Goal: Information Seeking & Learning: Learn about a topic

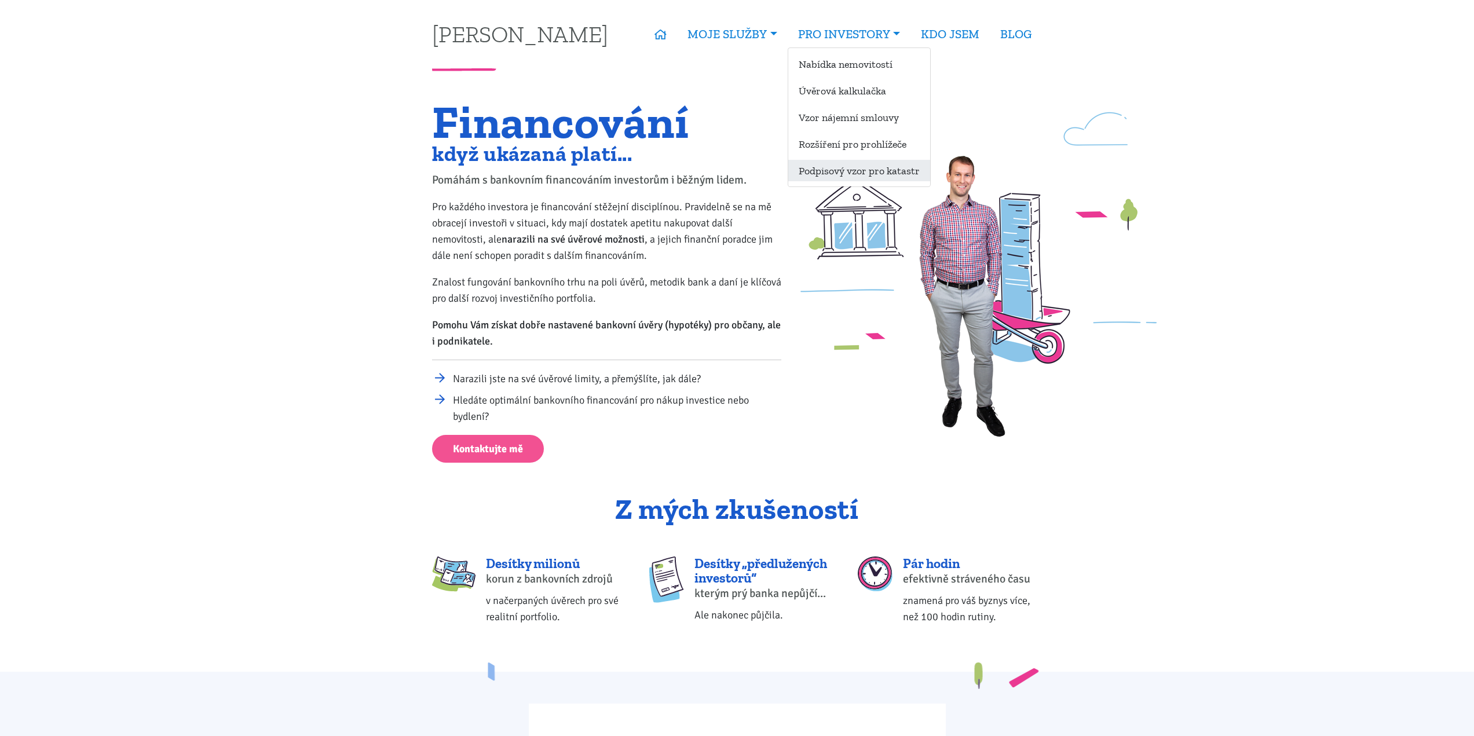
click at [848, 171] on link "Podpisový vzor pro katastr" at bounding box center [859, 170] width 142 height 21
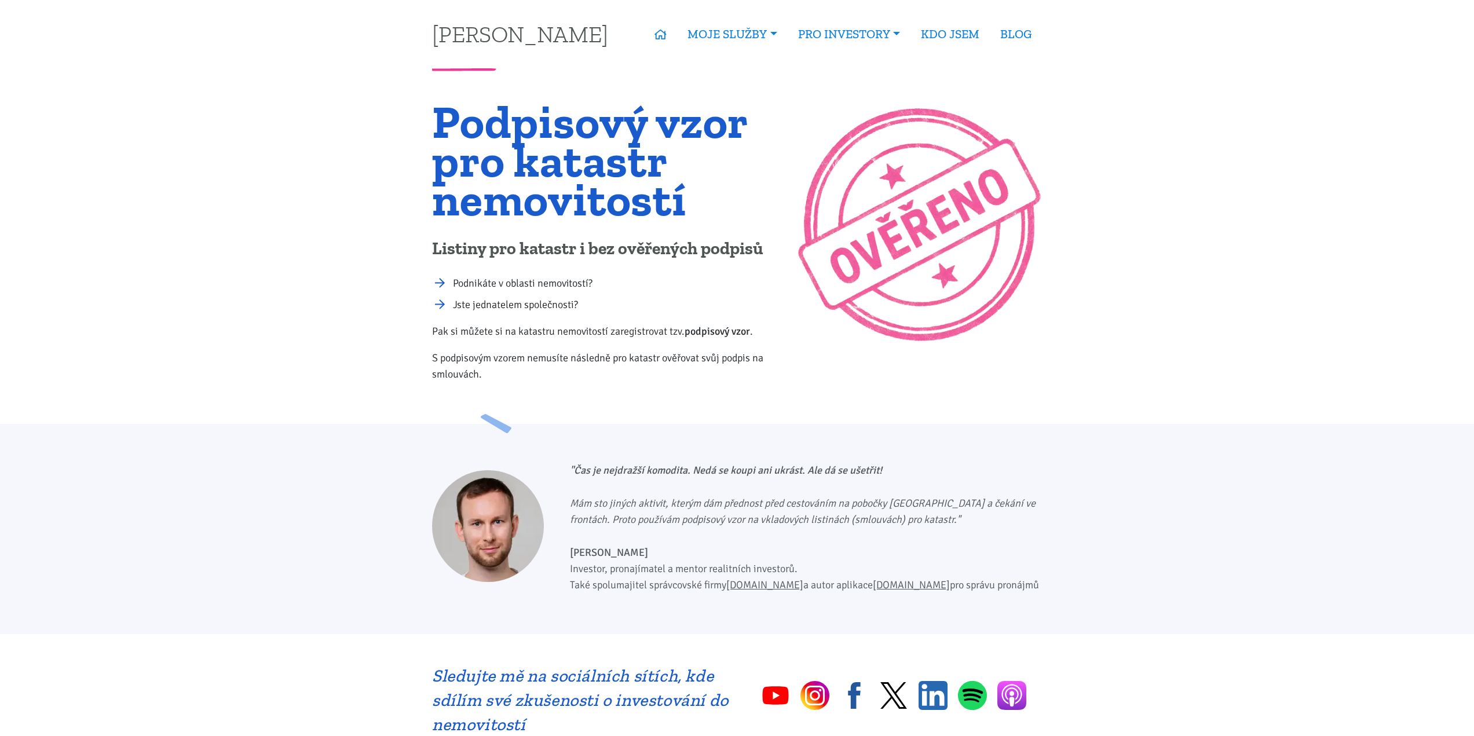
click at [728, 334] on b "podpisový vzor" at bounding box center [716, 331] width 65 height 13
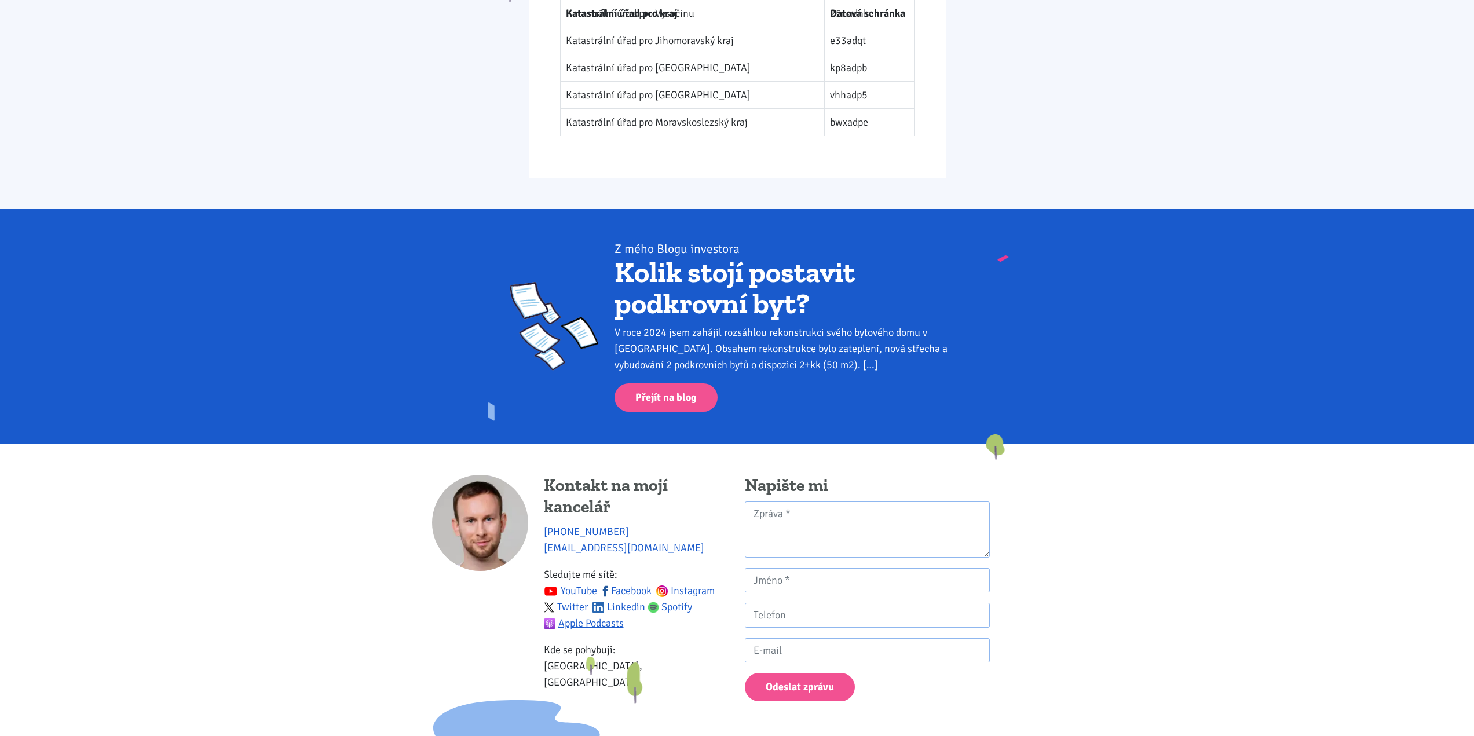
scroll to position [1719, 0]
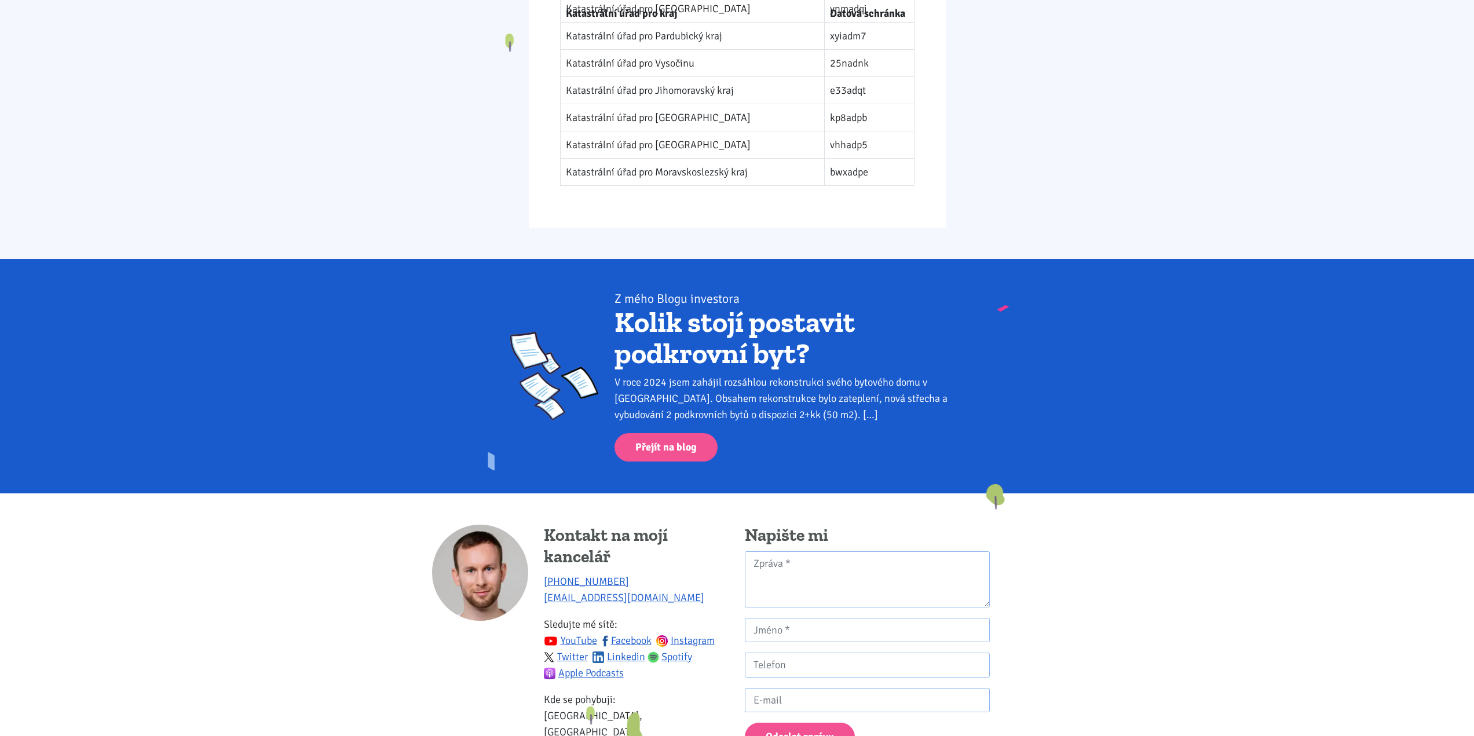
click at [664, 340] on link "Kolik stojí postavit podkrovní byt?" at bounding box center [734, 338] width 240 height 66
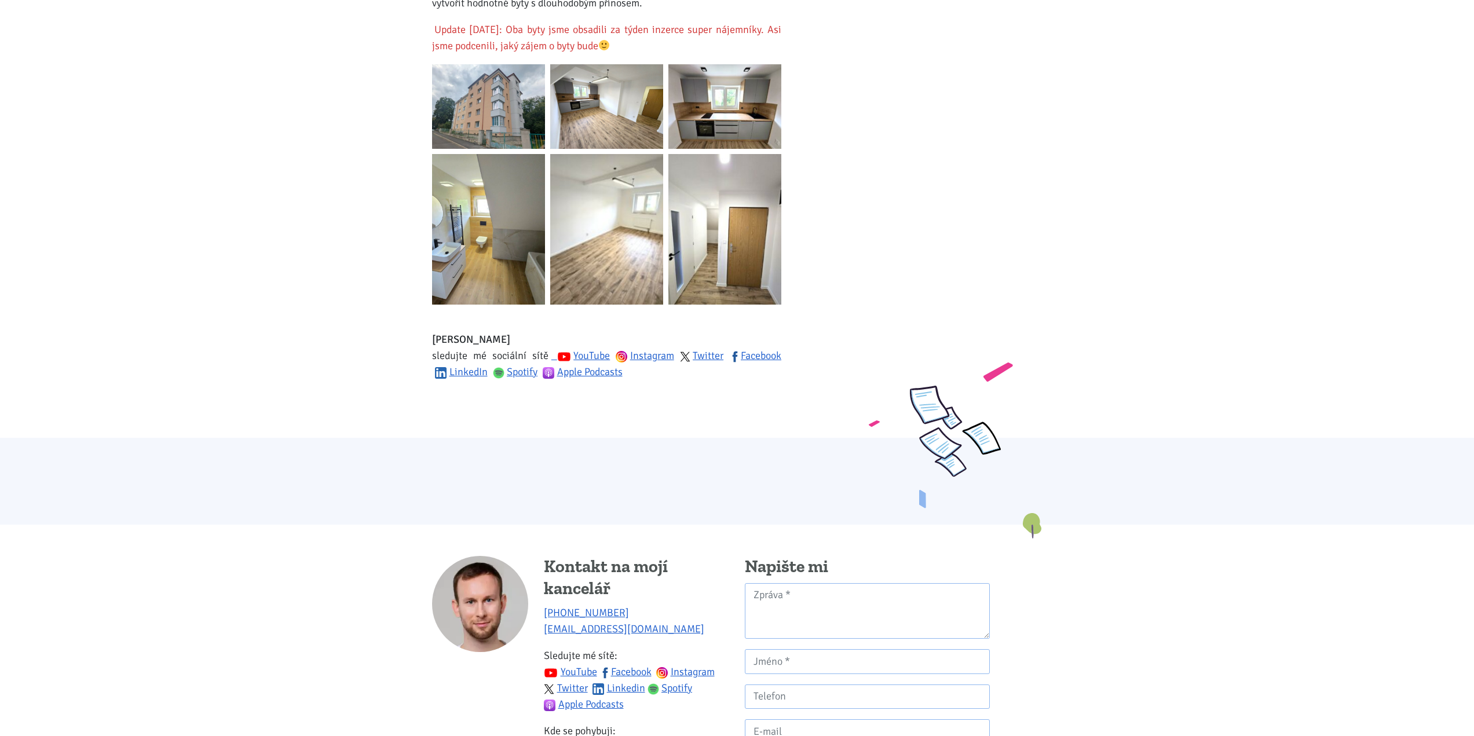
scroll to position [1853, 0]
click at [572, 107] on img at bounding box center [606, 106] width 113 height 85
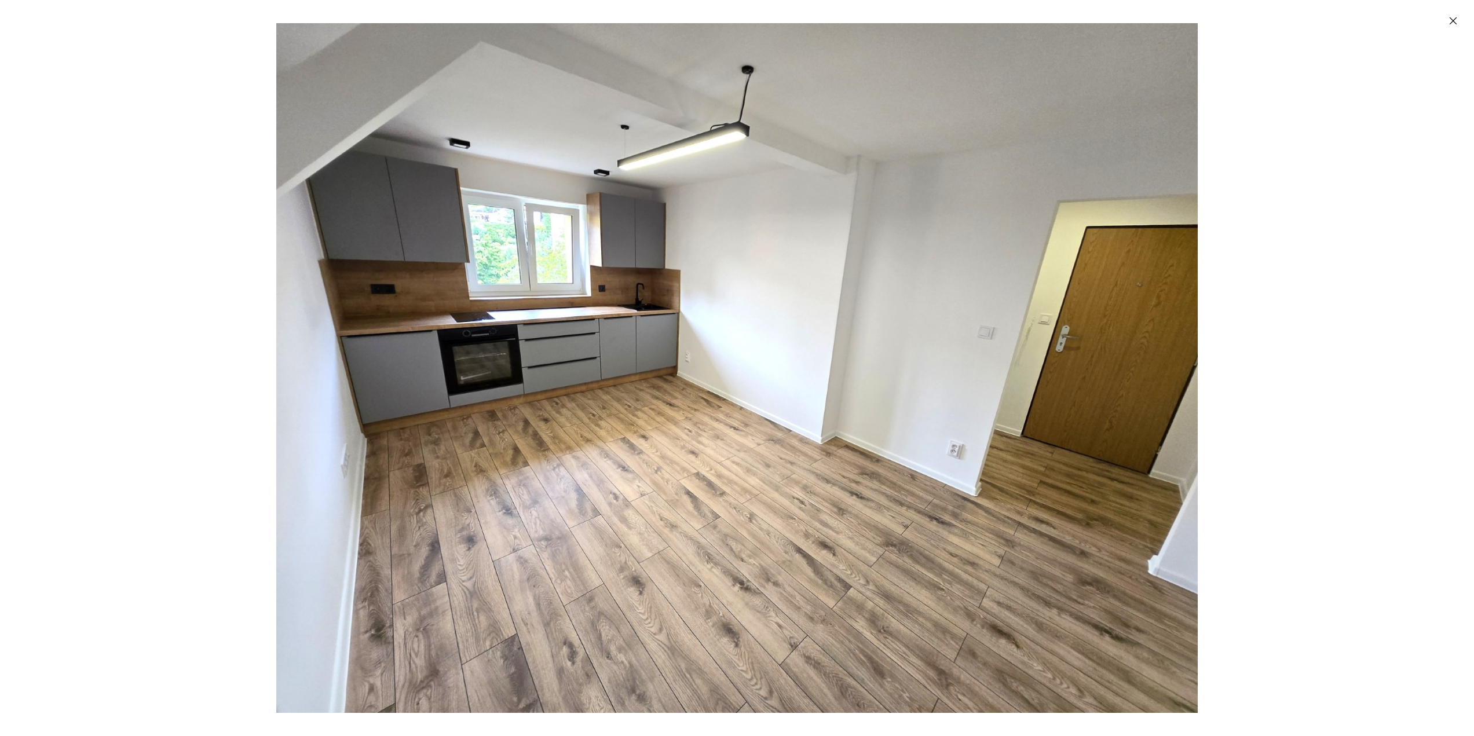
click at [1154, 372] on img "Enlarged image" at bounding box center [736, 368] width 921 height 690
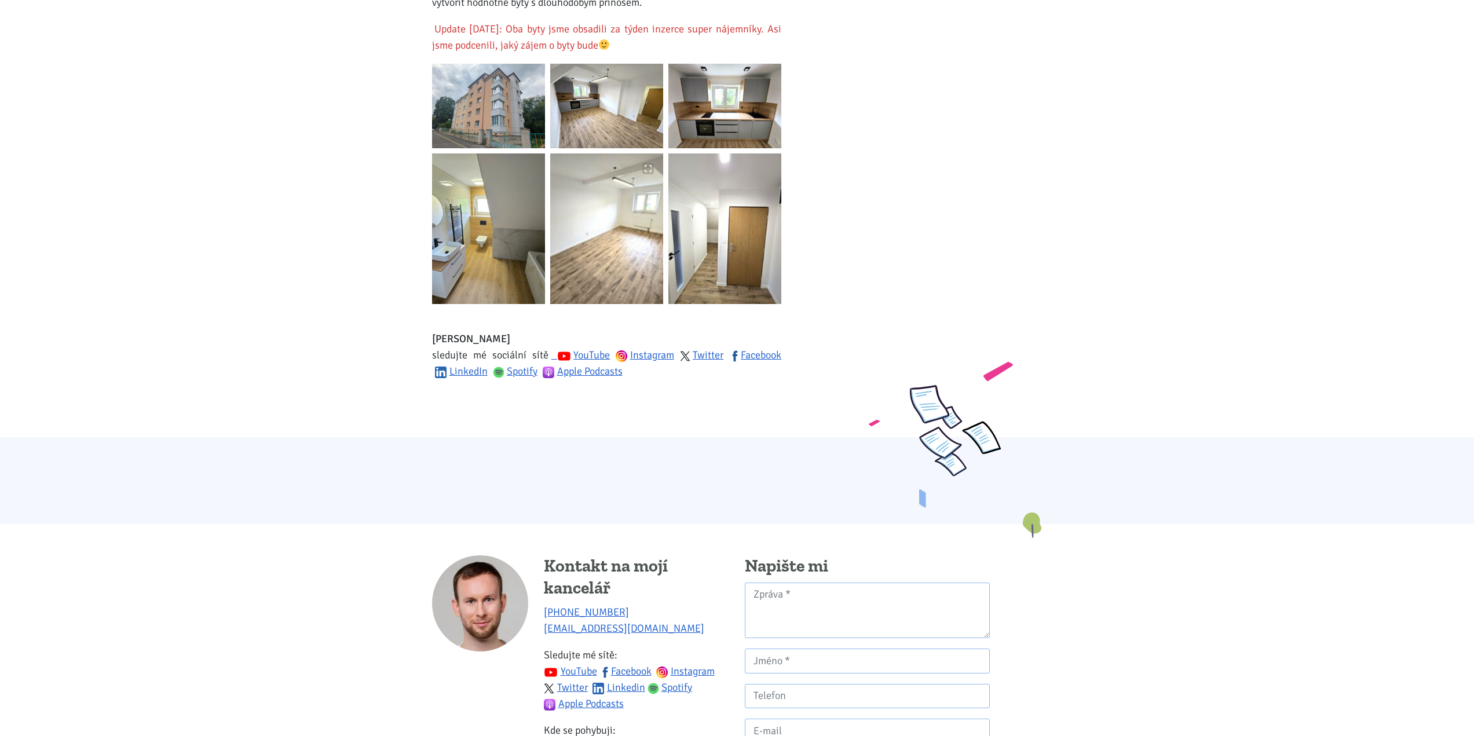
click at [605, 208] on img at bounding box center [606, 228] width 113 height 151
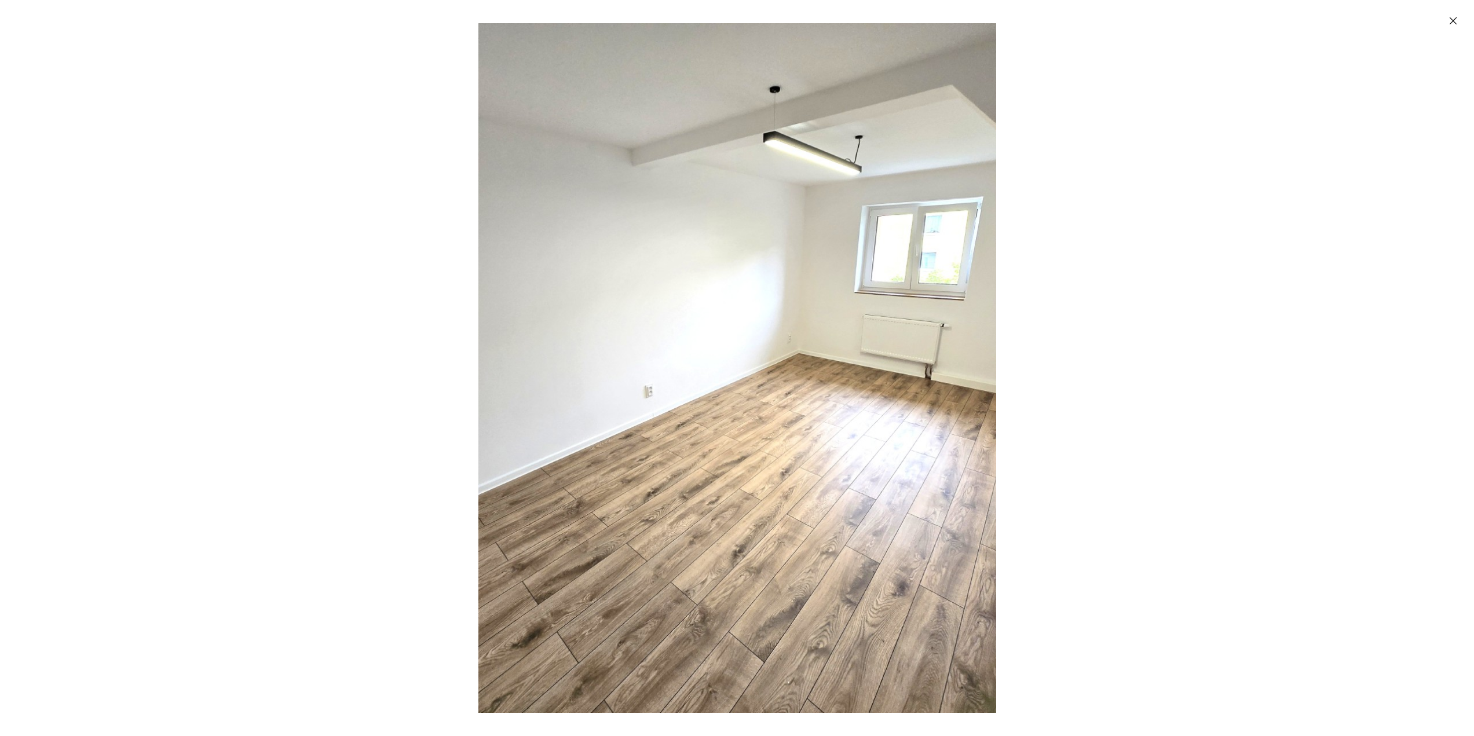
click at [866, 379] on img "Enlarged image" at bounding box center [736, 368] width 921 height 690
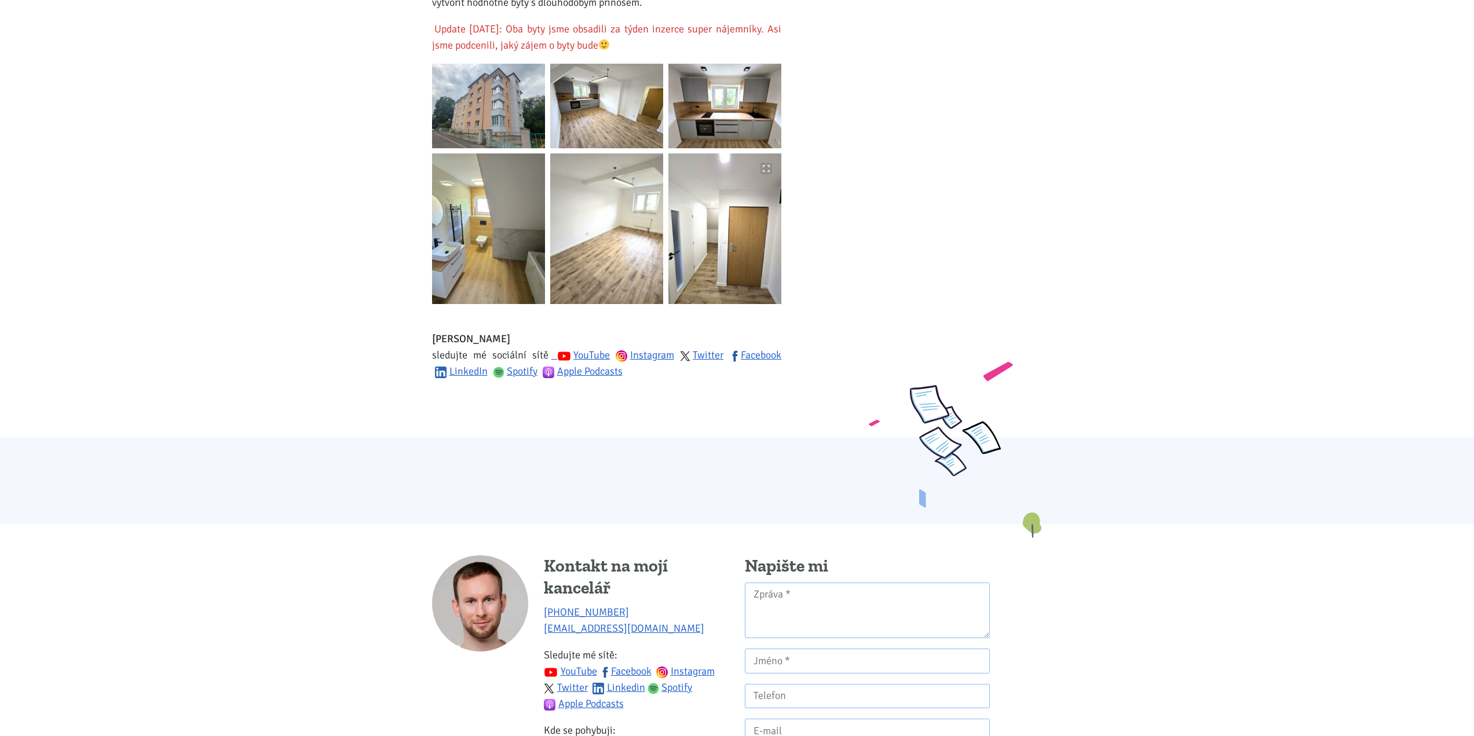
click at [760, 243] on img at bounding box center [724, 228] width 113 height 151
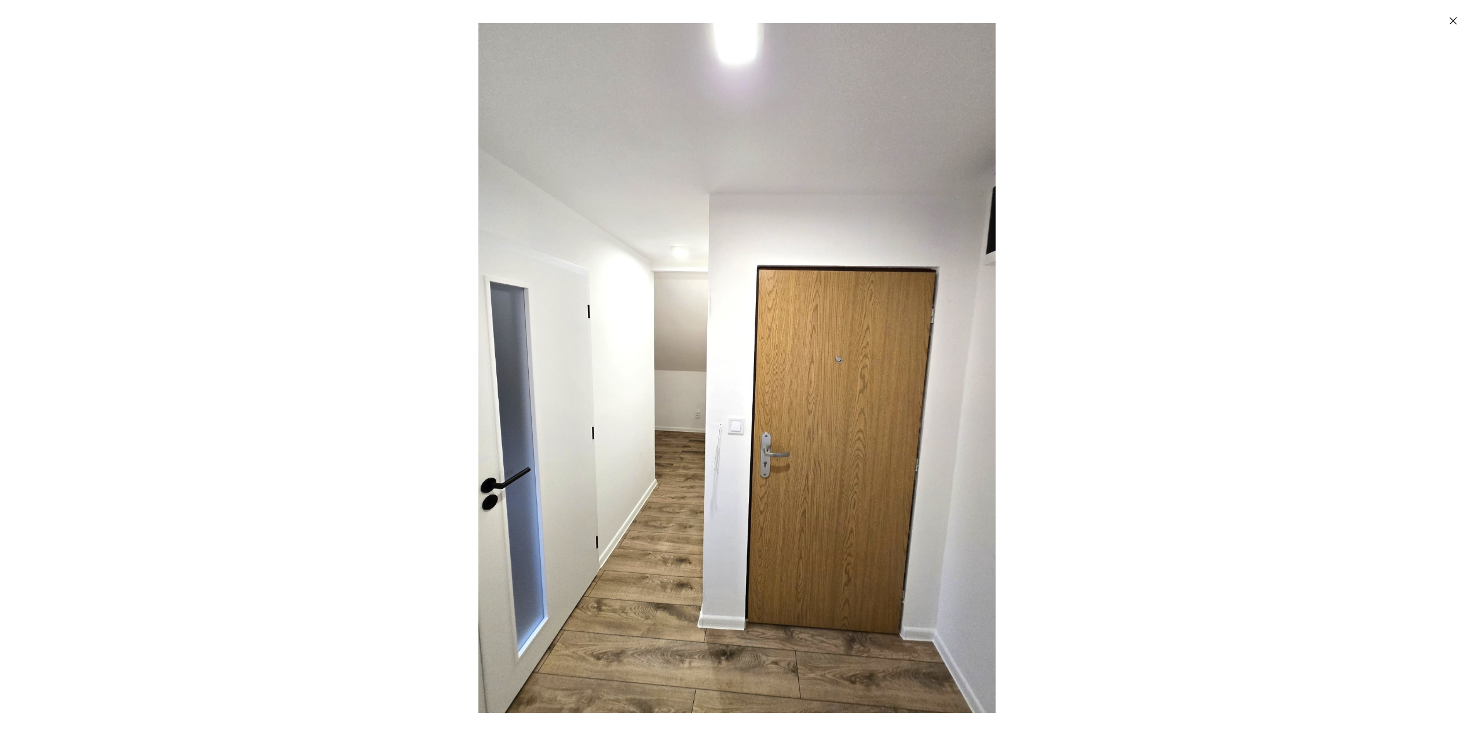
click at [742, 353] on img "Enlarged image" at bounding box center [736, 368] width 517 height 690
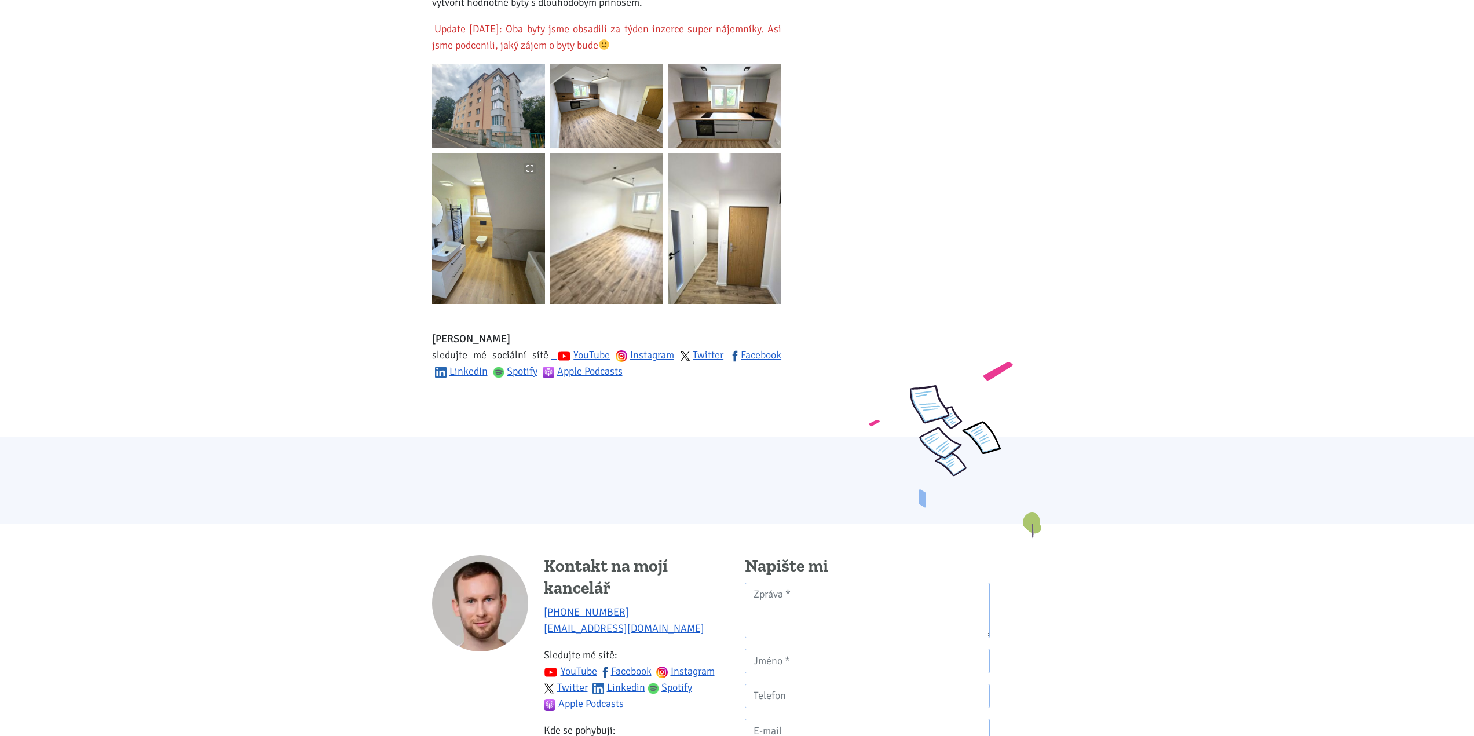
click at [499, 255] on img at bounding box center [488, 228] width 113 height 151
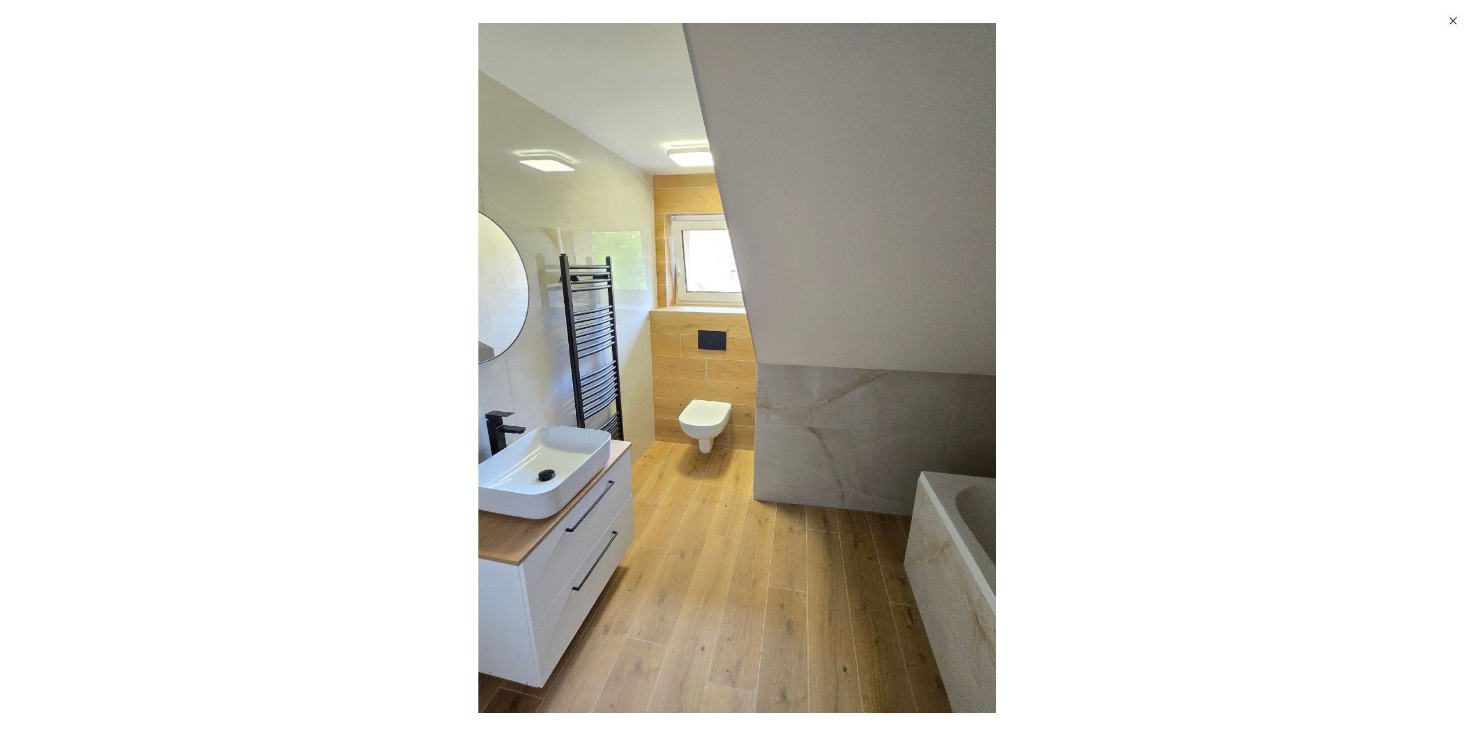
click at [663, 325] on img "Enlarged image" at bounding box center [736, 368] width 921 height 690
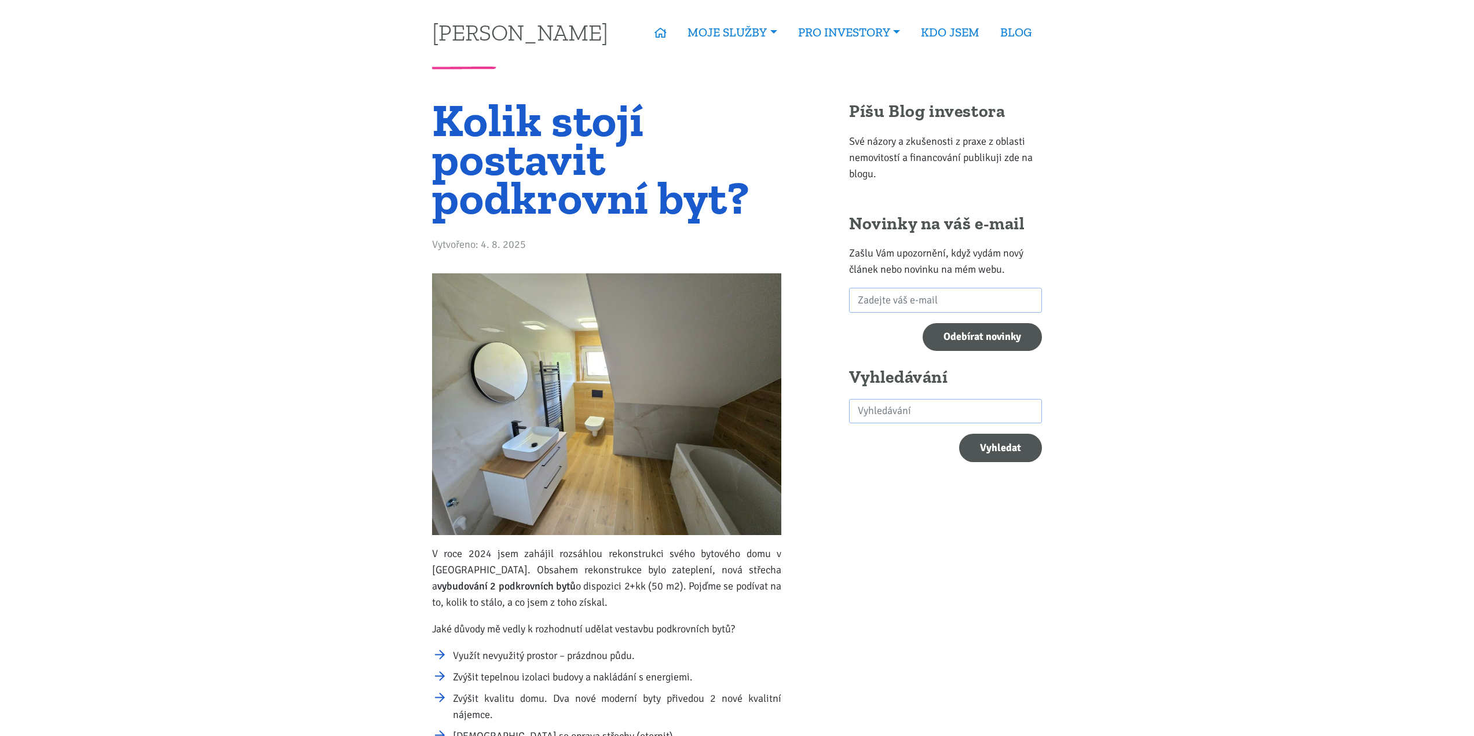
scroll to position [0, 0]
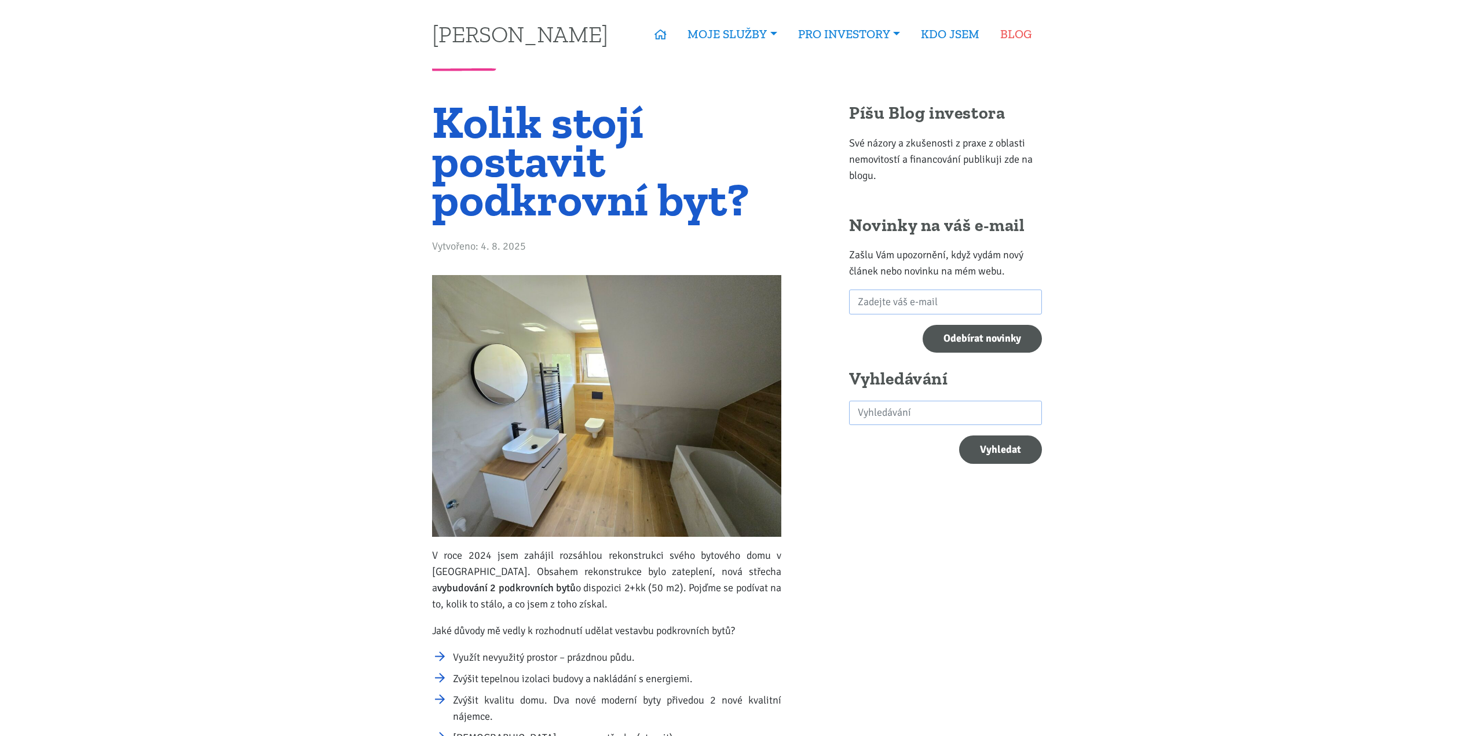
click at [1025, 32] on link "BLOG" at bounding box center [1016, 34] width 52 height 27
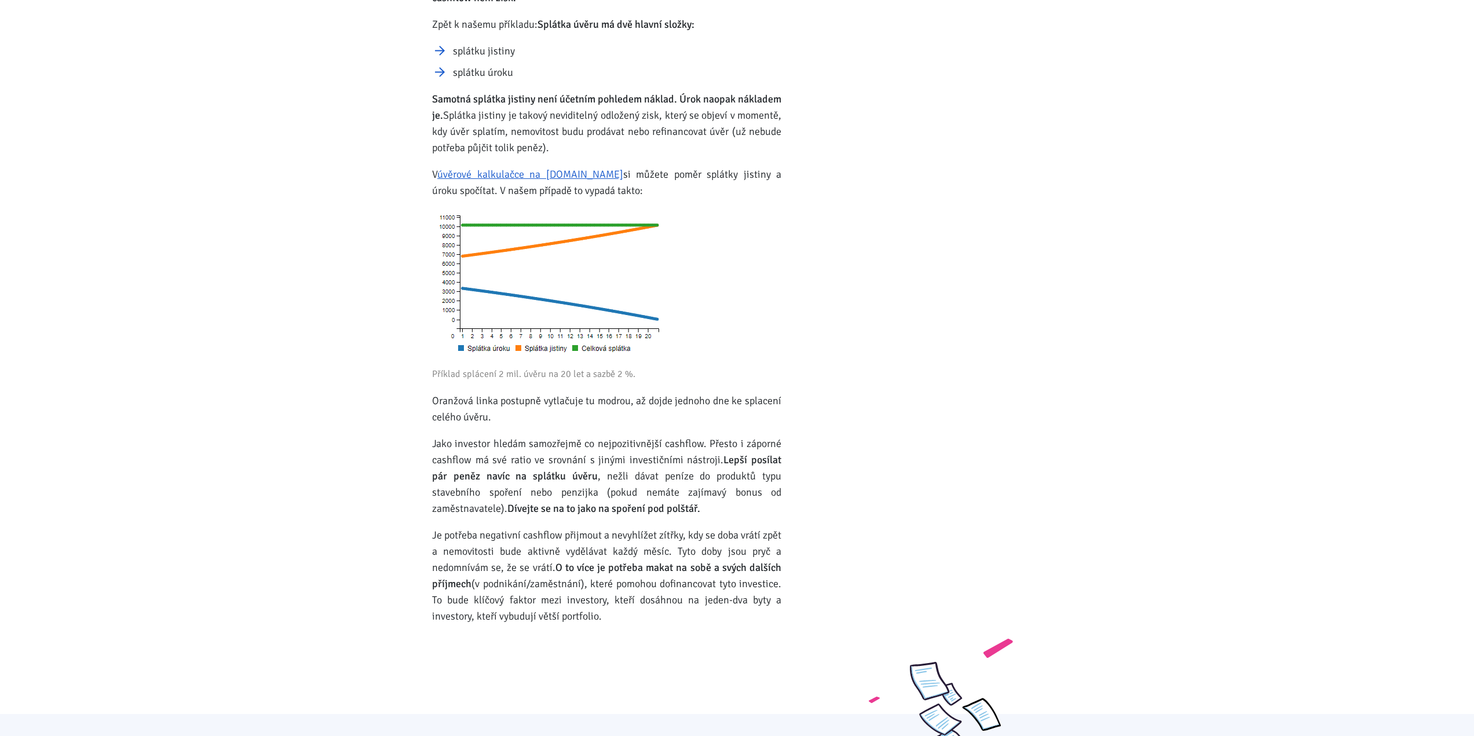
scroll to position [49567, 0]
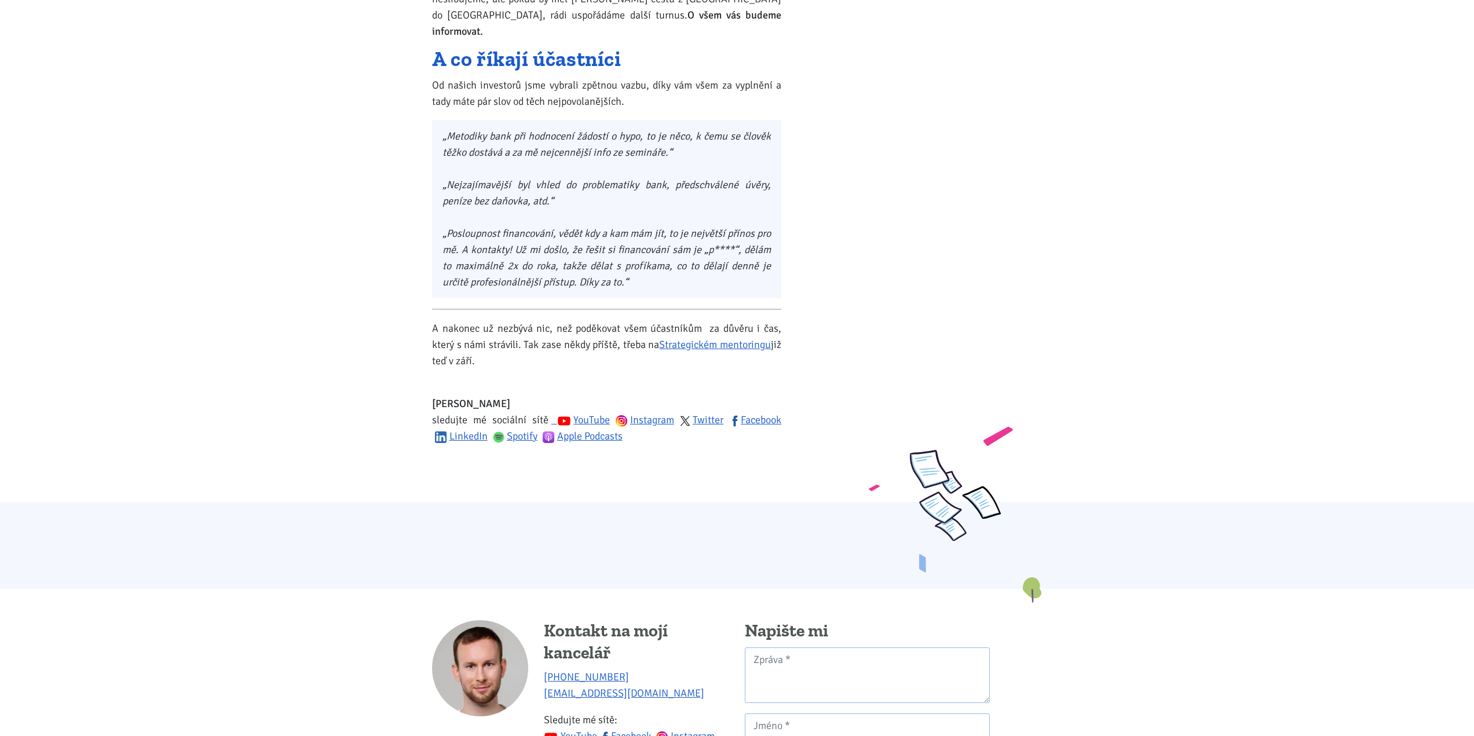
scroll to position [1332, 0]
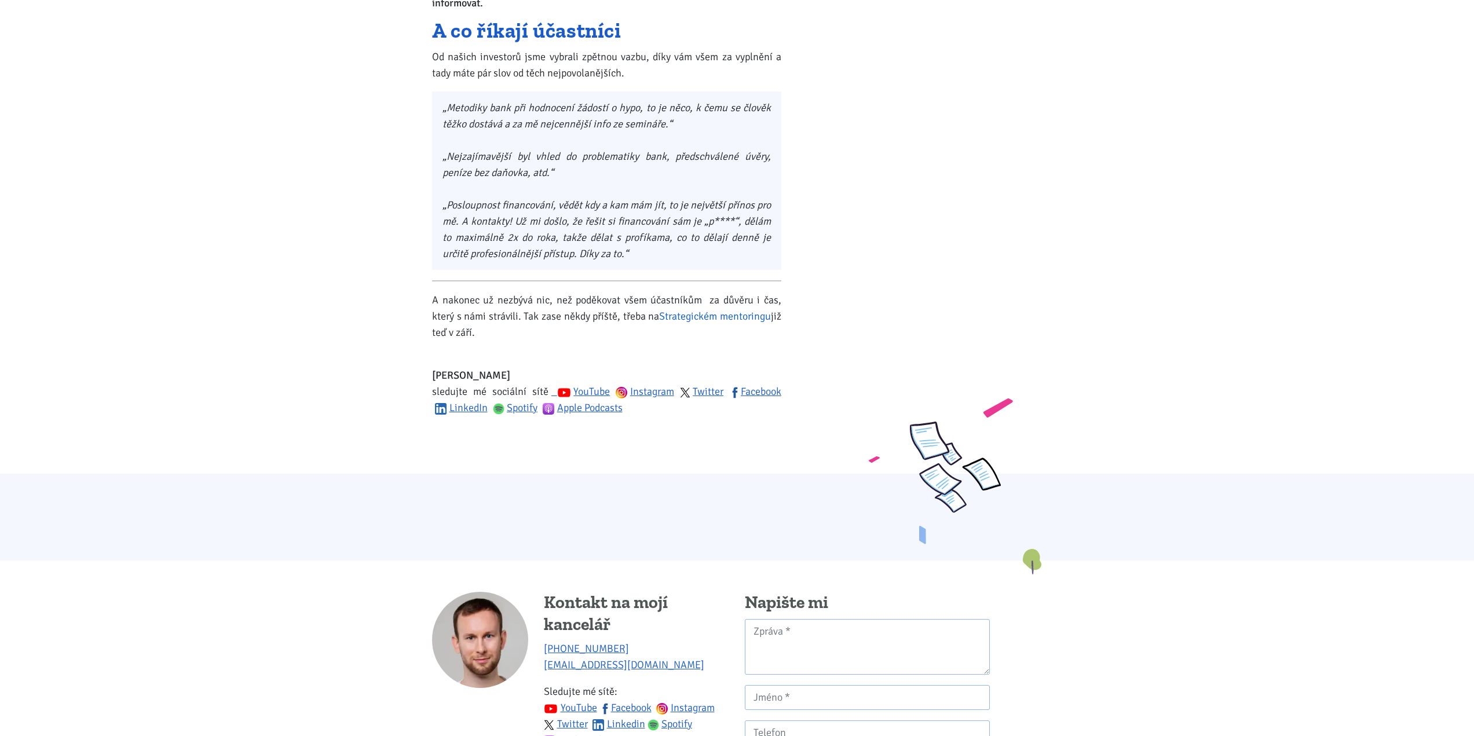
click at [715, 310] on link "Strategickém mentoringu" at bounding box center [715, 316] width 112 height 13
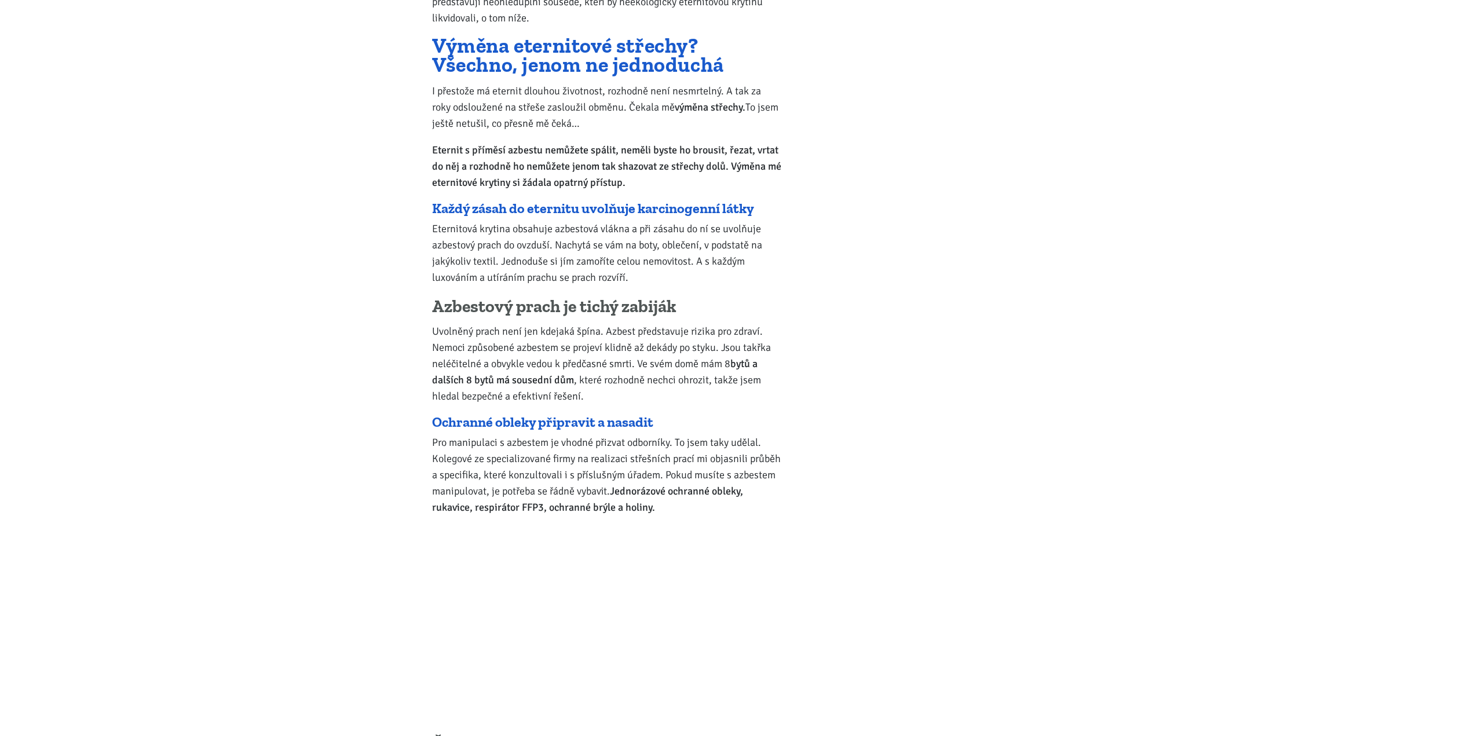
scroll to position [811, 0]
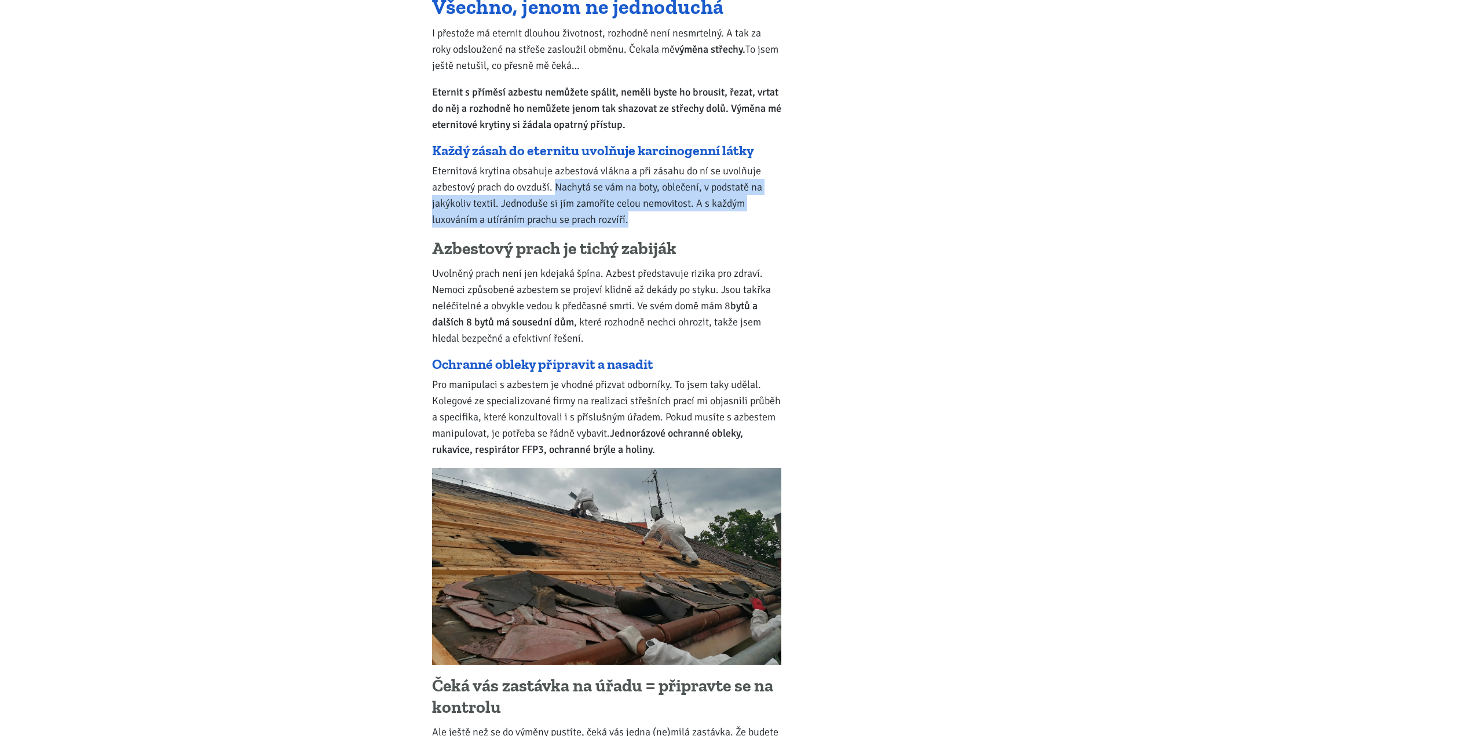
drag, startPoint x: 556, startPoint y: 181, endPoint x: 680, endPoint y: 215, distance: 128.7
click at [680, 215] on p "Eternitová krytina obsahuje azbestová vlákna a při zásahu do ní se uvolňuje azb…" at bounding box center [606, 195] width 349 height 65
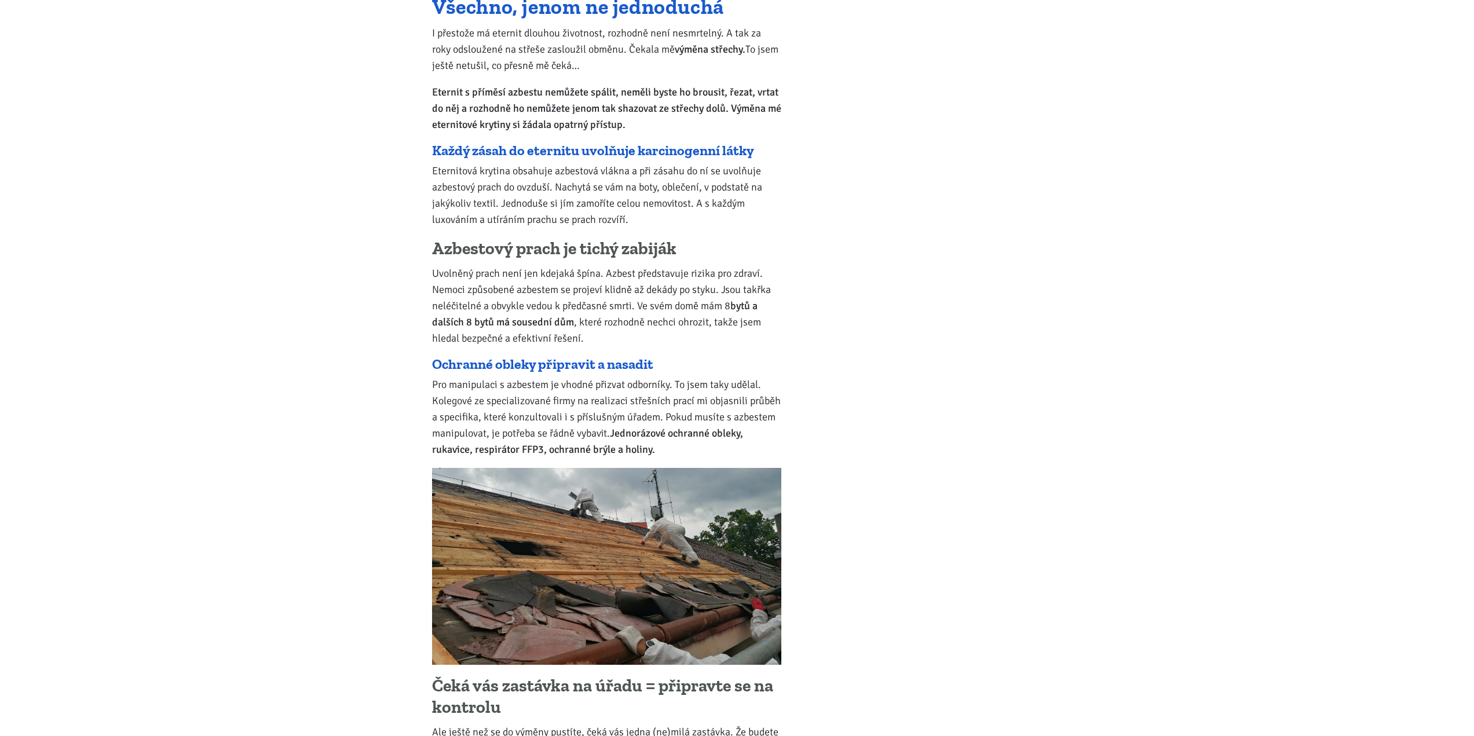
click at [498, 250] on h4 "Azbestový prach je tichý zabiják" at bounding box center [606, 249] width 349 height 22
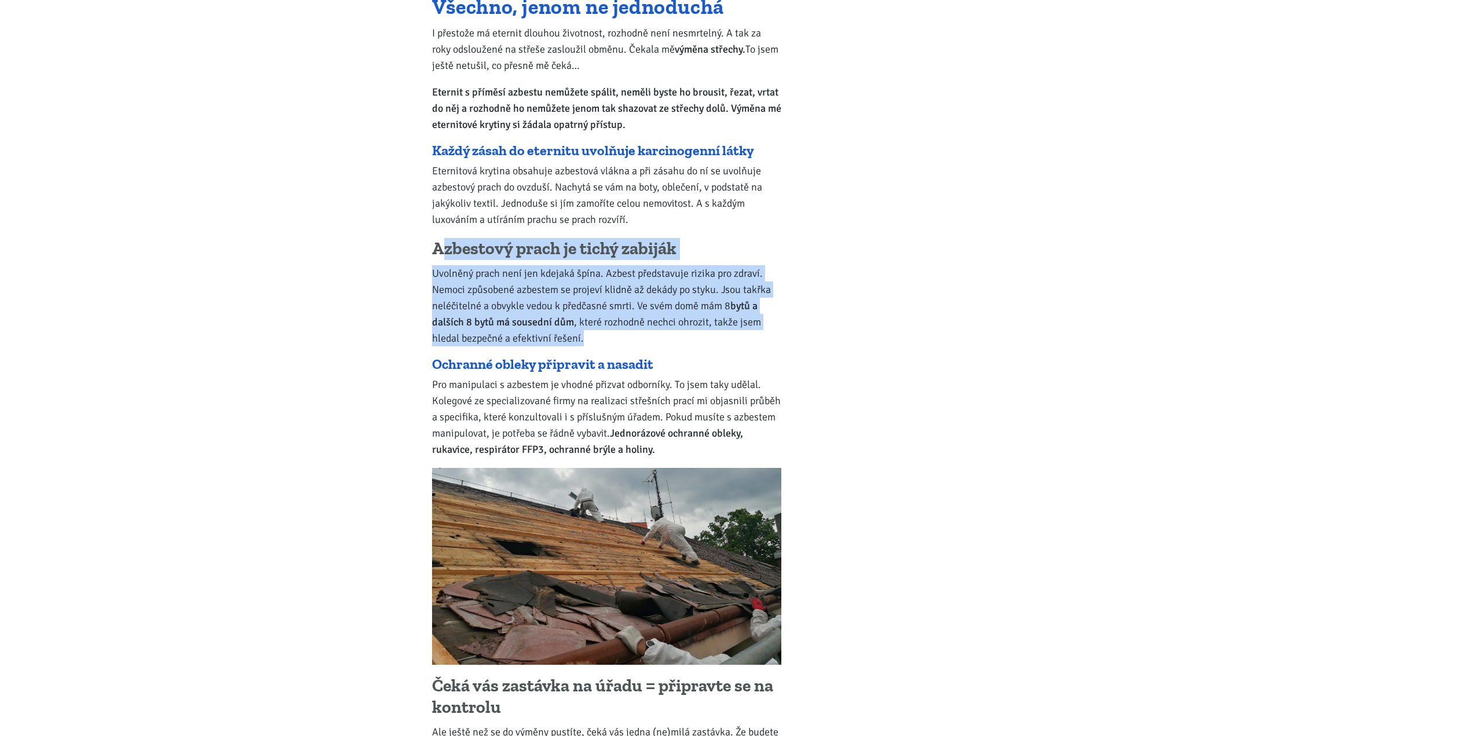
drag, startPoint x: 442, startPoint y: 246, endPoint x: 709, endPoint y: 335, distance: 280.7
click at [709, 335] on div "Své doby bývala eternitová krytina trhák. Je lehká, snadno dostupná, není hořla…" at bounding box center [606, 326] width 349 height 1712
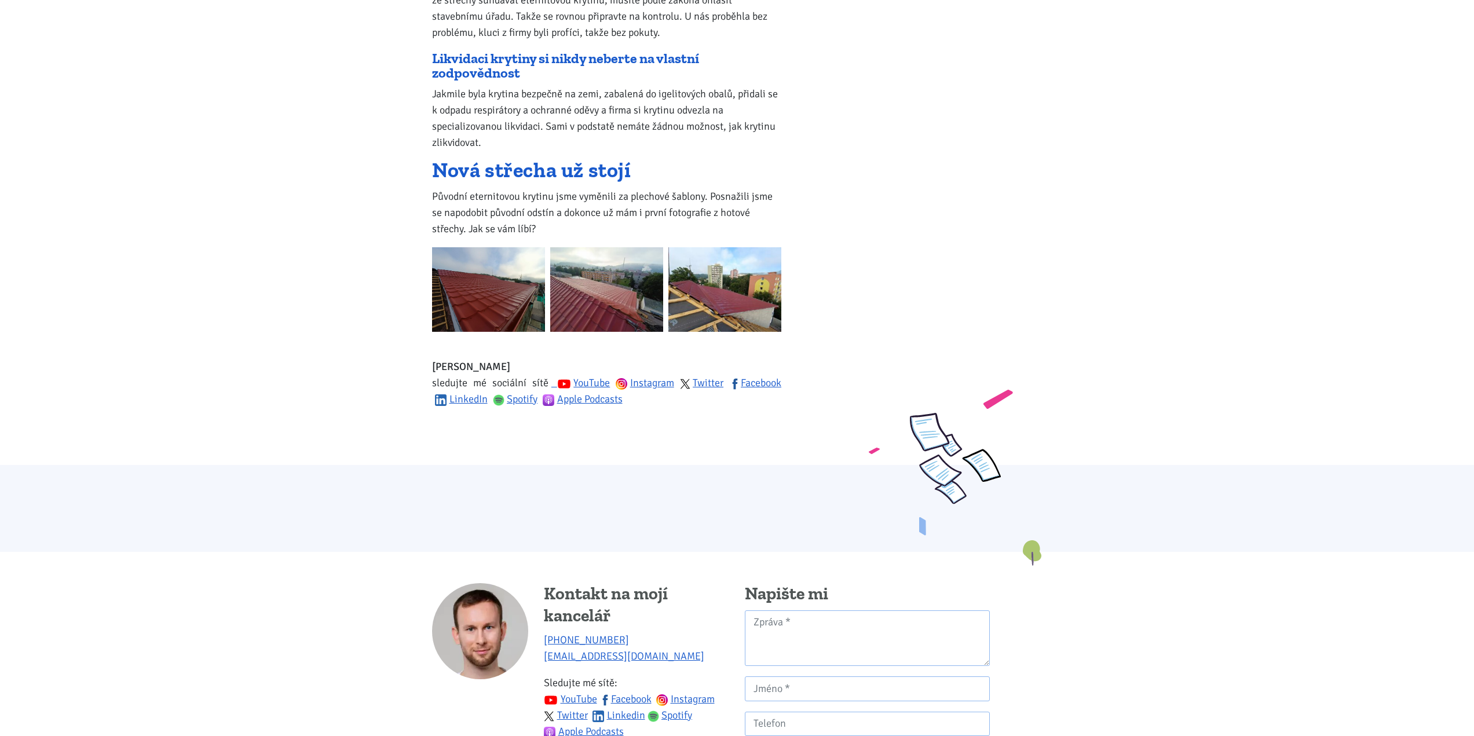
scroll to position [1563, 0]
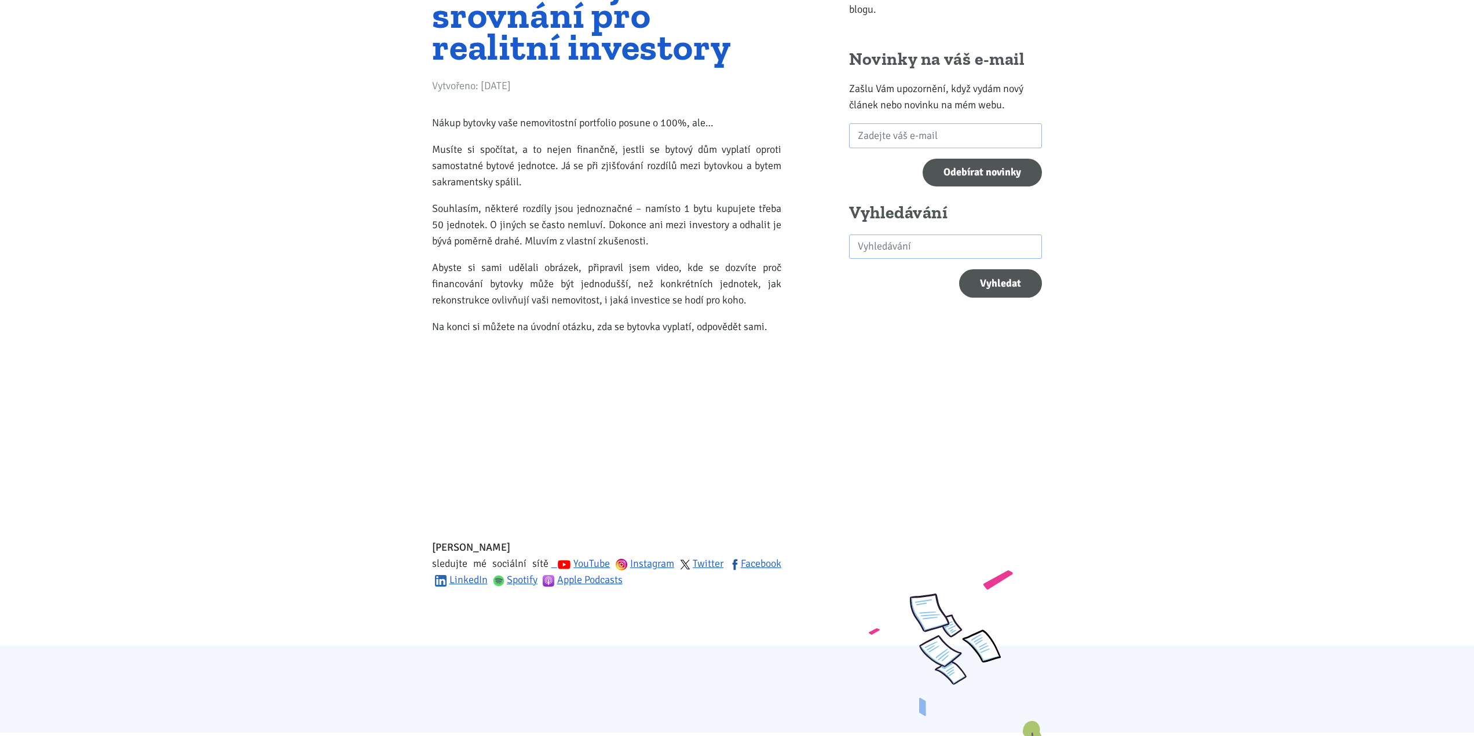
scroll to position [174, 0]
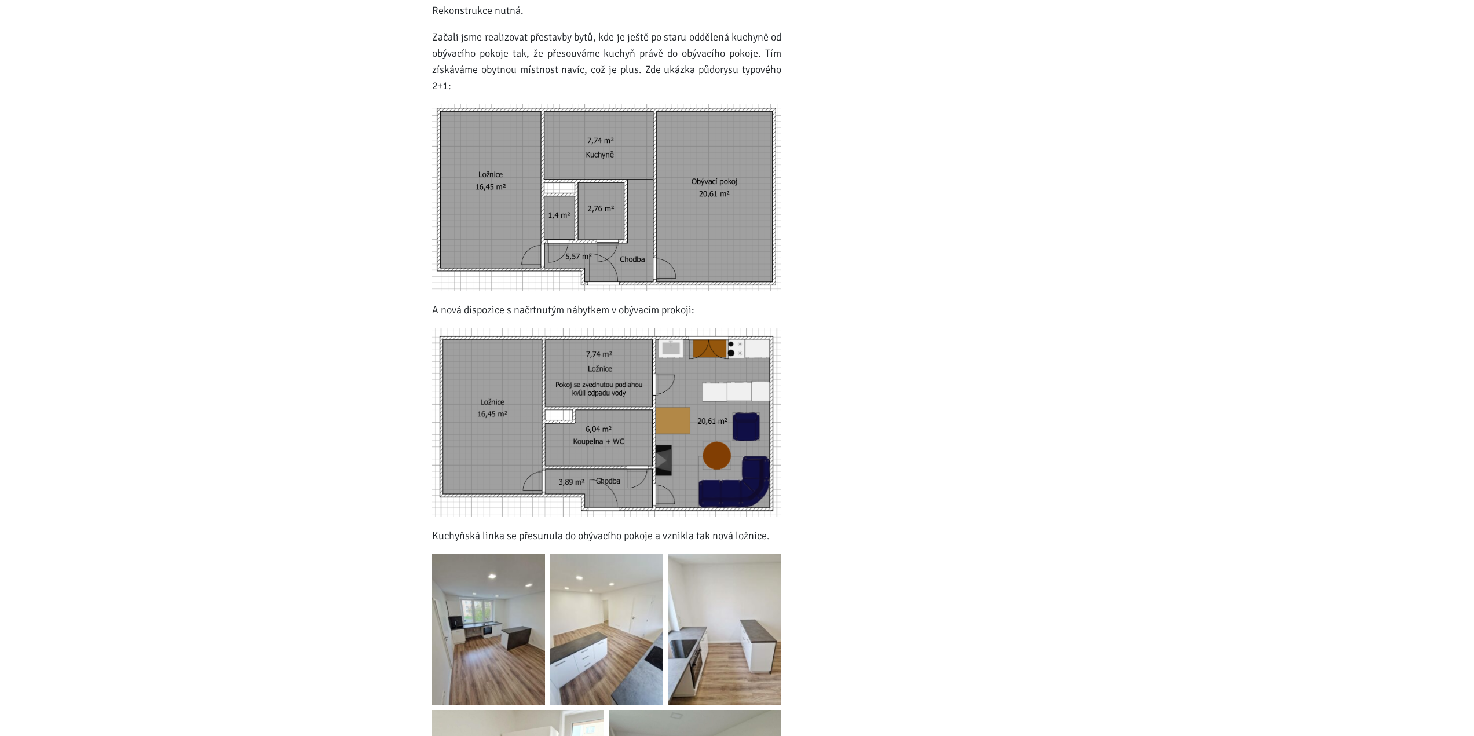
scroll to position [753, 0]
click at [666, 383] on img at bounding box center [606, 423] width 349 height 189
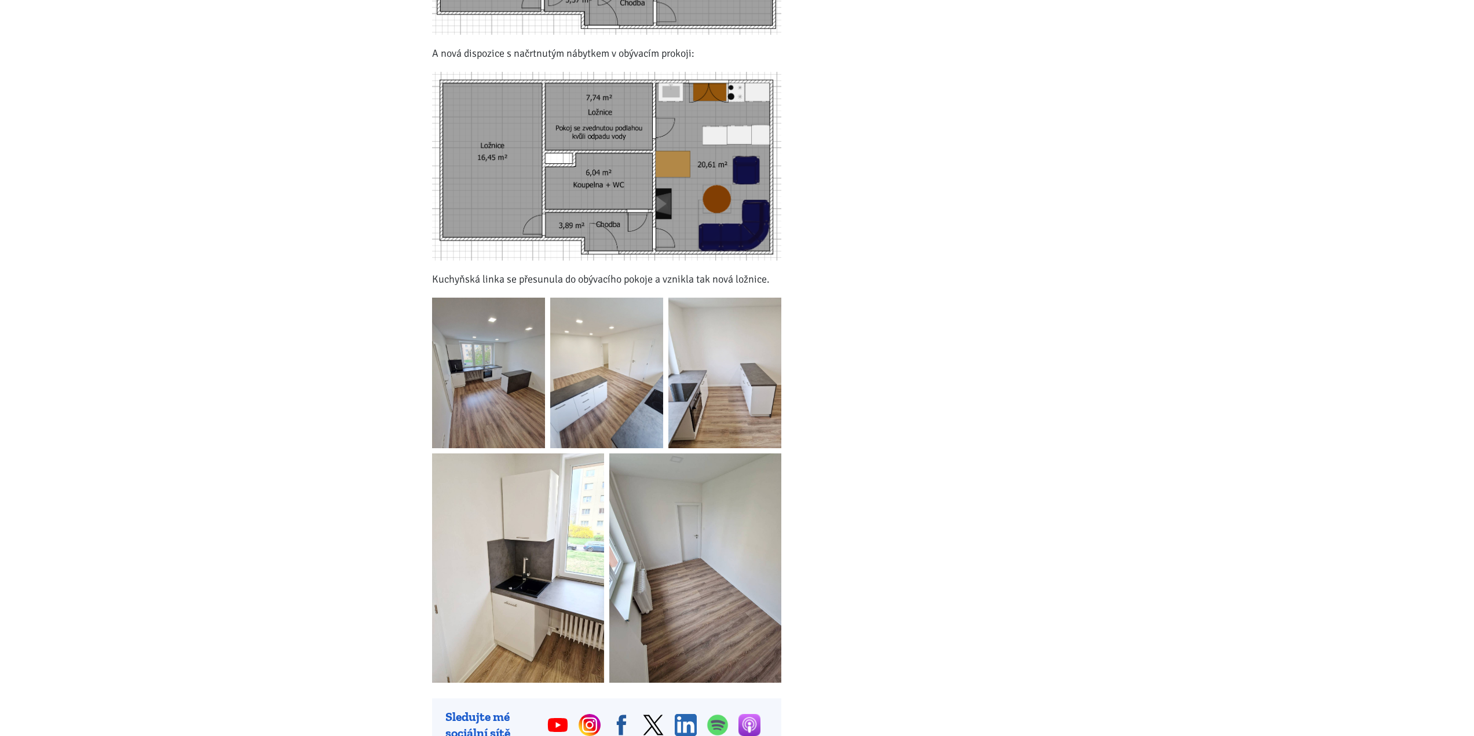
scroll to position [1042, 0]
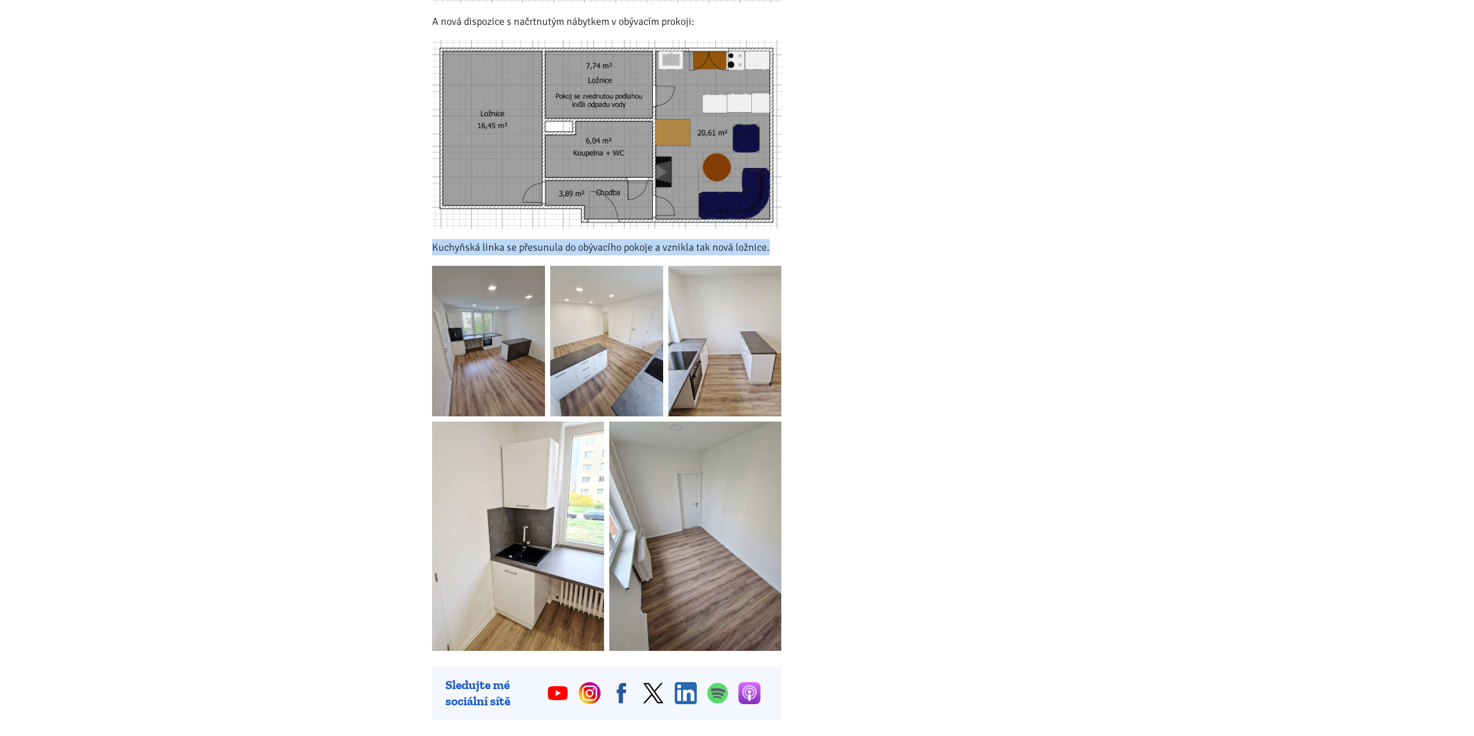
drag, startPoint x: 433, startPoint y: 245, endPoint x: 772, endPoint y: 250, distance: 339.4
click at [772, 250] on p "Kuchyňská linka se přesunula do obývacího pokoje a vznikla tak nová ložnice." at bounding box center [606, 247] width 349 height 16
copy p "Kuchyňská linka se přesunula do obývacího pokoje a vznikla tak nová ložnice."
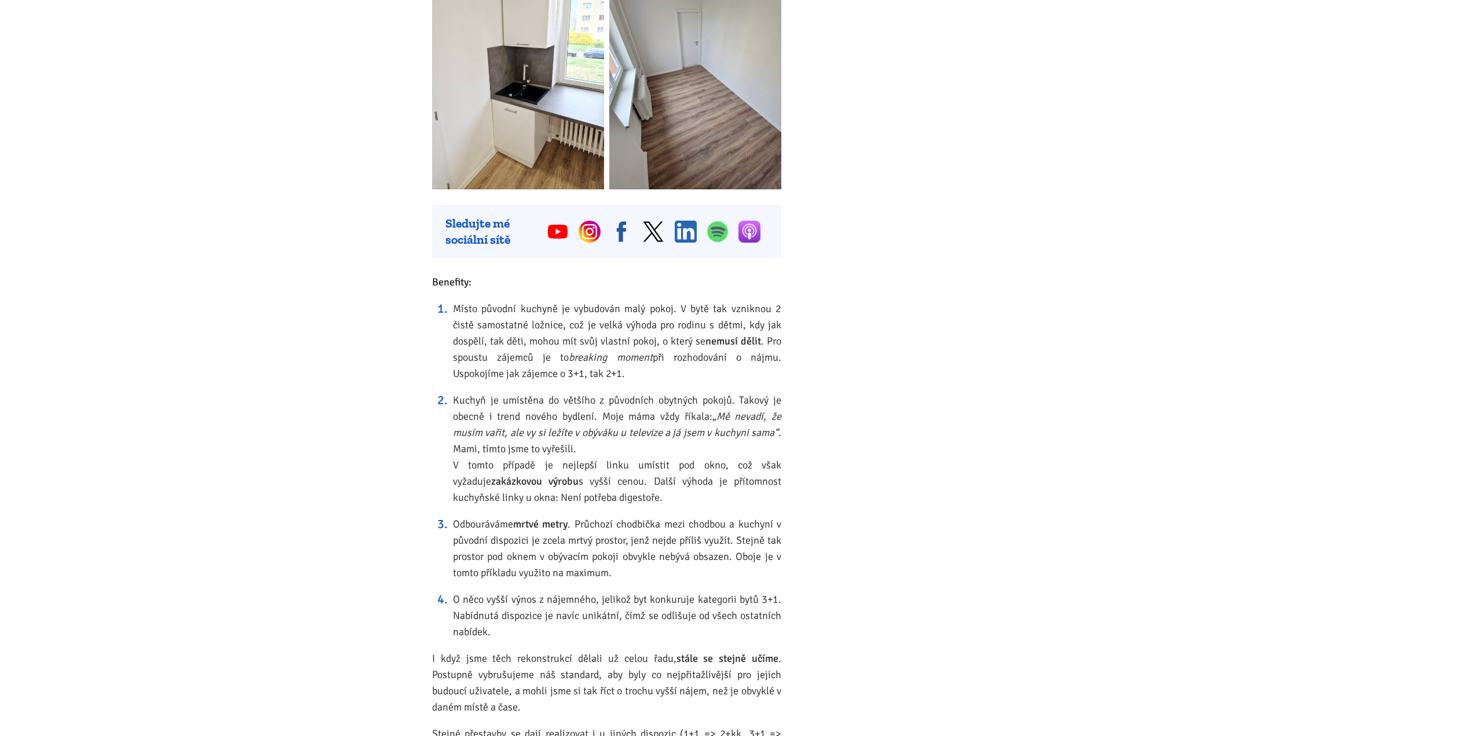
scroll to position [1506, 0]
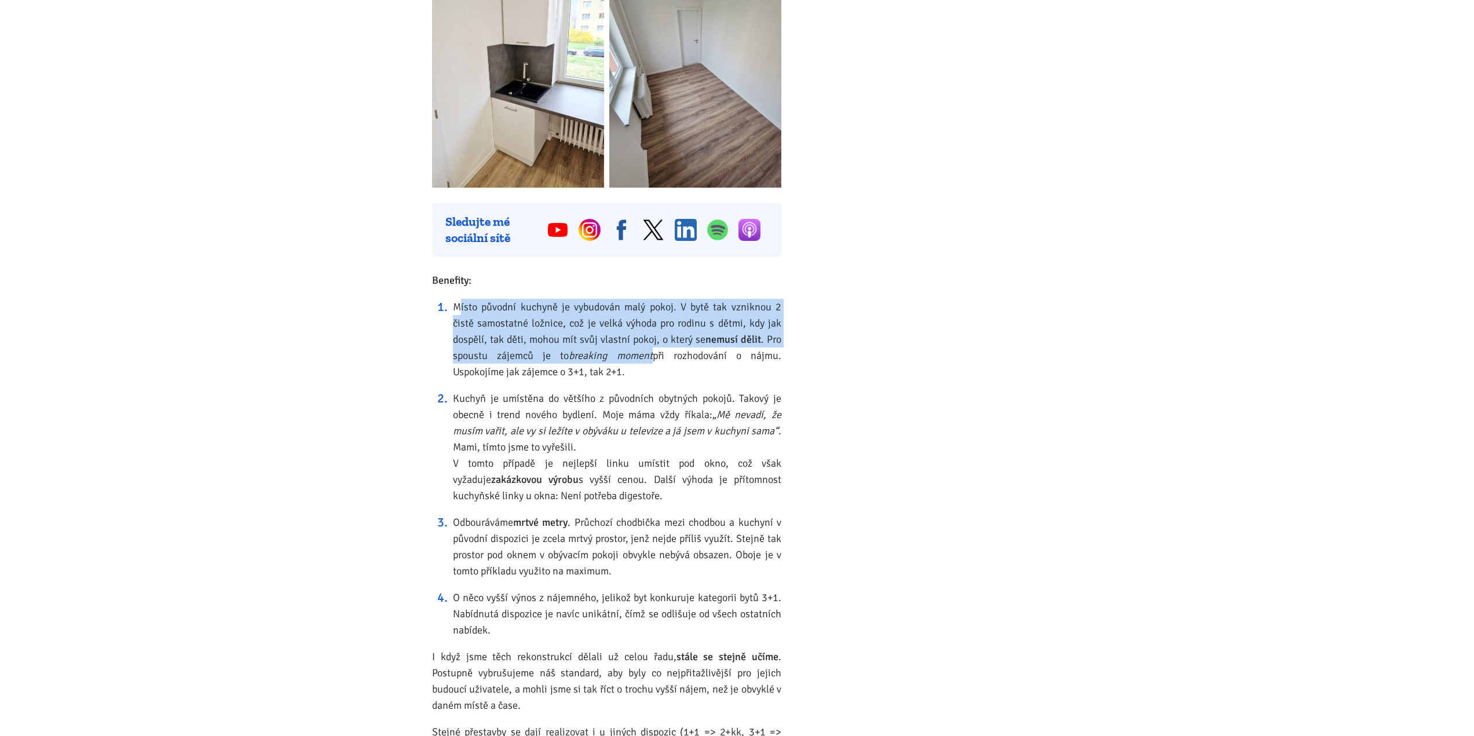
drag, startPoint x: 459, startPoint y: 310, endPoint x: 650, endPoint y: 358, distance: 197.0
click at [650, 358] on li "Místo původní kuchyně je vybudován malý pokoj. V bytě tak vzniknou 2 čistě samo…" at bounding box center [617, 339] width 328 height 81
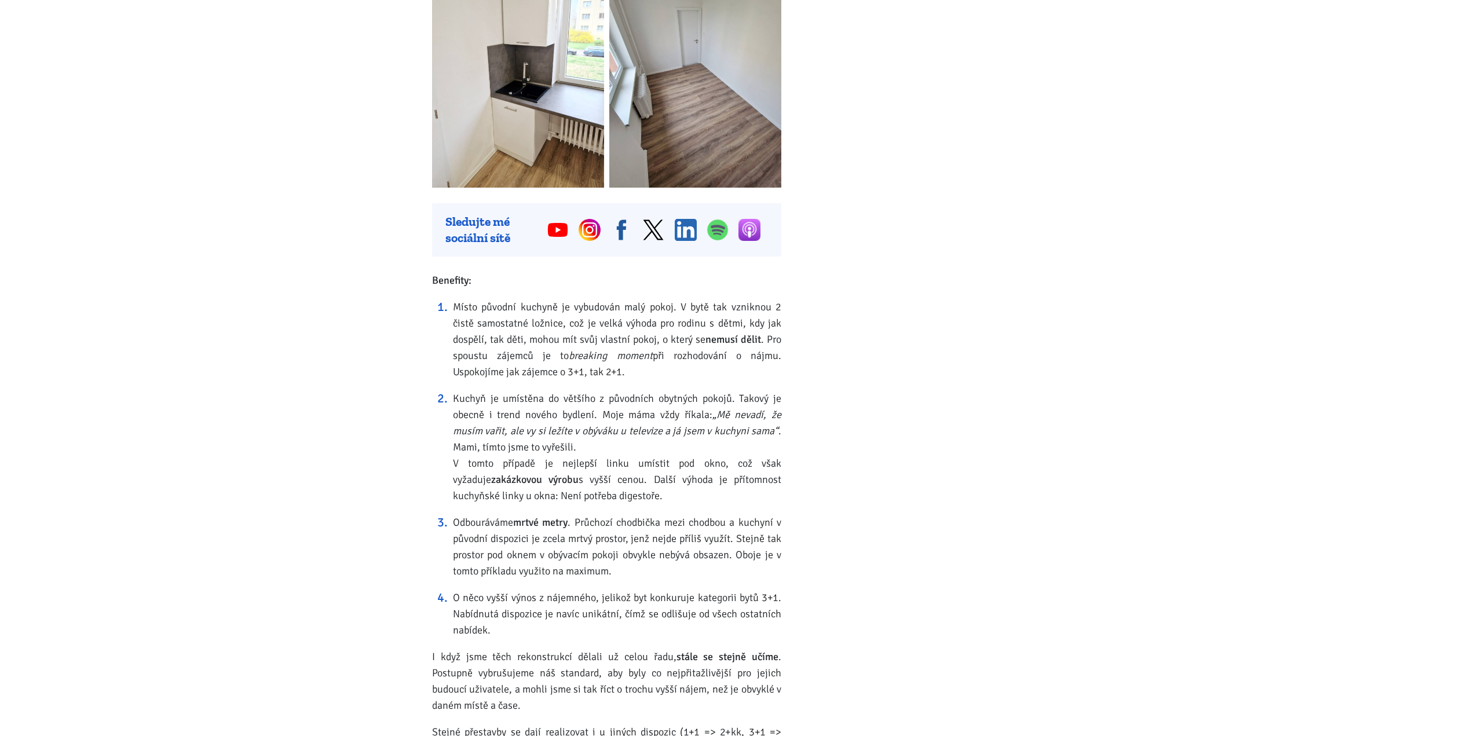
click at [620, 371] on li "Místo původní kuchyně je vybudován malý pokoj. V bytě tak vzniknou 2 čistě samo…" at bounding box center [617, 339] width 328 height 81
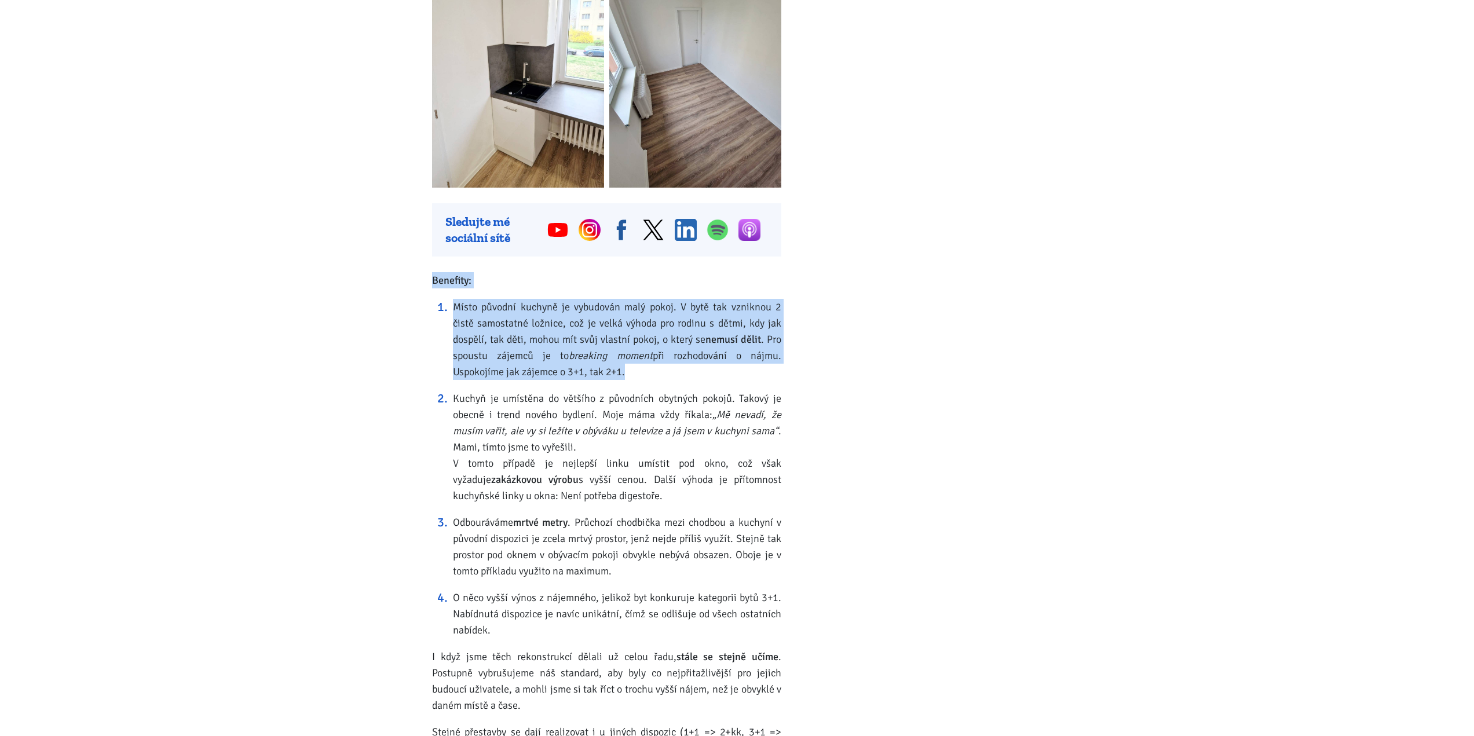
drag, startPoint x: 623, startPoint y: 369, endPoint x: 430, endPoint y: 283, distance: 211.2
copy div "Benefity: Místo původní kuchyně je vybudován malý pokoj. V bytě tak vzniknou 2 …"
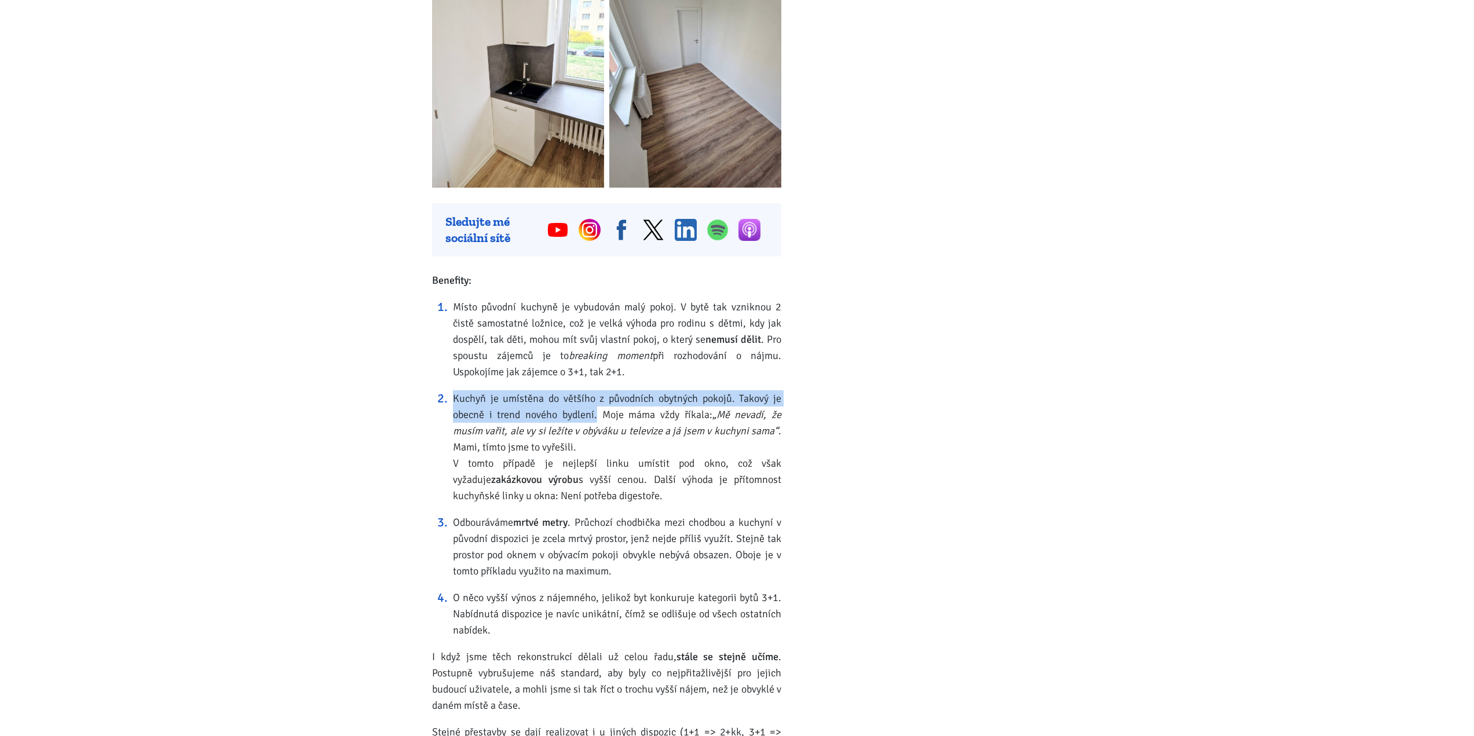
drag, startPoint x: 455, startPoint y: 397, endPoint x: 595, endPoint y: 417, distance: 141.0
click at [595, 417] on li "Kuchyň je umístěna do většího z původních obytných pokojů. Takový je obecně i t…" at bounding box center [617, 446] width 328 height 113
copy li "Kuchyň je umístěna do většího z původních obytných pokojů. Takový je obecně i t…"
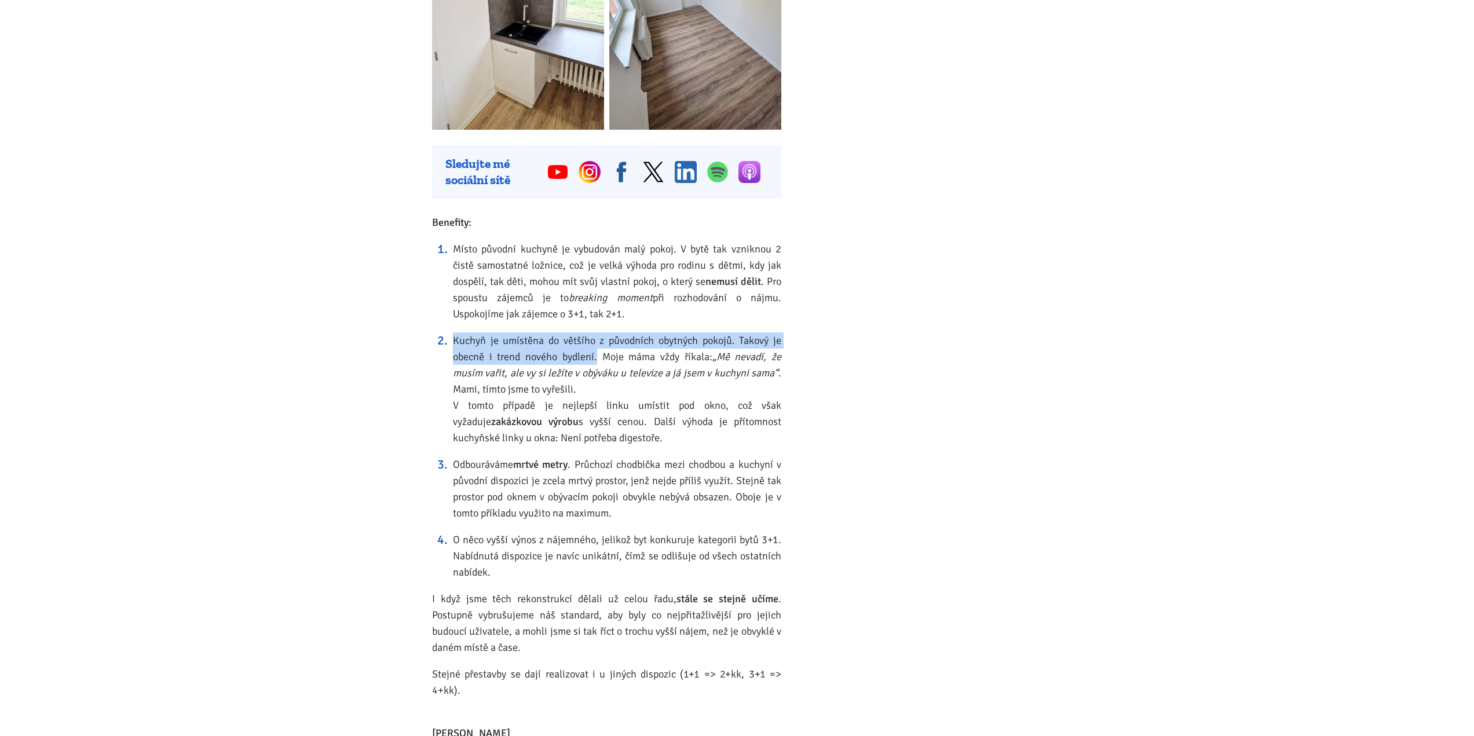
drag, startPoint x: 458, startPoint y: 405, endPoint x: 629, endPoint y: 437, distance: 173.9
click at [629, 437] on li "Kuchyň je umístěna do většího z původních obytných pokojů. Takový je obecně i t…" at bounding box center [617, 388] width 328 height 113
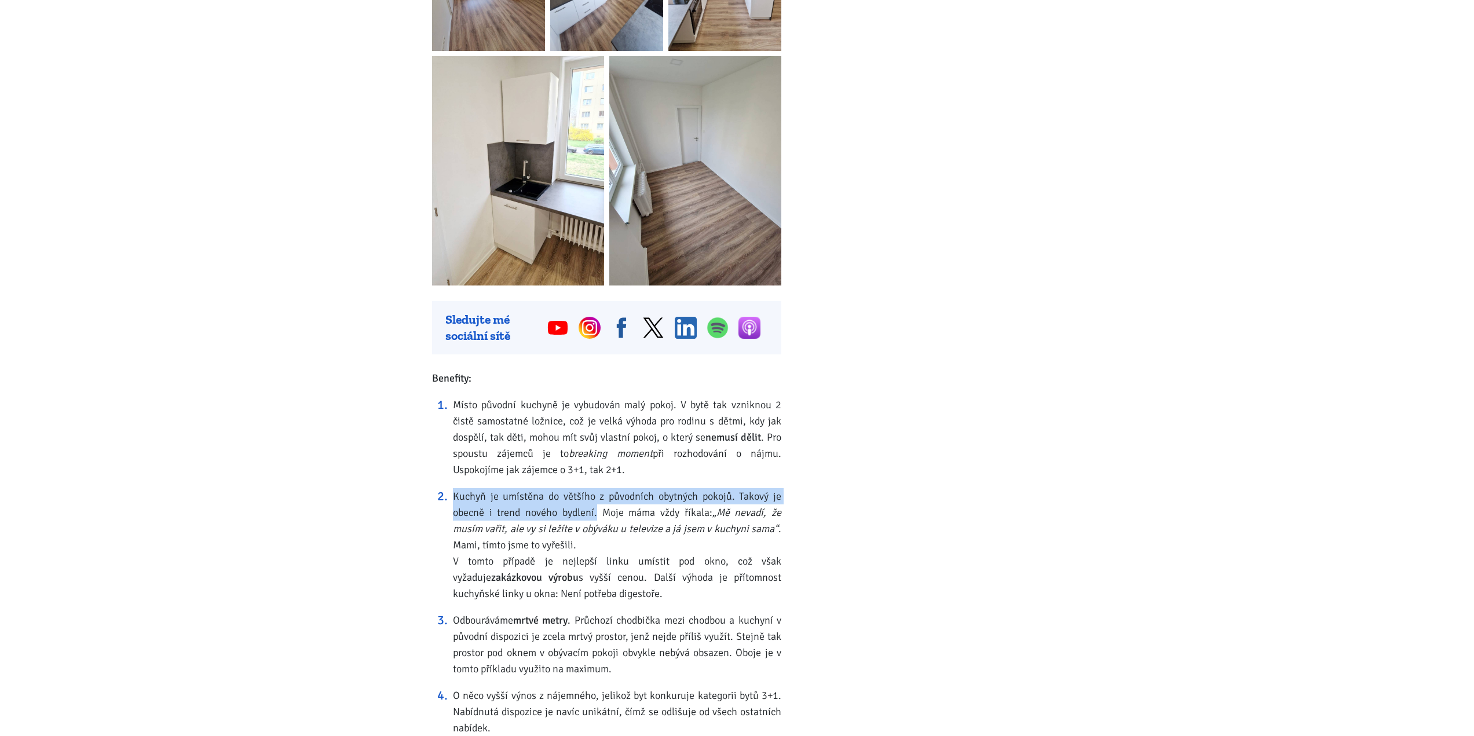
scroll to position [1390, 0]
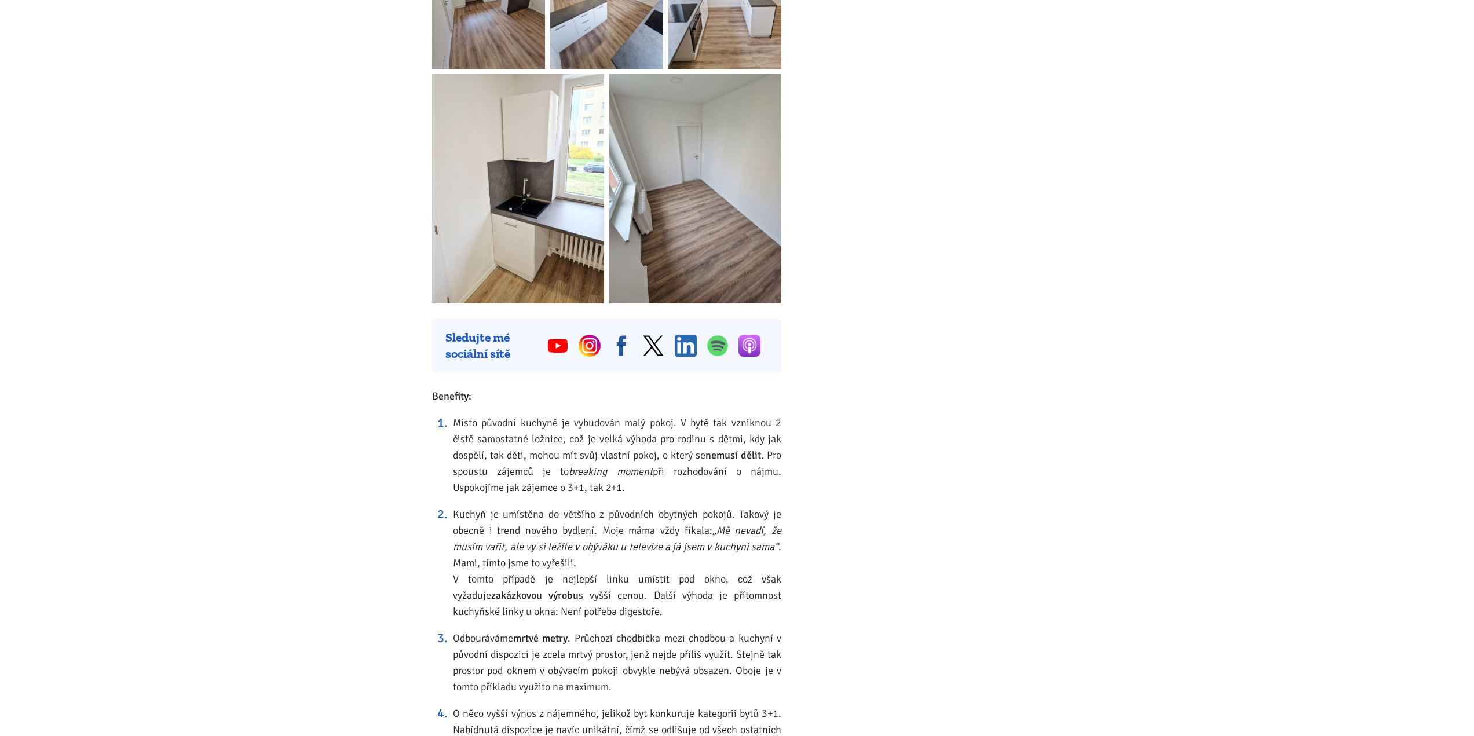
click at [546, 521] on li "Kuchyň je umístěna do většího z původních obytných pokojů. Takový je obecně i t…" at bounding box center [617, 562] width 328 height 113
drag, startPoint x: 449, startPoint y: 577, endPoint x: 618, endPoint y: 613, distance: 172.4
click at [620, 613] on ol "Místo původní kuchyně je vybudován malý pokoj. V bytě tak vzniknou 2 čistě samo…" at bounding box center [606, 584] width 349 height 339
copy li "V tomto případě je nejlepší linku umístit pod okno, což však vyžaduje zakázkovo…"
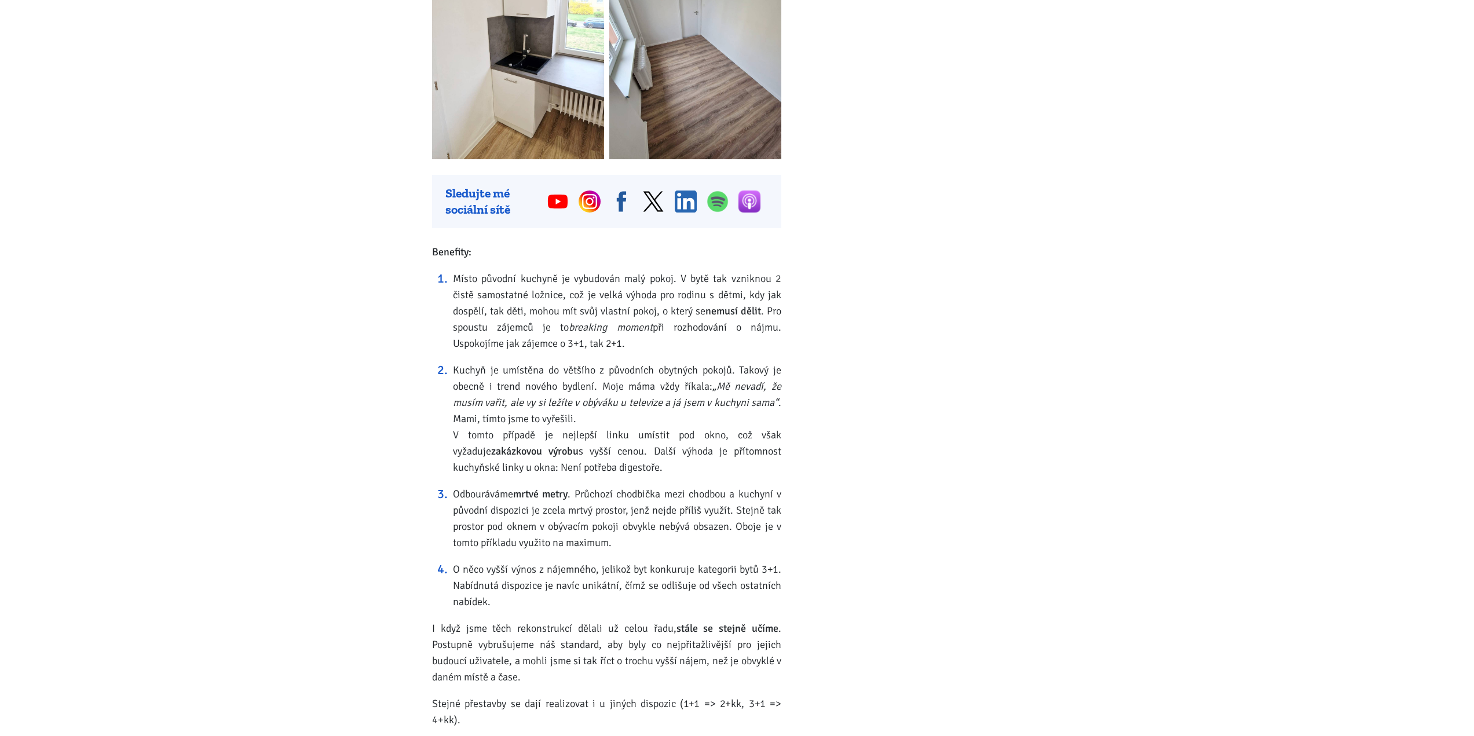
scroll to position [1563, 0]
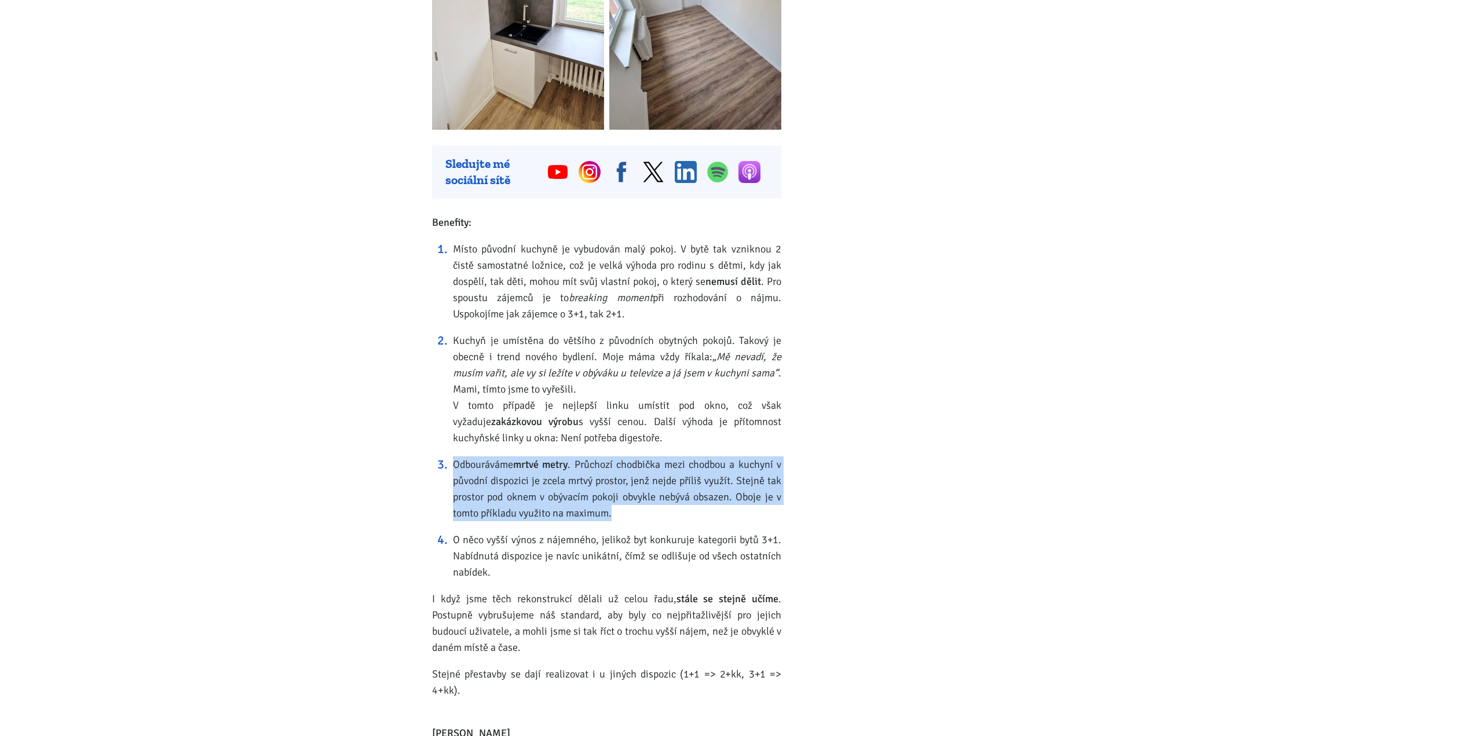
drag, startPoint x: 619, startPoint y: 519, endPoint x: 456, endPoint y: 464, distance: 172.3
click at [456, 464] on li "Odbouráváme mrtvé metry . Průchozí chodbička mezi chodbou a kuchyní v původní d…" at bounding box center [617, 488] width 328 height 65
copy li "Odbouráváme mrtvé metry . Průchozí chodbička mezi chodbou a kuchyní v původní d…"
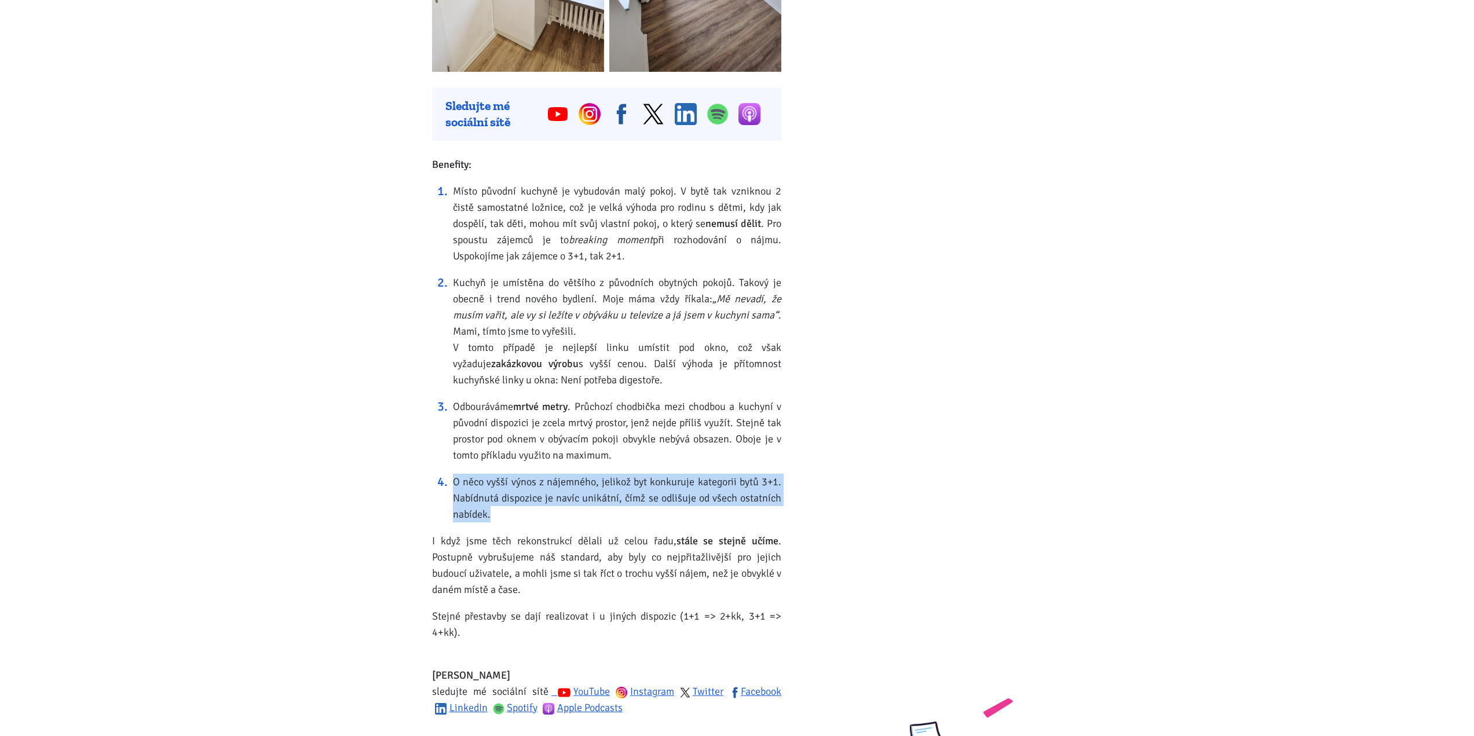
drag, startPoint x: 499, startPoint y: 517, endPoint x: 455, endPoint y: 483, distance: 55.8
click at [455, 483] on li "O něco vyšší výnos z nájemného, jelikož byt konkuruje kategorii bytů 3+1. Nabíd…" at bounding box center [617, 498] width 328 height 49
copy li "O něco vyšší výnos z nájemného, jelikož byt konkuruje kategorii bytů 3+1. Nabíd…"
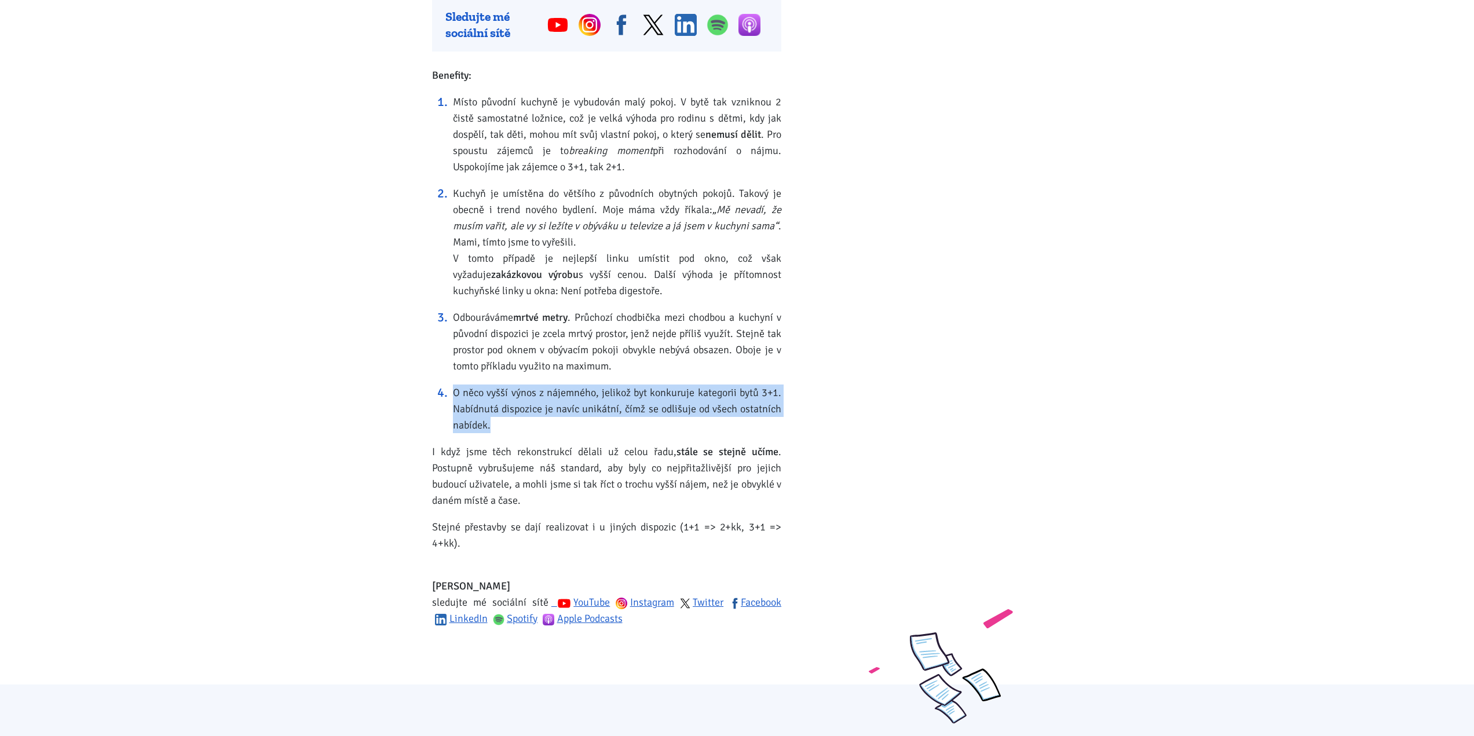
scroll to position [1737, 0]
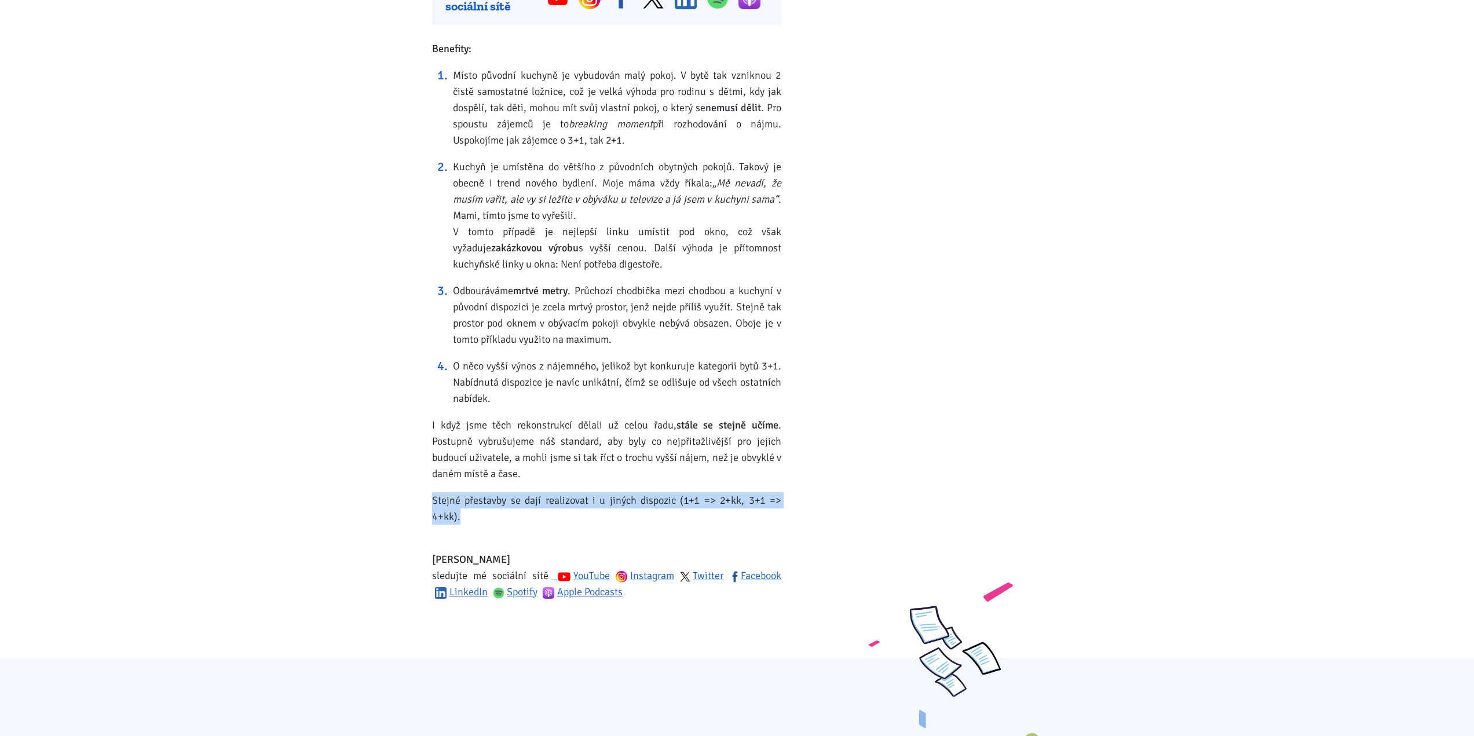
drag, startPoint x: 482, startPoint y: 518, endPoint x: 417, endPoint y: 498, distance: 68.5
copy p "Stejné přestavby se dají realizovat i u jiných dispozic (1+1 => 2+kk, 3+1 => 4+…"
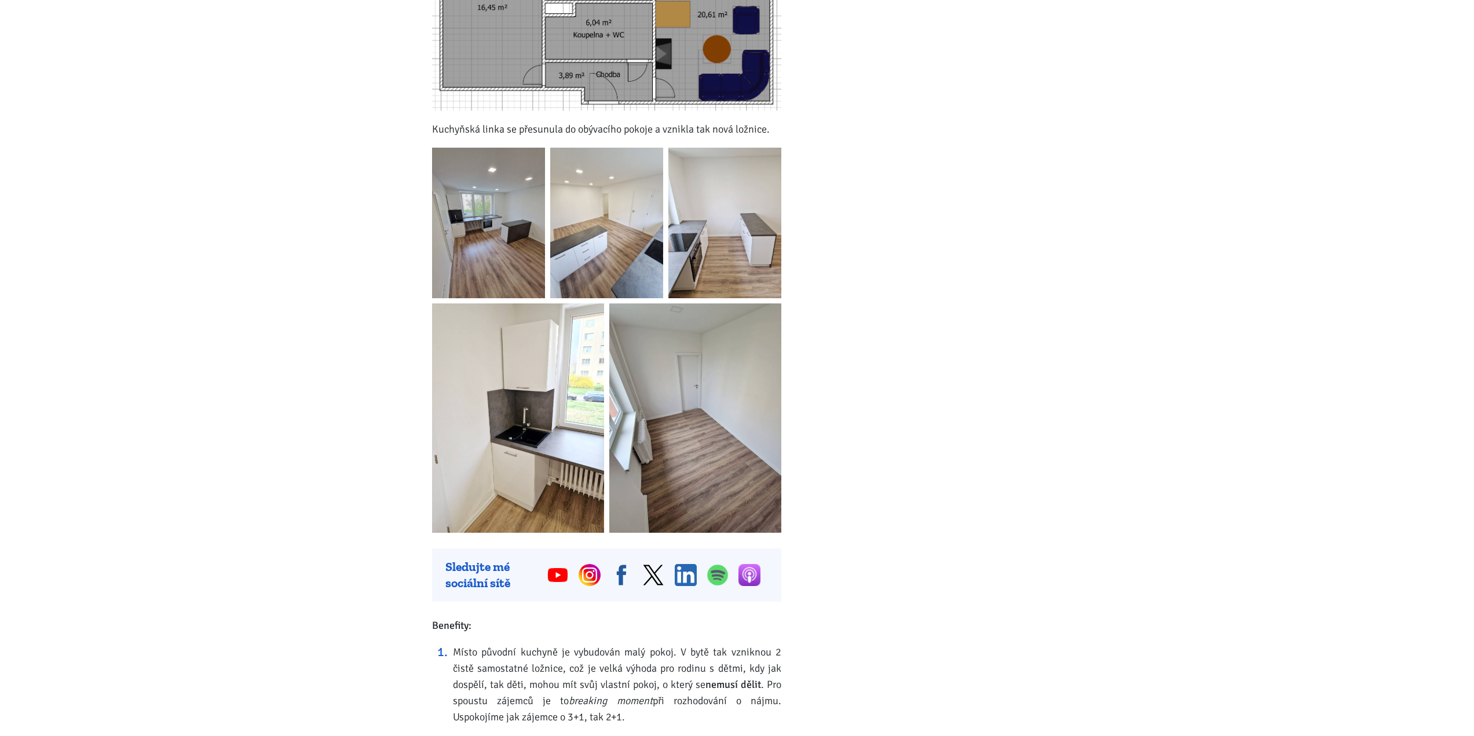
scroll to position [1158, 0]
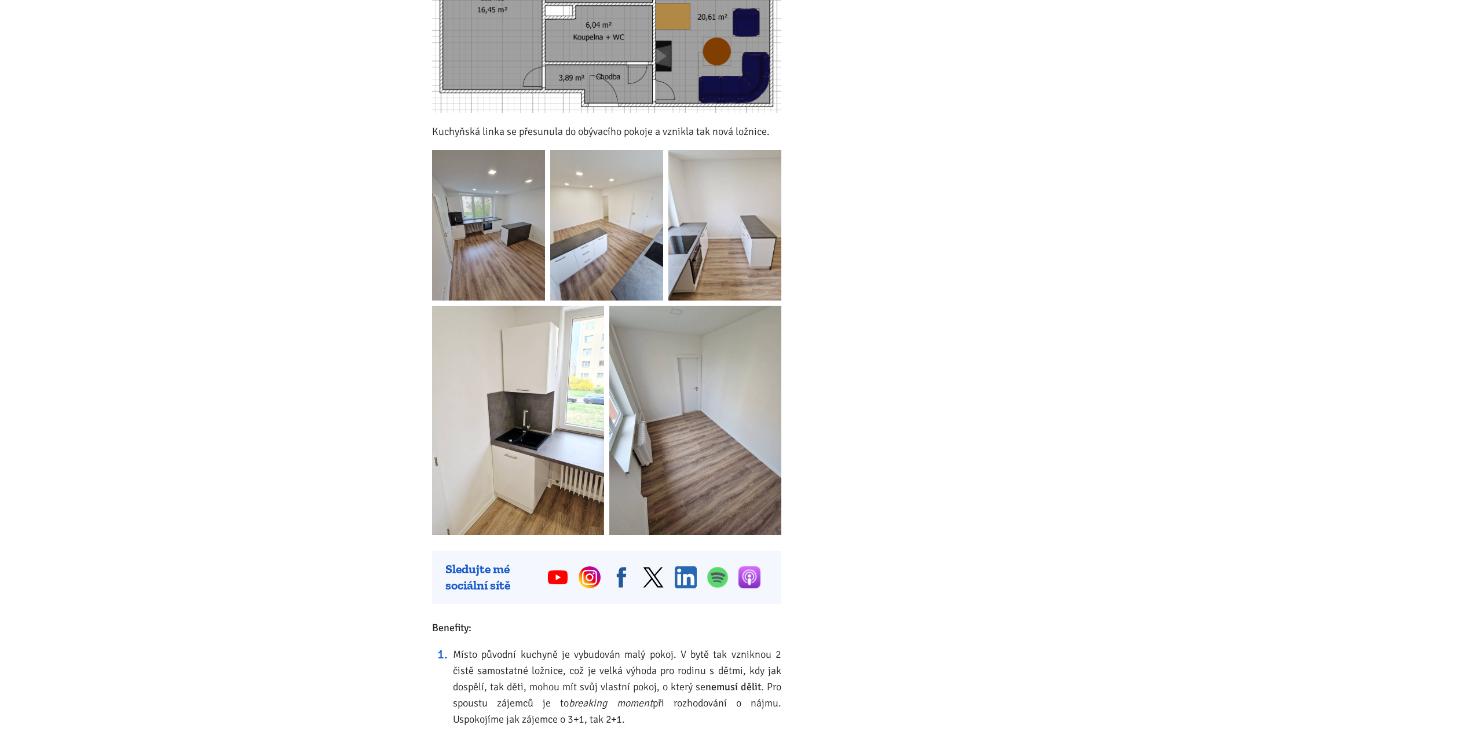
click at [481, 216] on img at bounding box center [488, 225] width 113 height 151
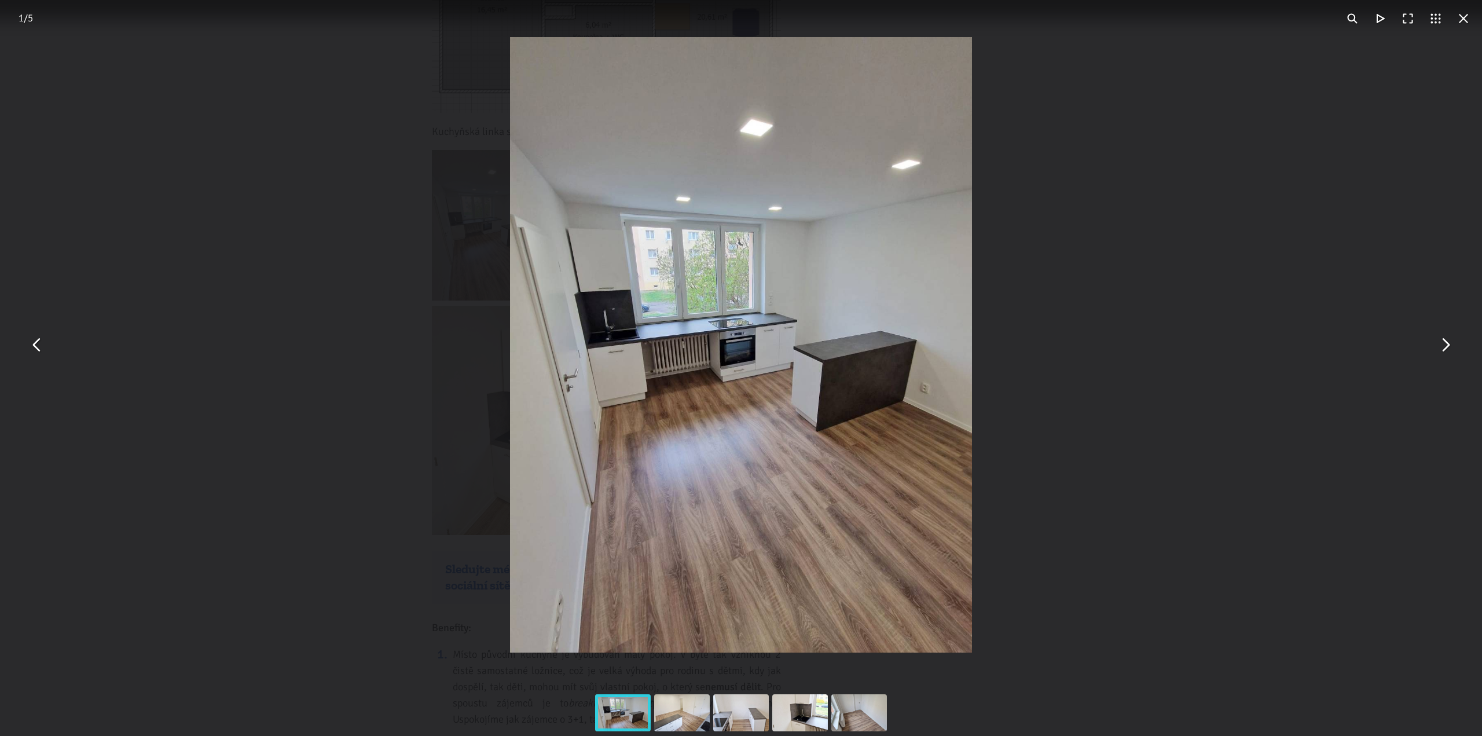
click at [1438, 351] on button "You can close this modal content with the ESC key" at bounding box center [1445, 345] width 28 height 28
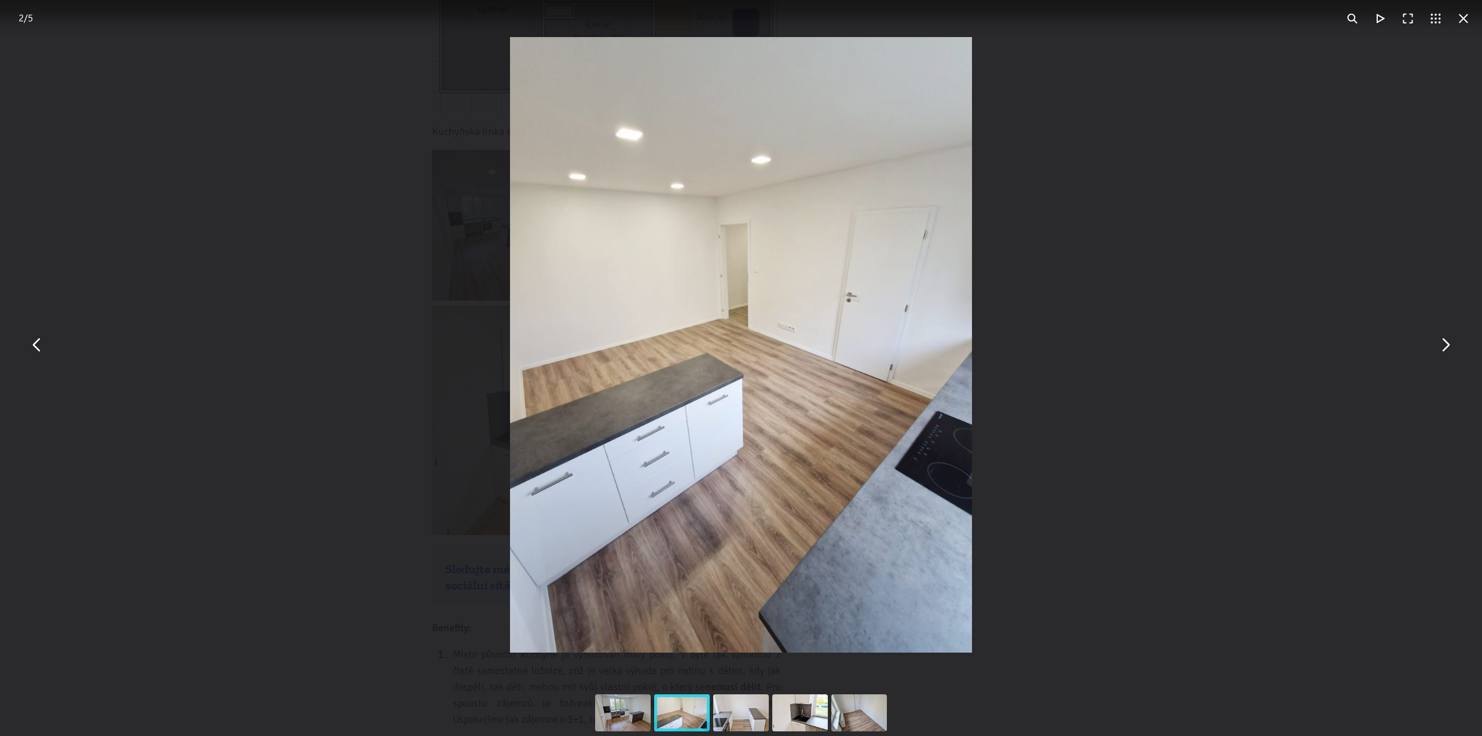
click at [1438, 351] on button "You can close this modal content with the ESC key" at bounding box center [1445, 345] width 28 height 28
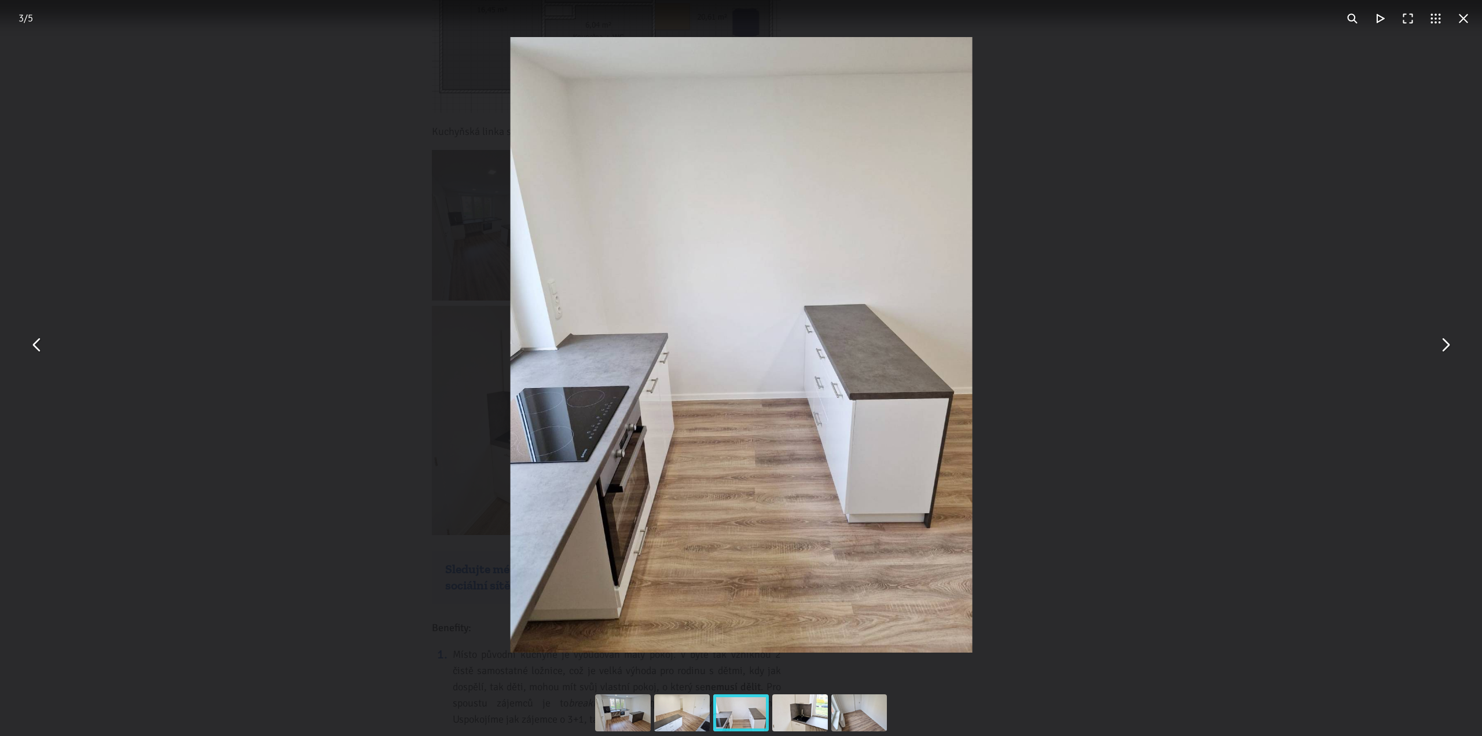
click at [1438, 351] on button "You can close this modal content with the ESC key" at bounding box center [1445, 345] width 28 height 28
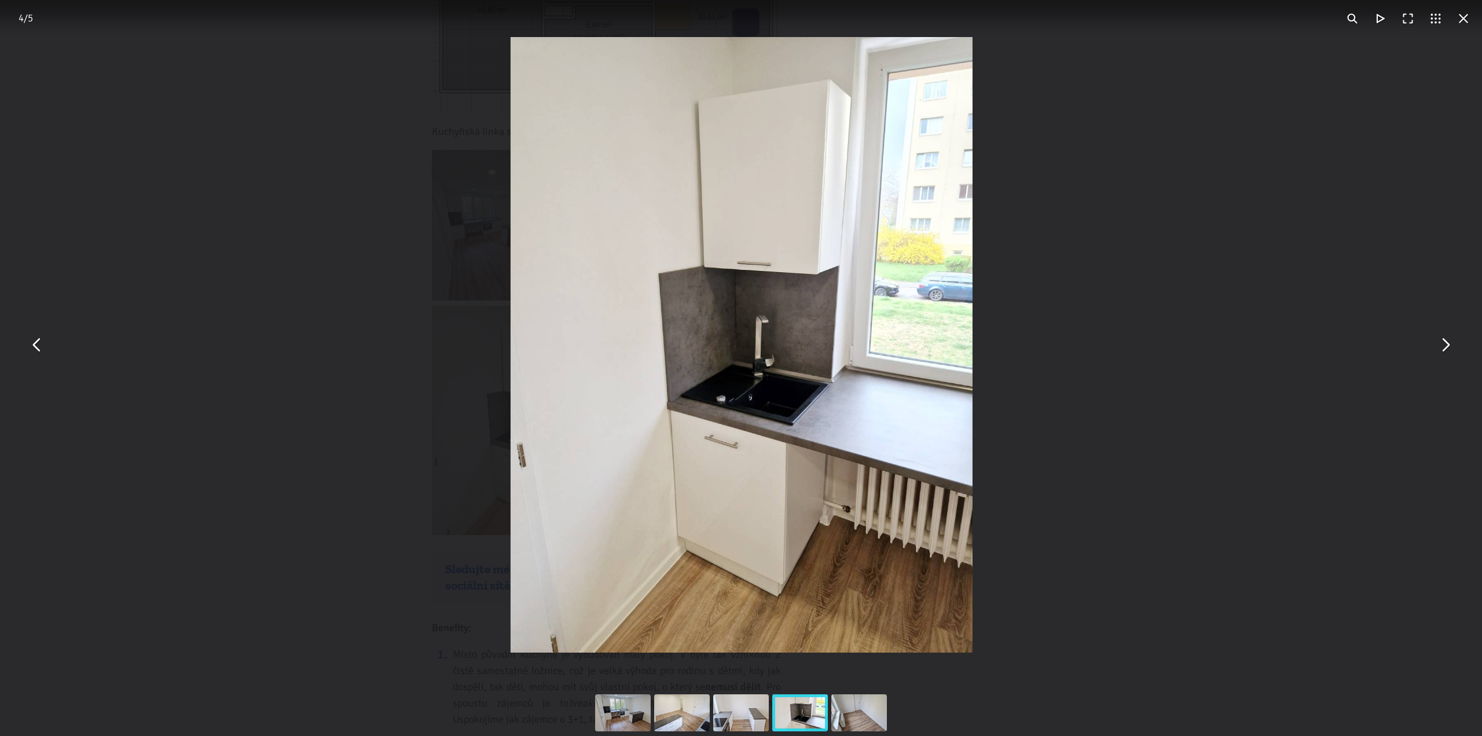
click at [1438, 351] on button "You can close this modal content with the ESC key" at bounding box center [1445, 345] width 28 height 28
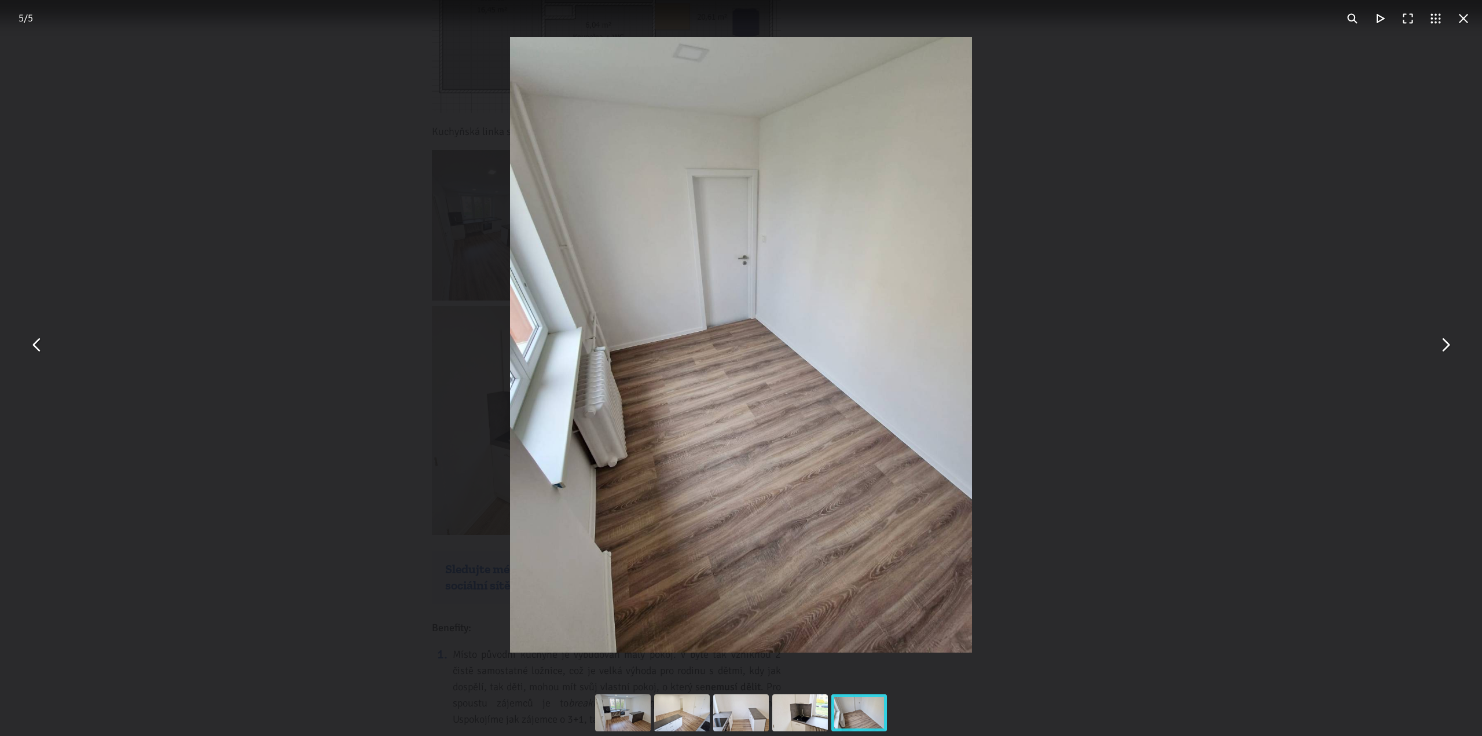
click at [1438, 351] on button "You can close this modal content with the ESC key" at bounding box center [1445, 345] width 28 height 28
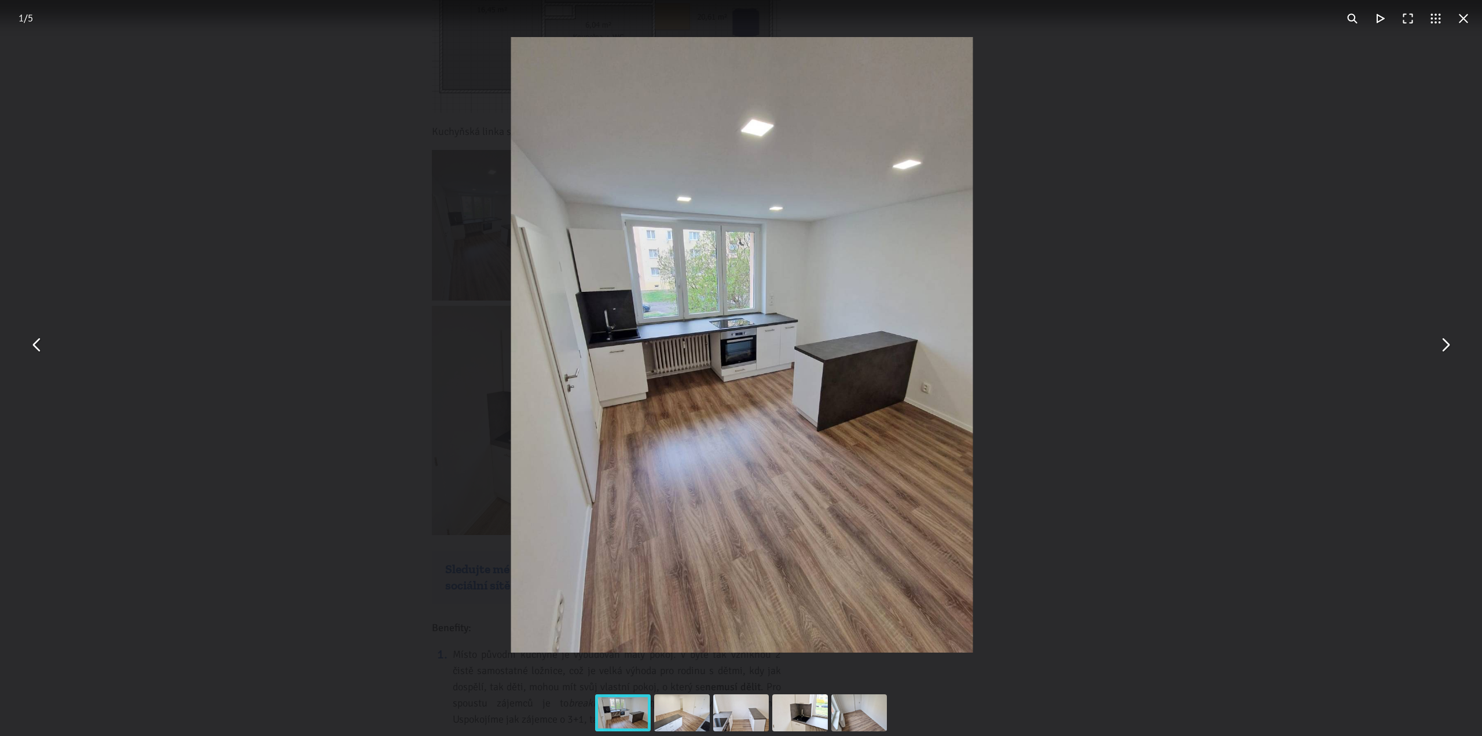
click at [1438, 351] on button "You can close this modal content with the ESC key" at bounding box center [1445, 345] width 28 height 28
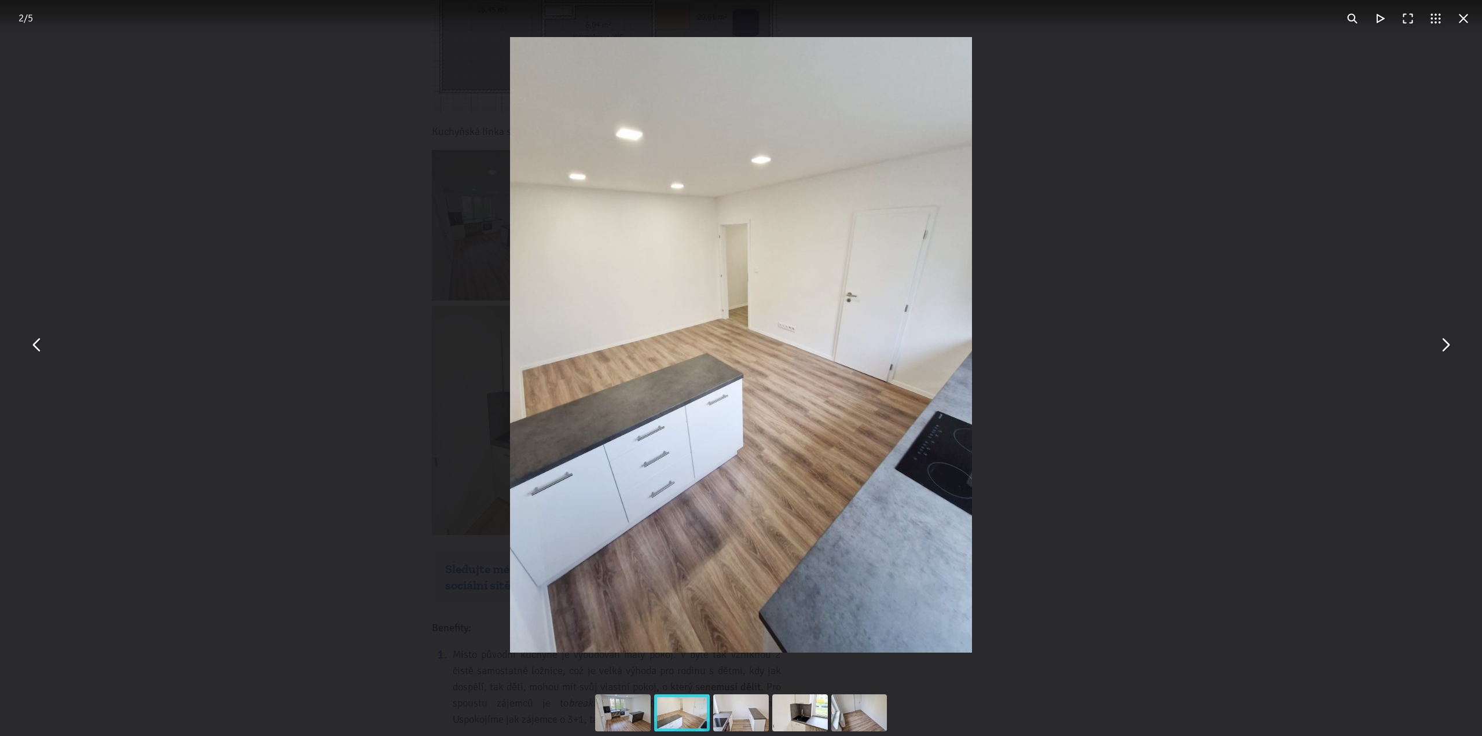
click at [1438, 351] on button "You can close this modal content with the ESC key" at bounding box center [1445, 345] width 28 height 28
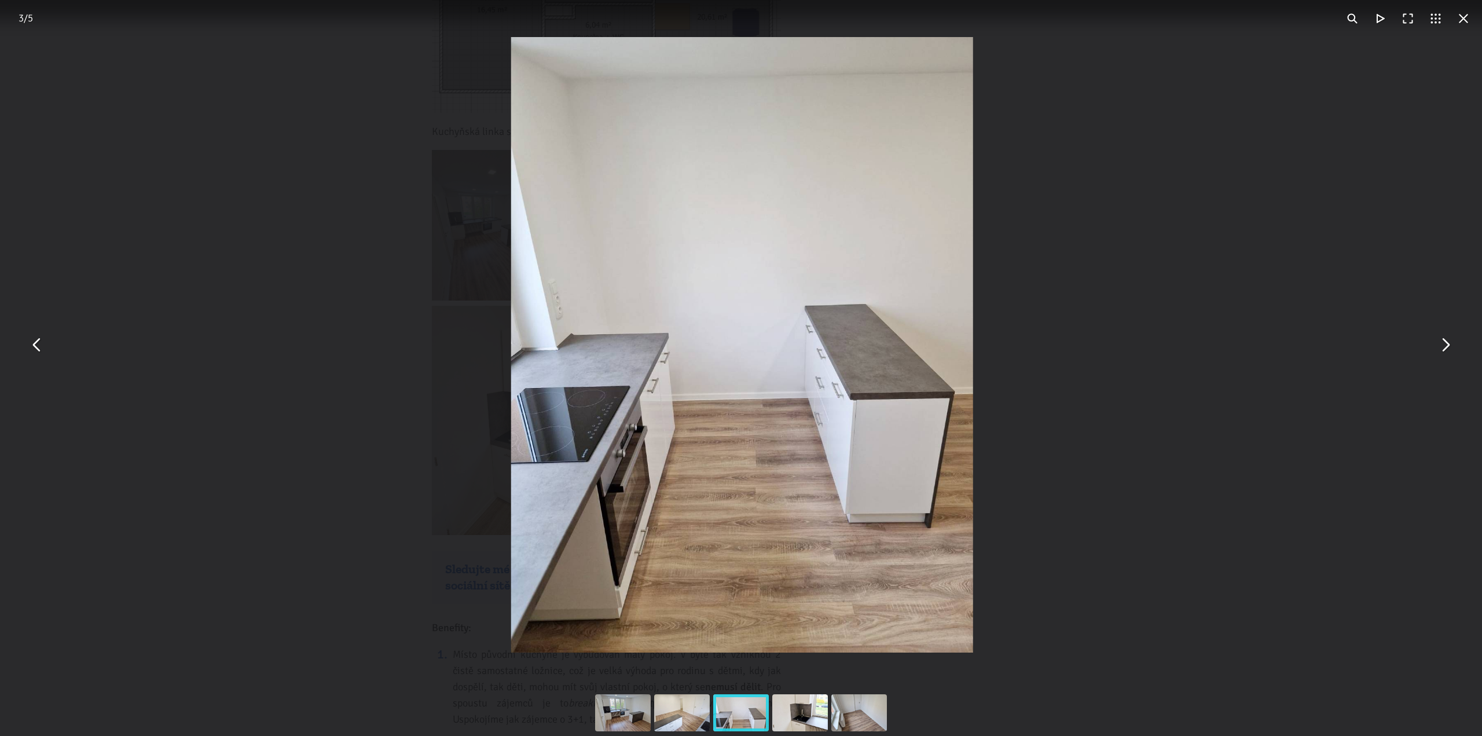
click at [1438, 351] on button "You can close this modal content with the ESC key" at bounding box center [1445, 345] width 28 height 28
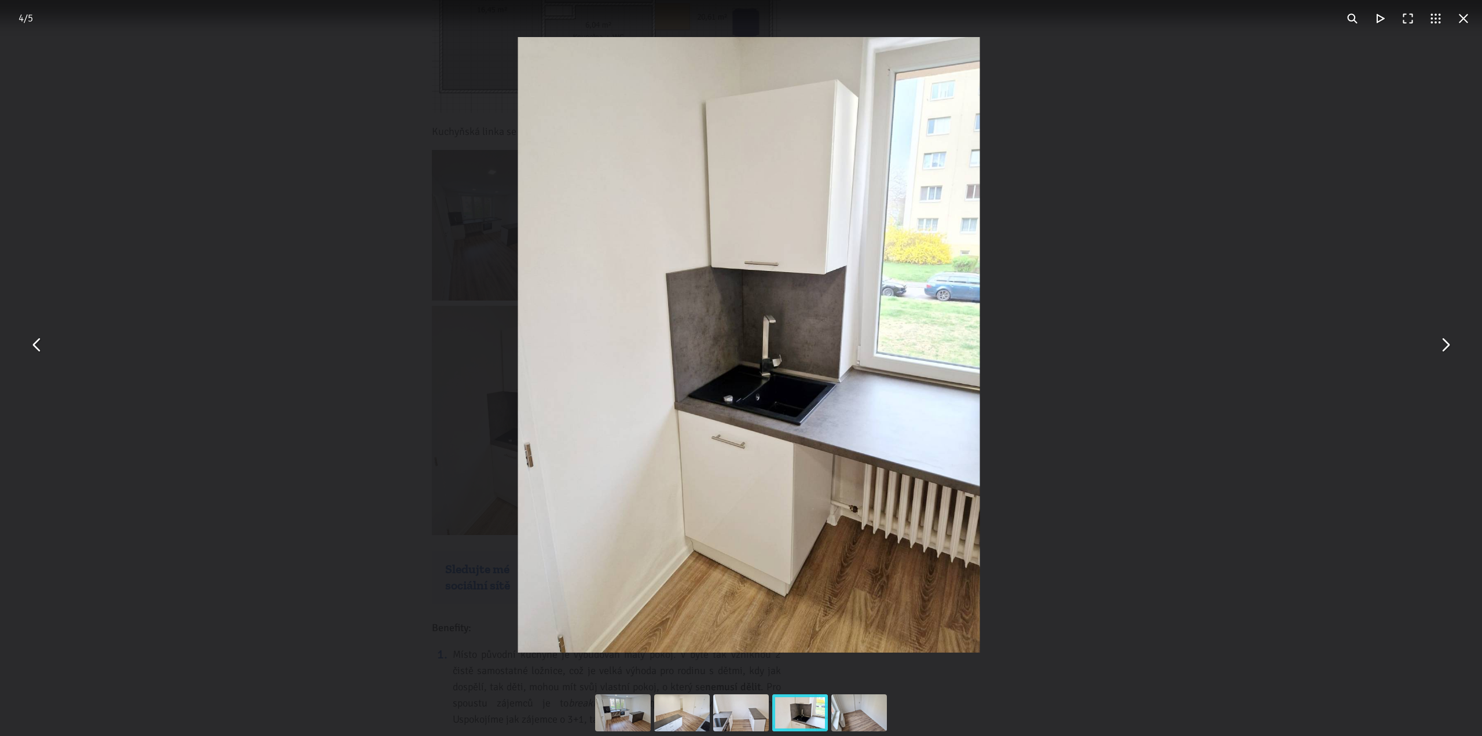
click at [1438, 351] on button "You can close this modal content with the ESC key" at bounding box center [1445, 345] width 28 height 28
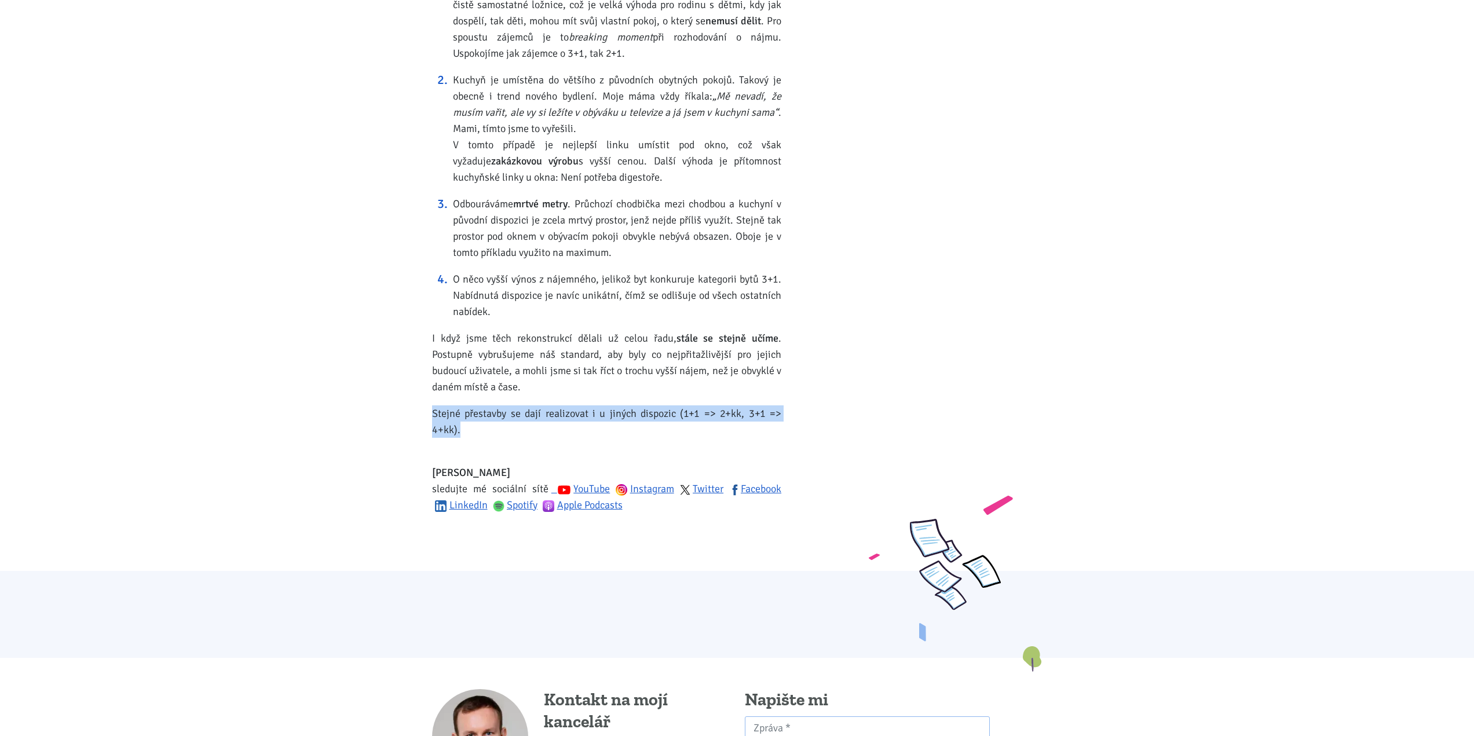
scroll to position [1911, 0]
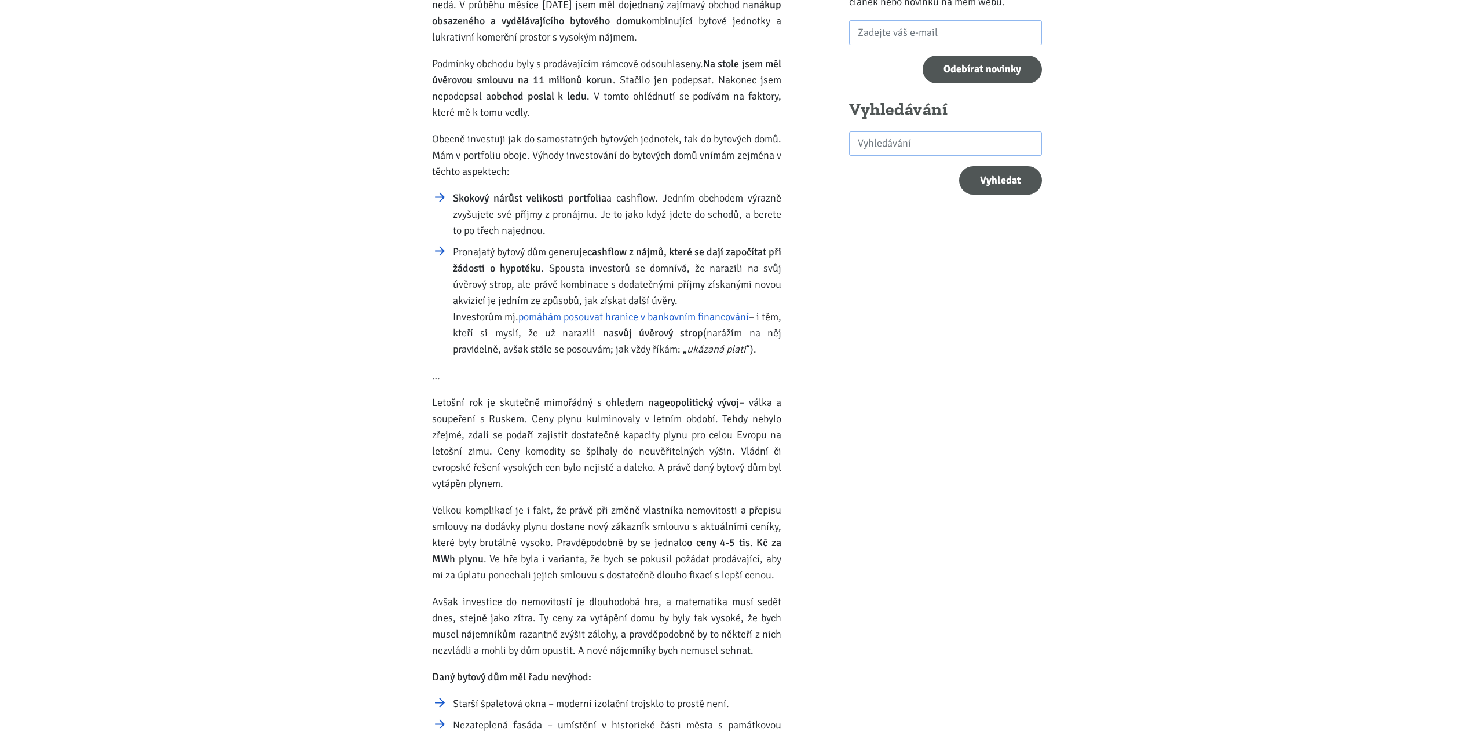
scroll to position [290, 0]
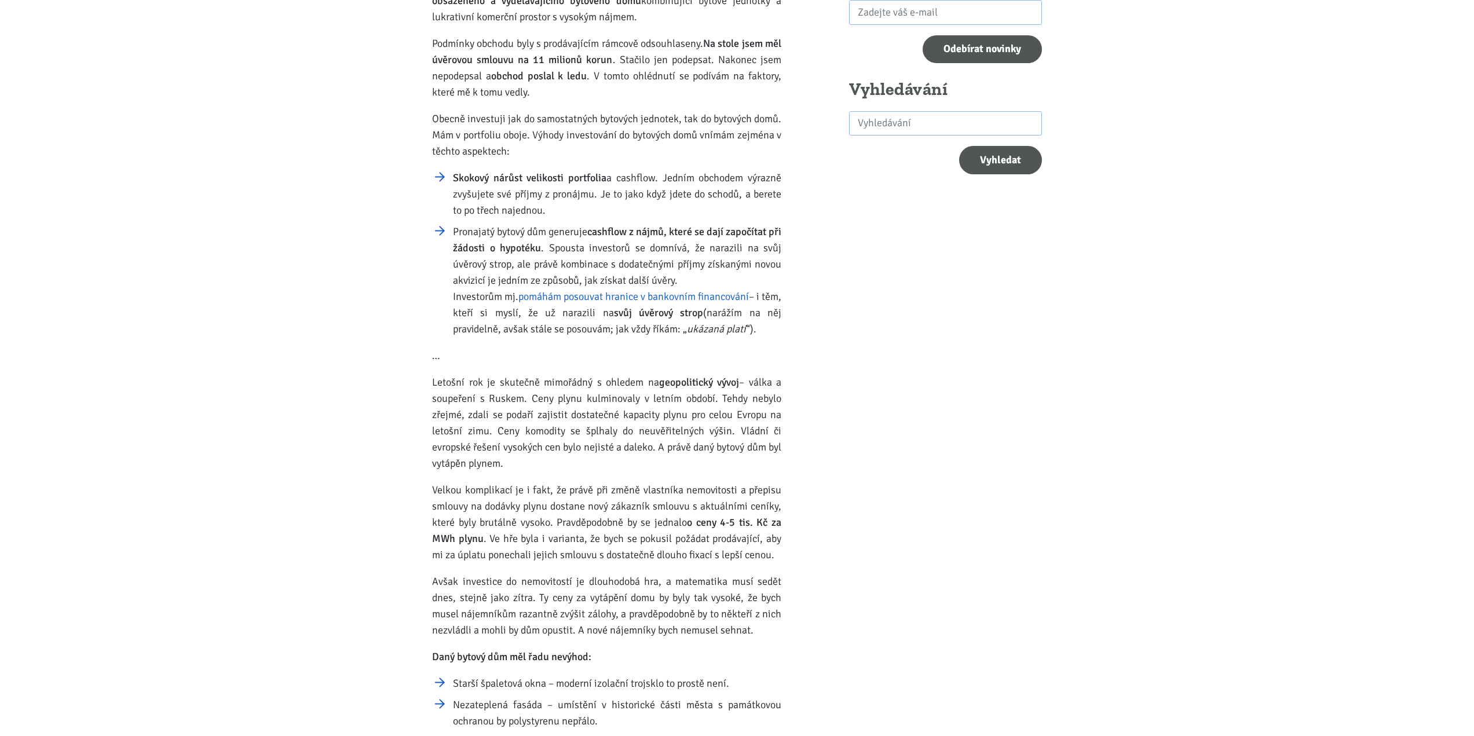
click at [651, 294] on link "pomáhám posouvat hranice v bankovním financování" at bounding box center [633, 296] width 230 height 13
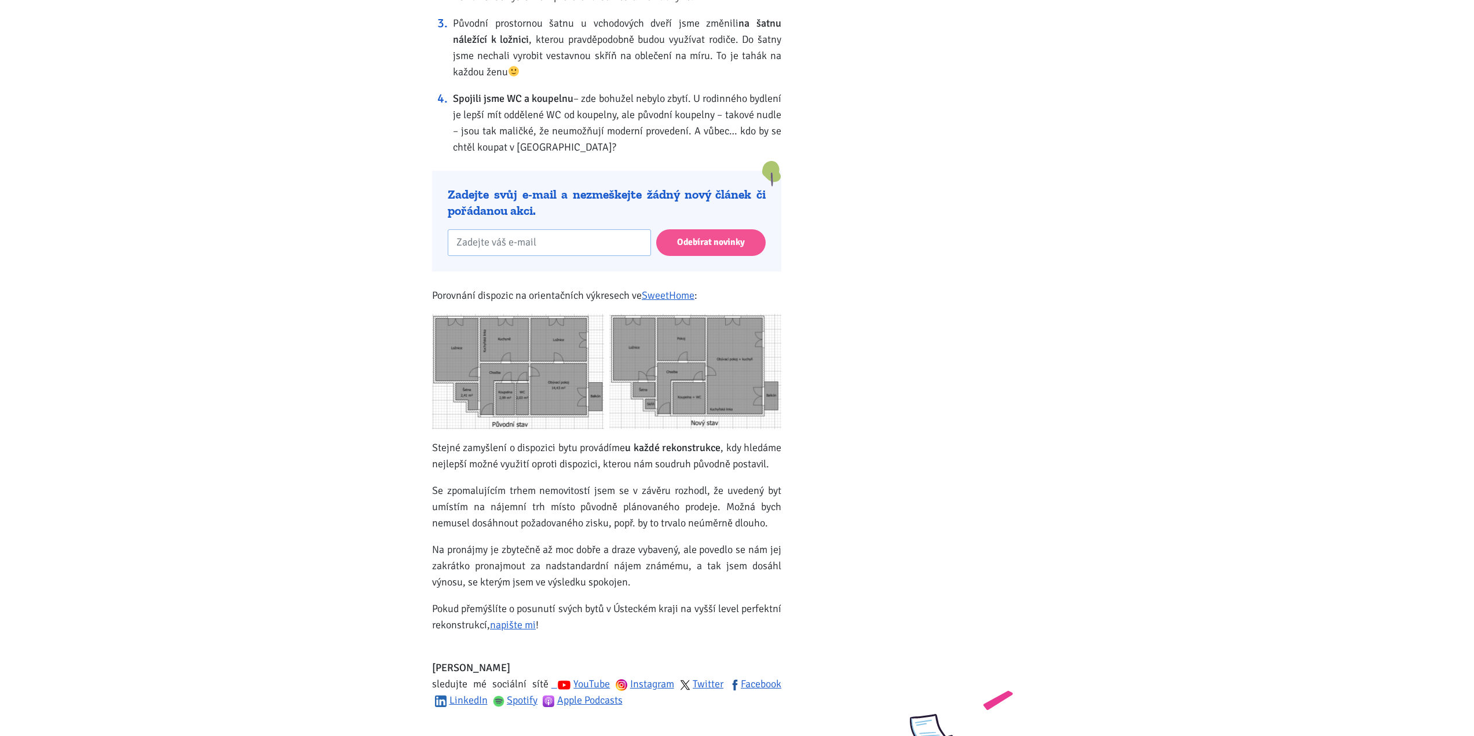
scroll to position [1448, 0]
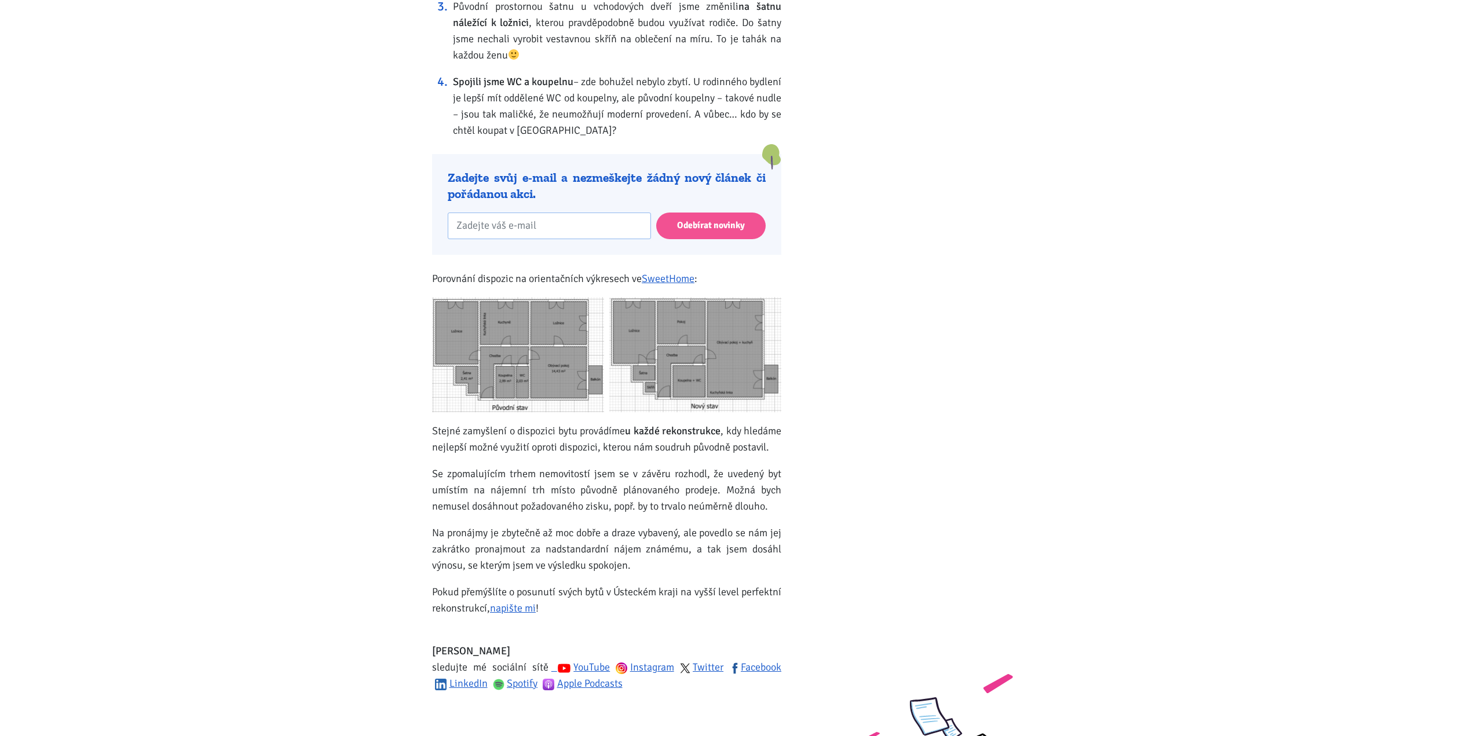
click at [547, 353] on img at bounding box center [518, 355] width 172 height 116
click at [679, 333] on img at bounding box center [695, 355] width 172 height 116
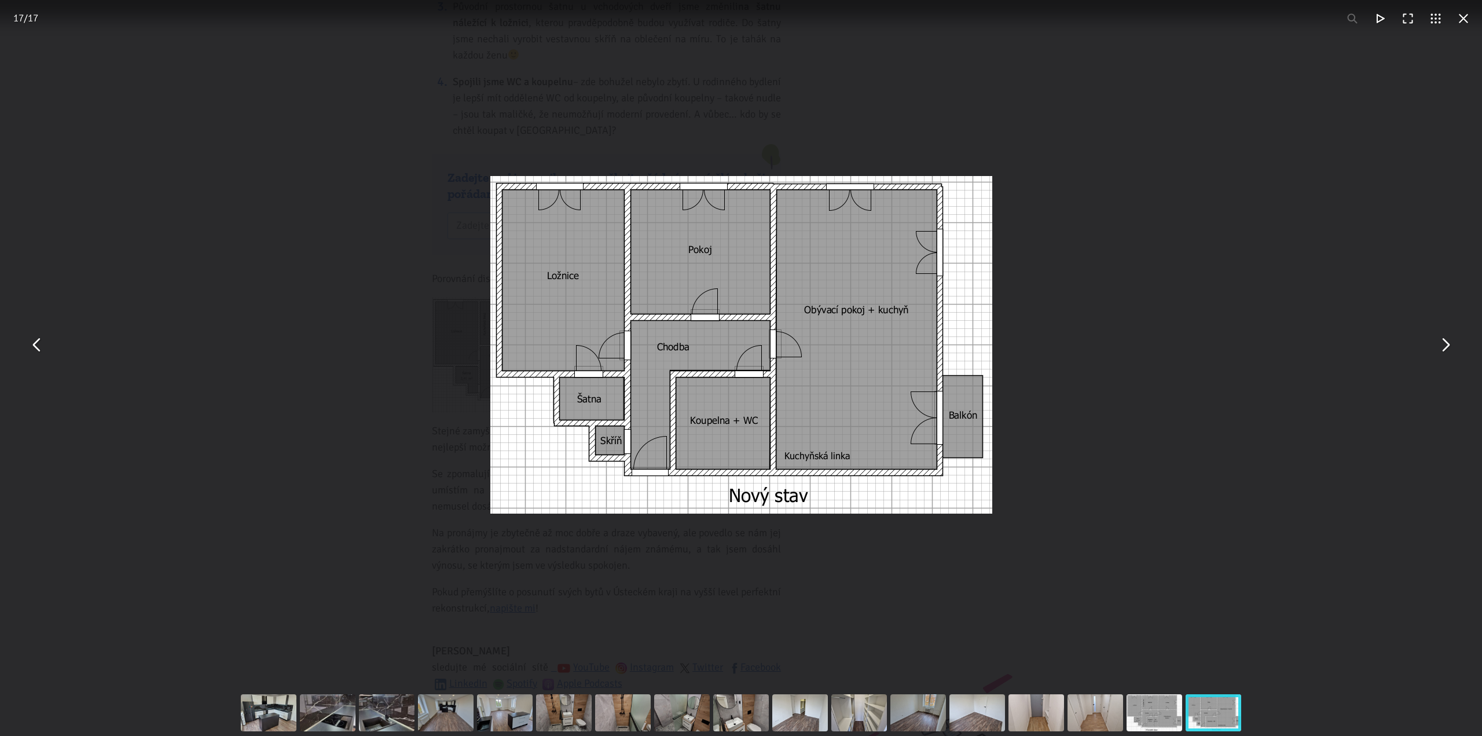
click at [400, 61] on div "You can close this modal content with the ESC key" at bounding box center [741, 345] width 1482 height 690
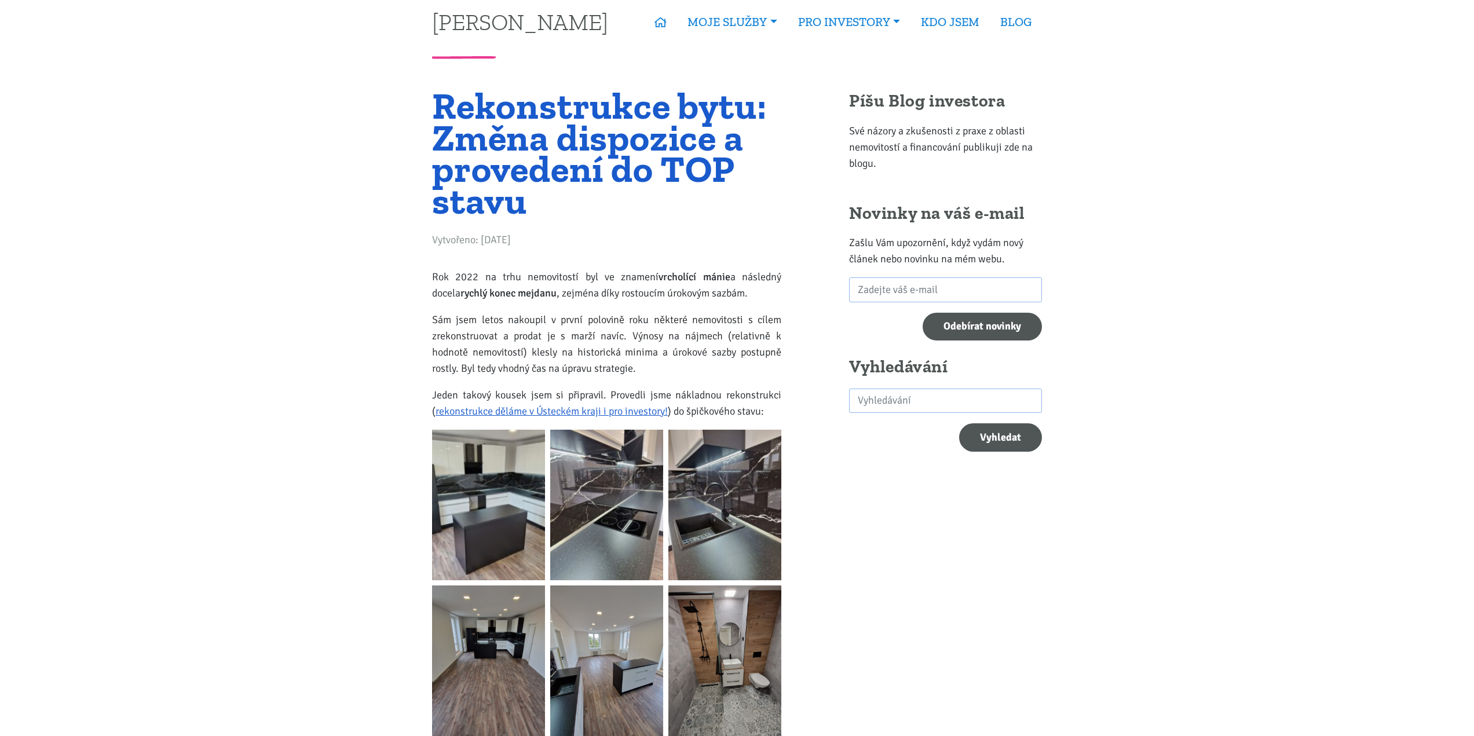
scroll to position [0, 0]
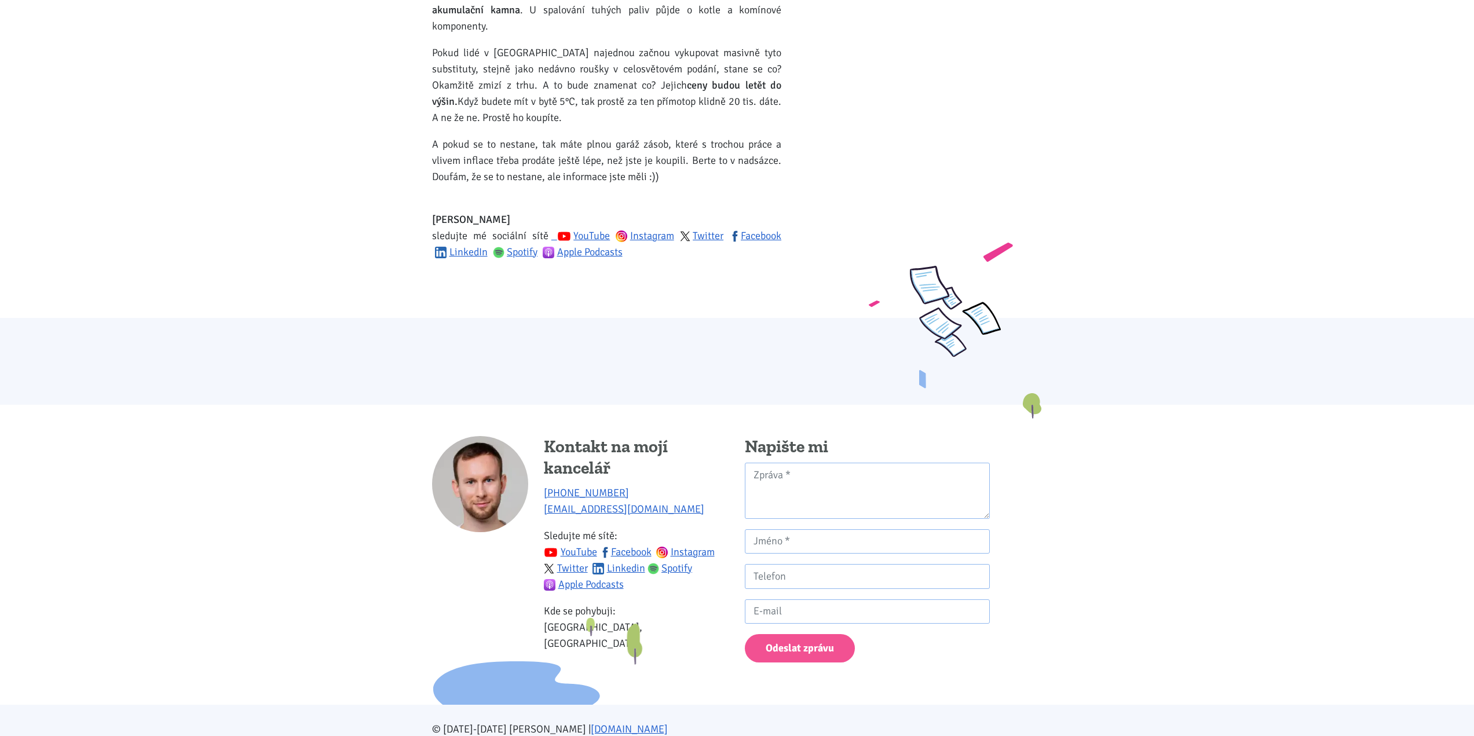
scroll to position [1067, 0]
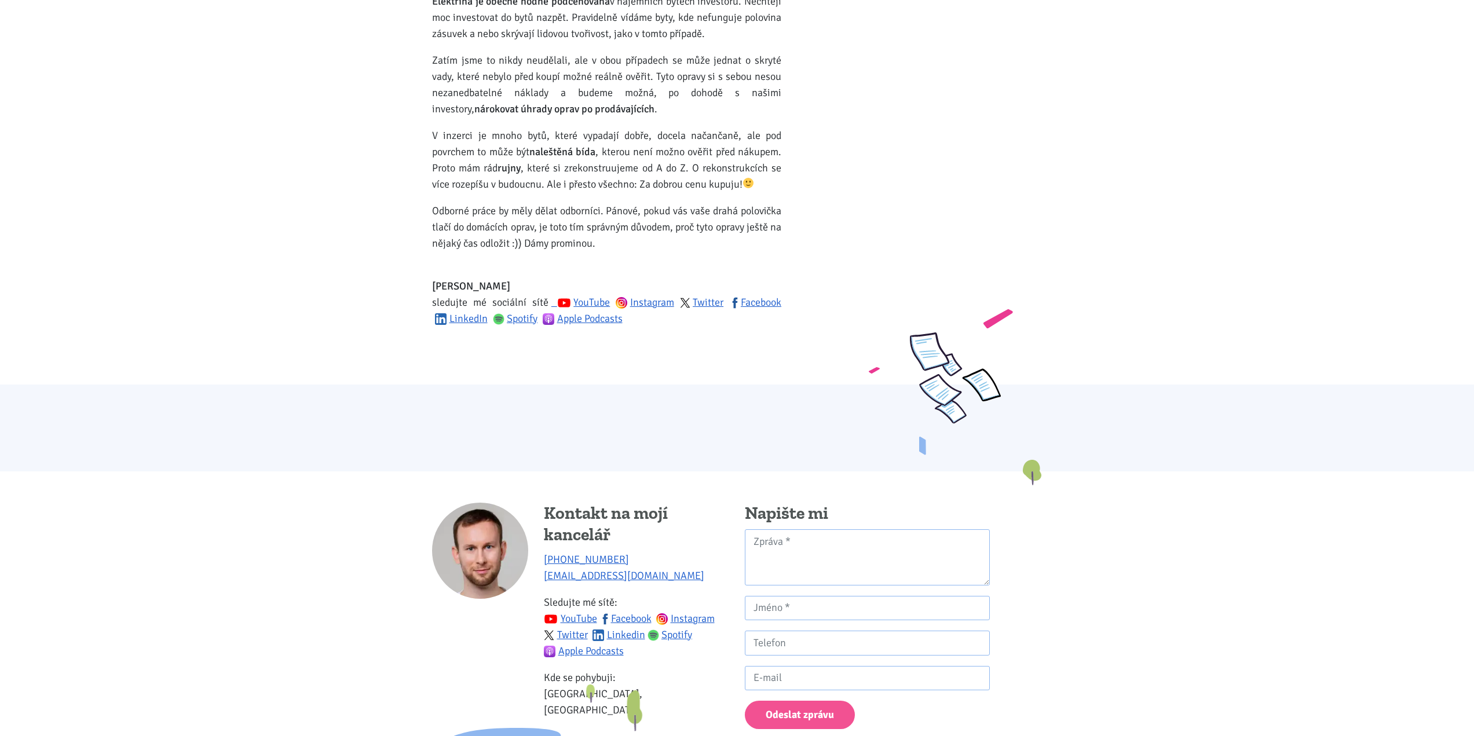
scroll to position [1835, 0]
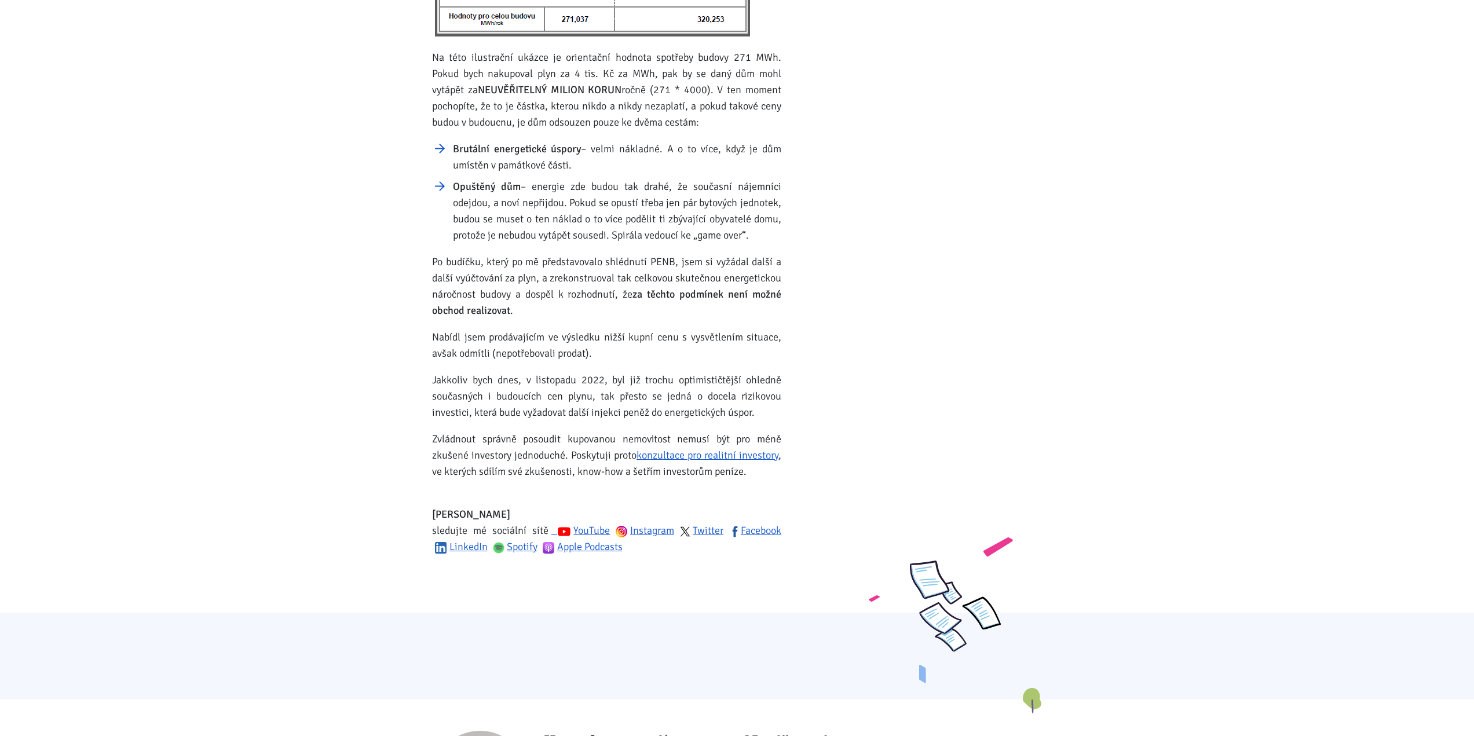
scroll to position [1563, 0]
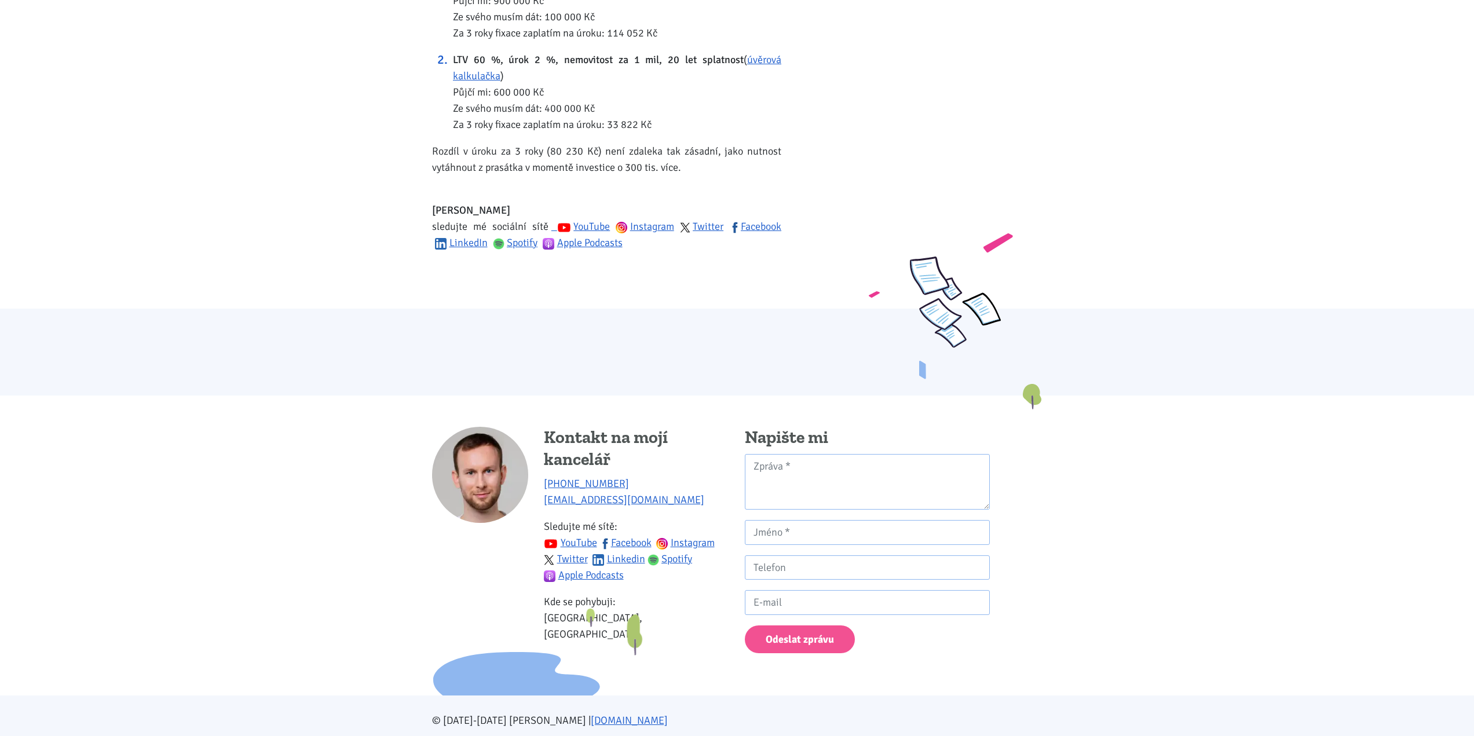
scroll to position [1011, 0]
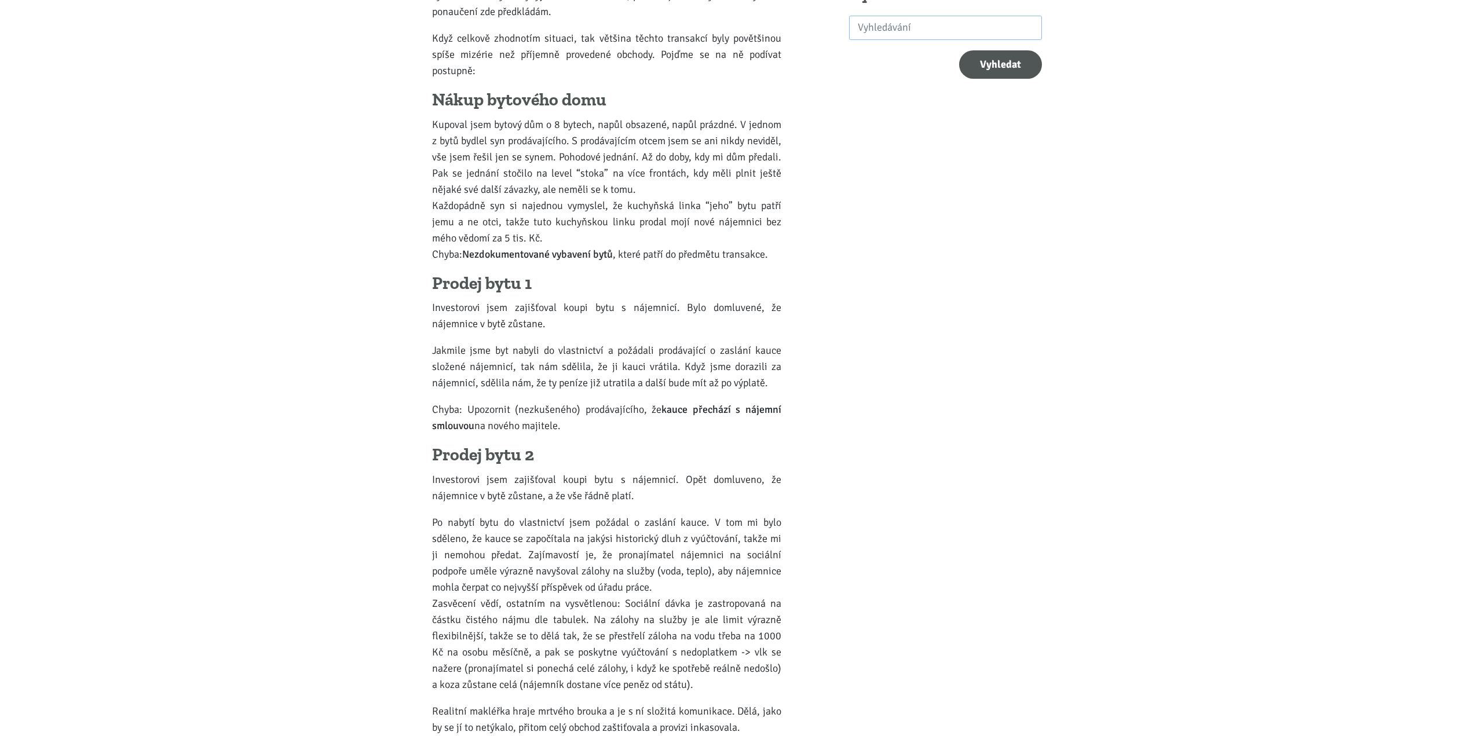
scroll to position [405, 0]
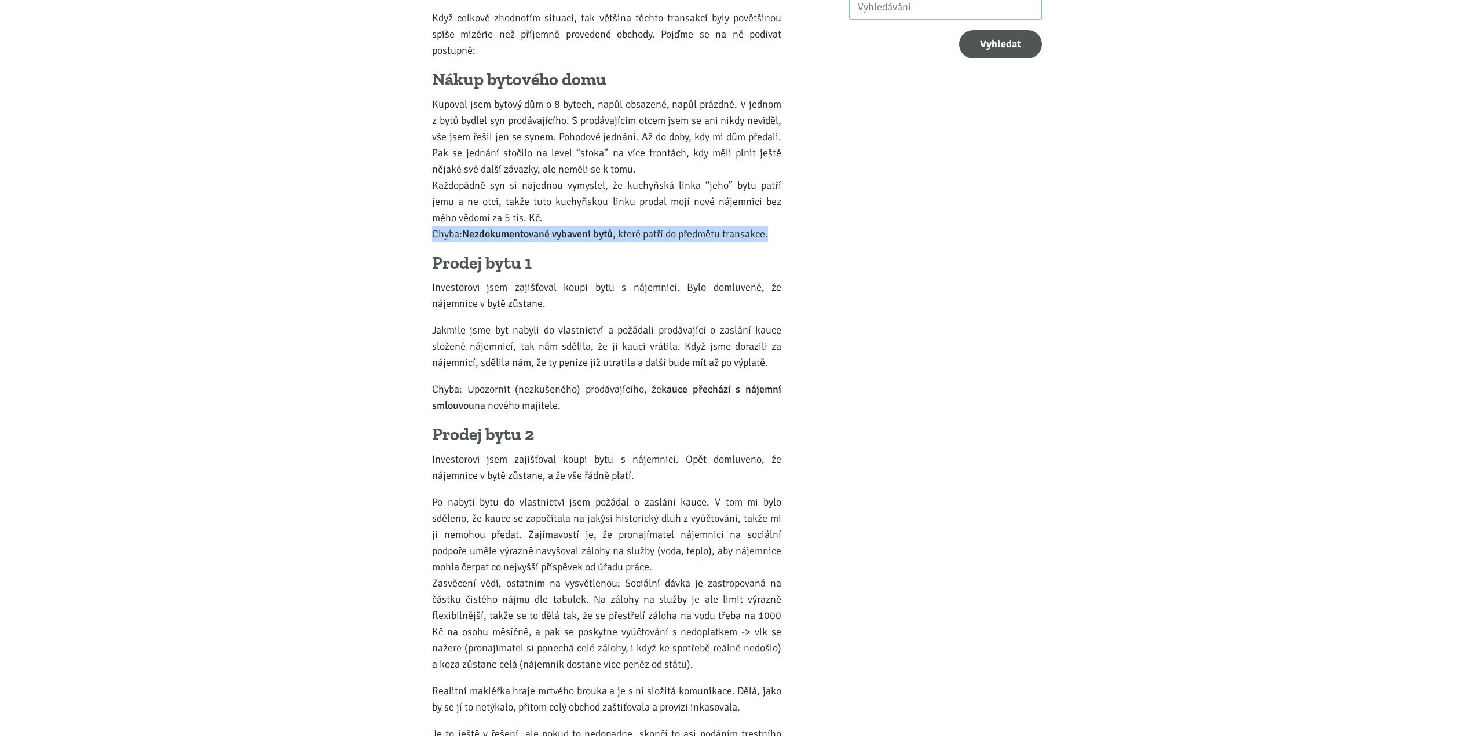
drag, startPoint x: 429, startPoint y: 232, endPoint x: 781, endPoint y: 240, distance: 351.6
click at [781, 240] on div "Kupujeme investiční byt i s nájemníkem – na co si dát pozor Vytvořeno: [DATE] Z…" at bounding box center [606, 661] width 365 height 1929
copy p "Chyba: Nezdokumentované vybavení bytů , které patří do předmětu transakce."
click at [703, 225] on p "Kupoval jsem bytový dům o 8 bytech, napůl obsazené, napůl prázdné. V jednom z b…" at bounding box center [606, 169] width 349 height 146
